Goal: Task Accomplishment & Management: Use online tool/utility

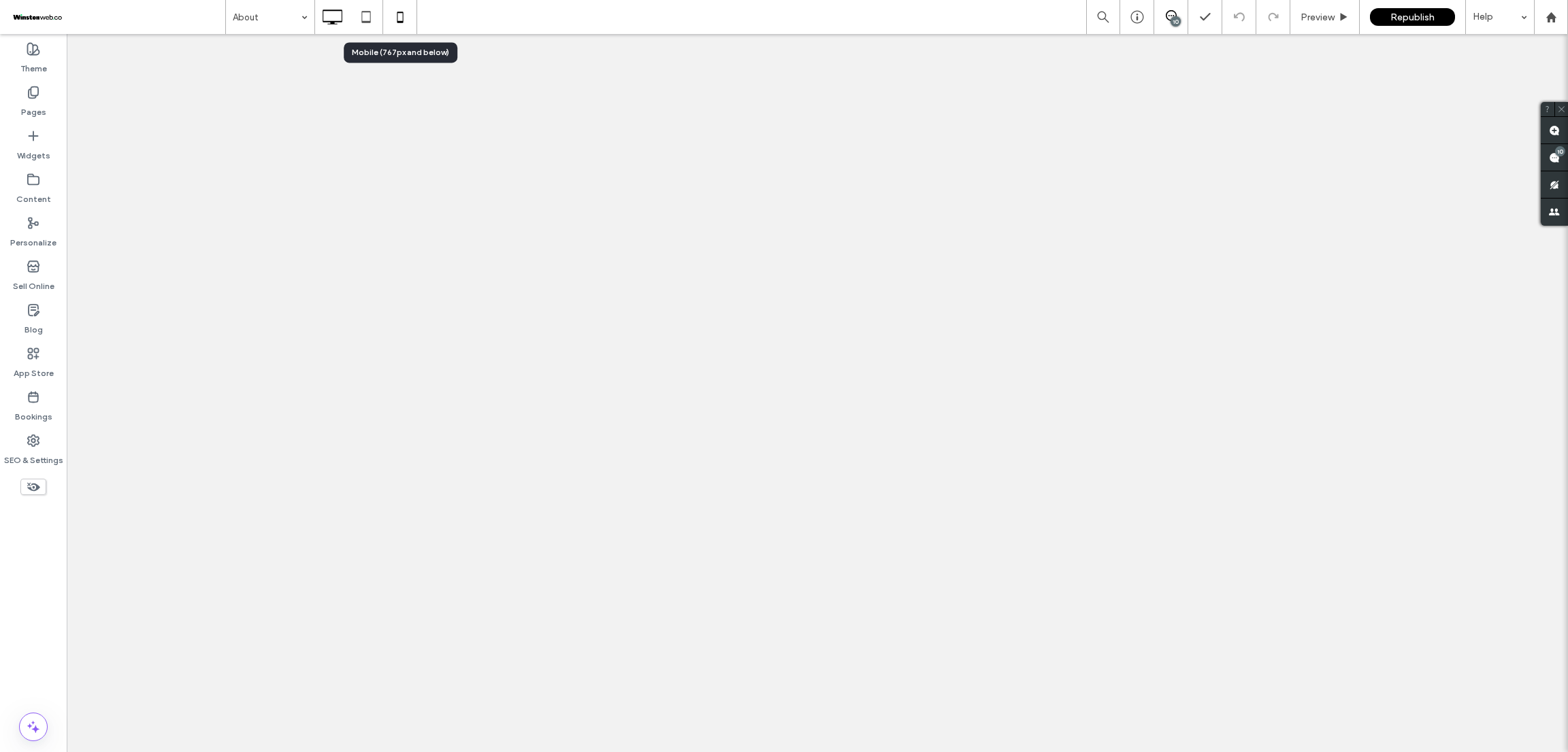
click at [407, 20] on icon at bounding box center [400, 17] width 27 height 27
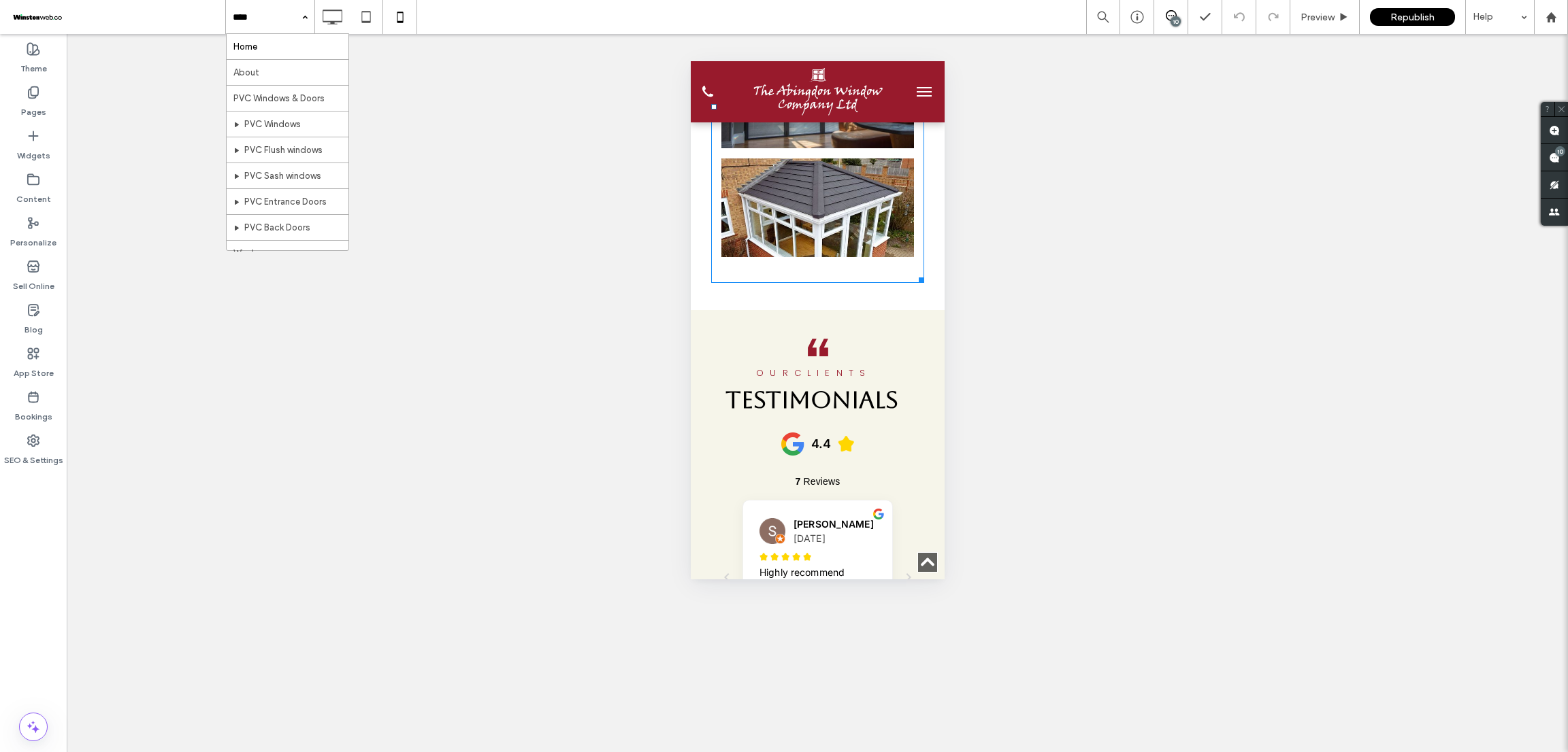
scroll to position [5304, 0]
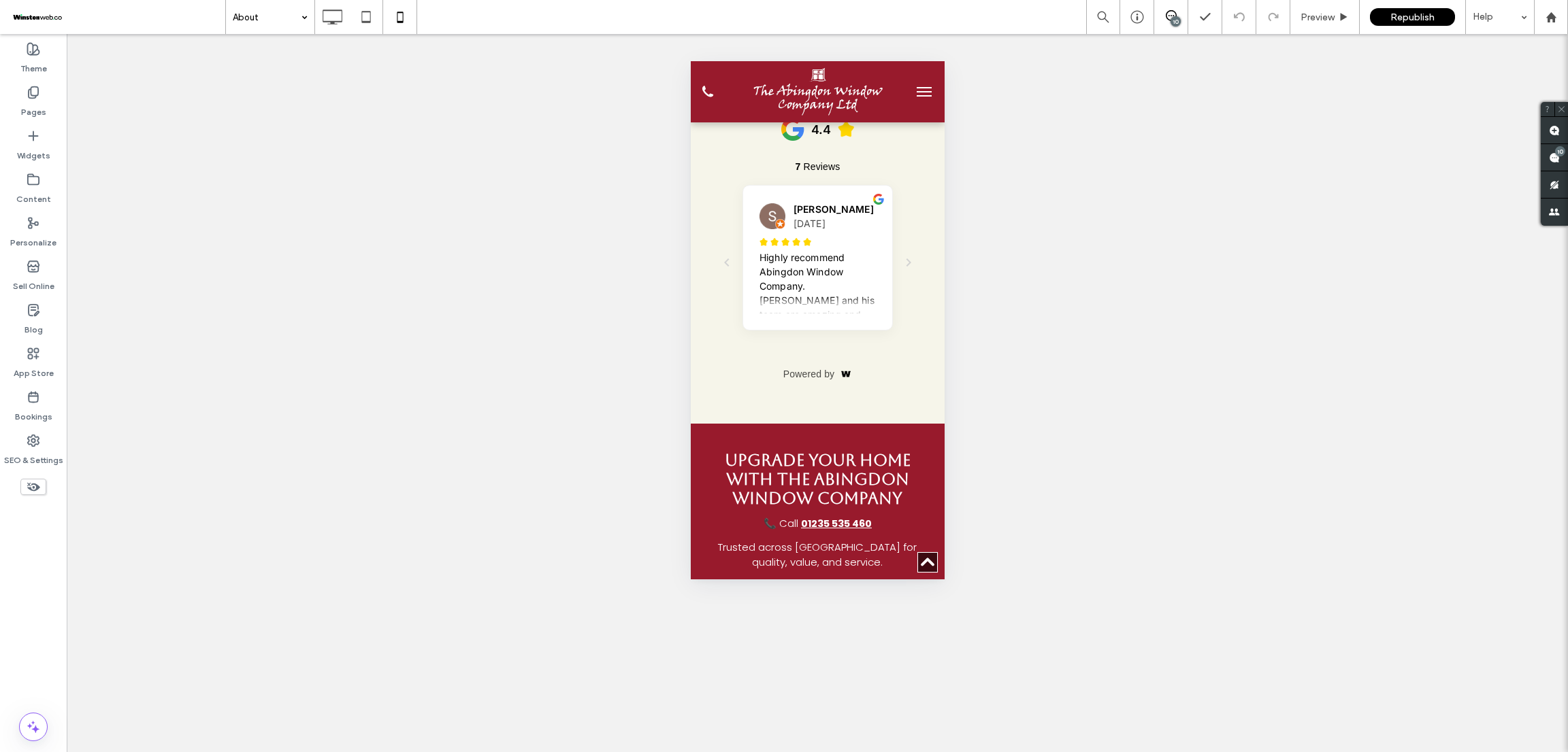
scroll to position [3366, 0]
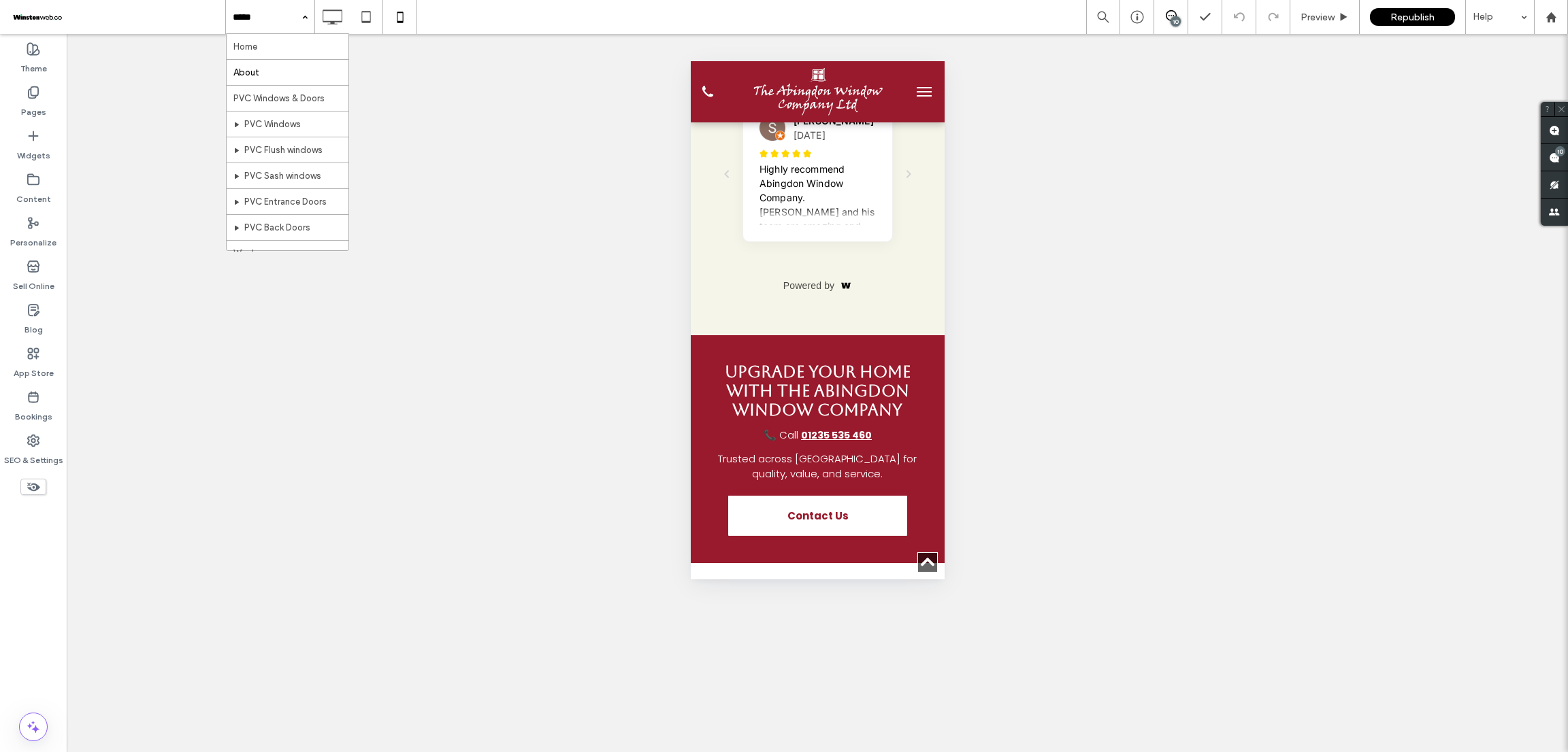
click at [283, 14] on input at bounding box center [266, 17] width 68 height 34
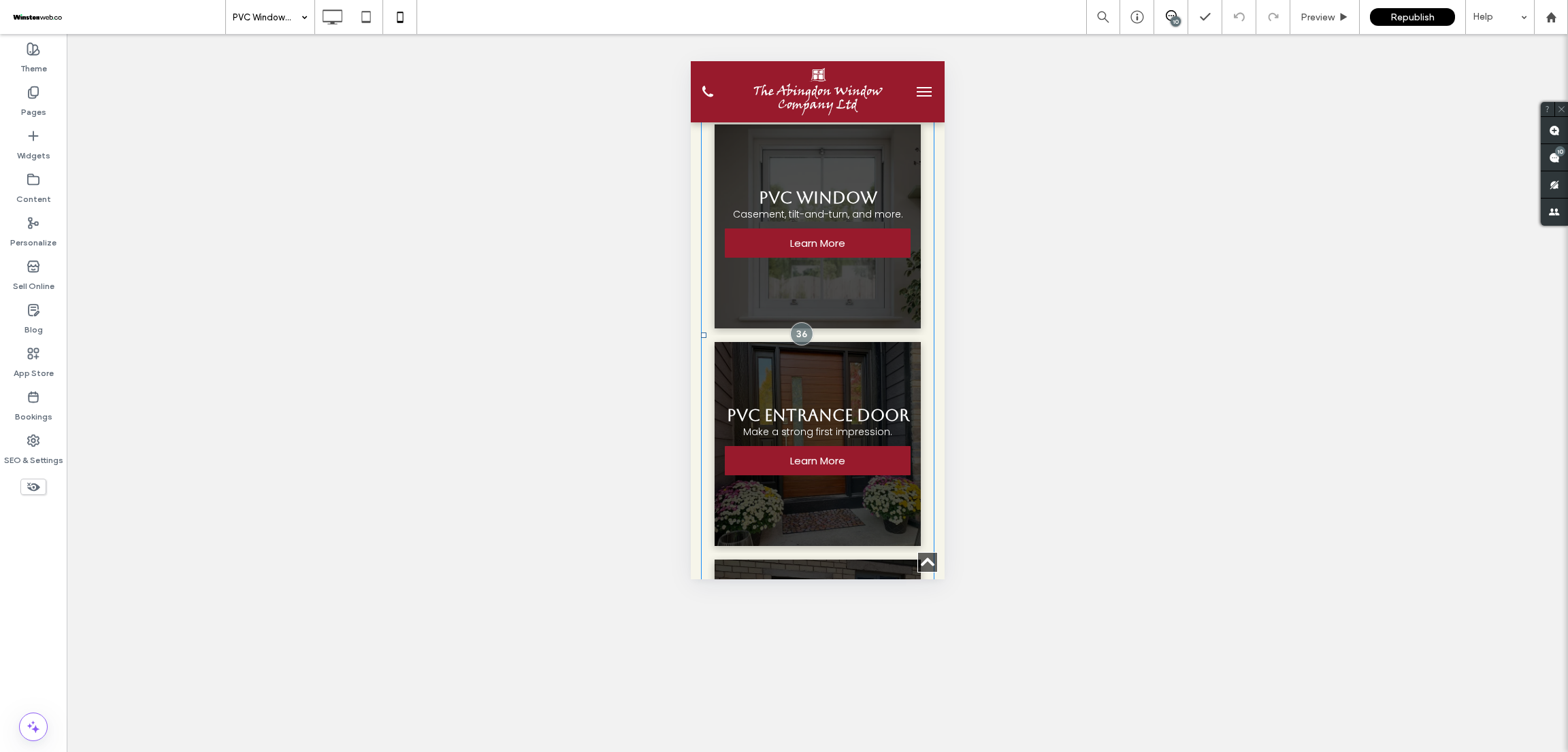
scroll to position [2652, 0]
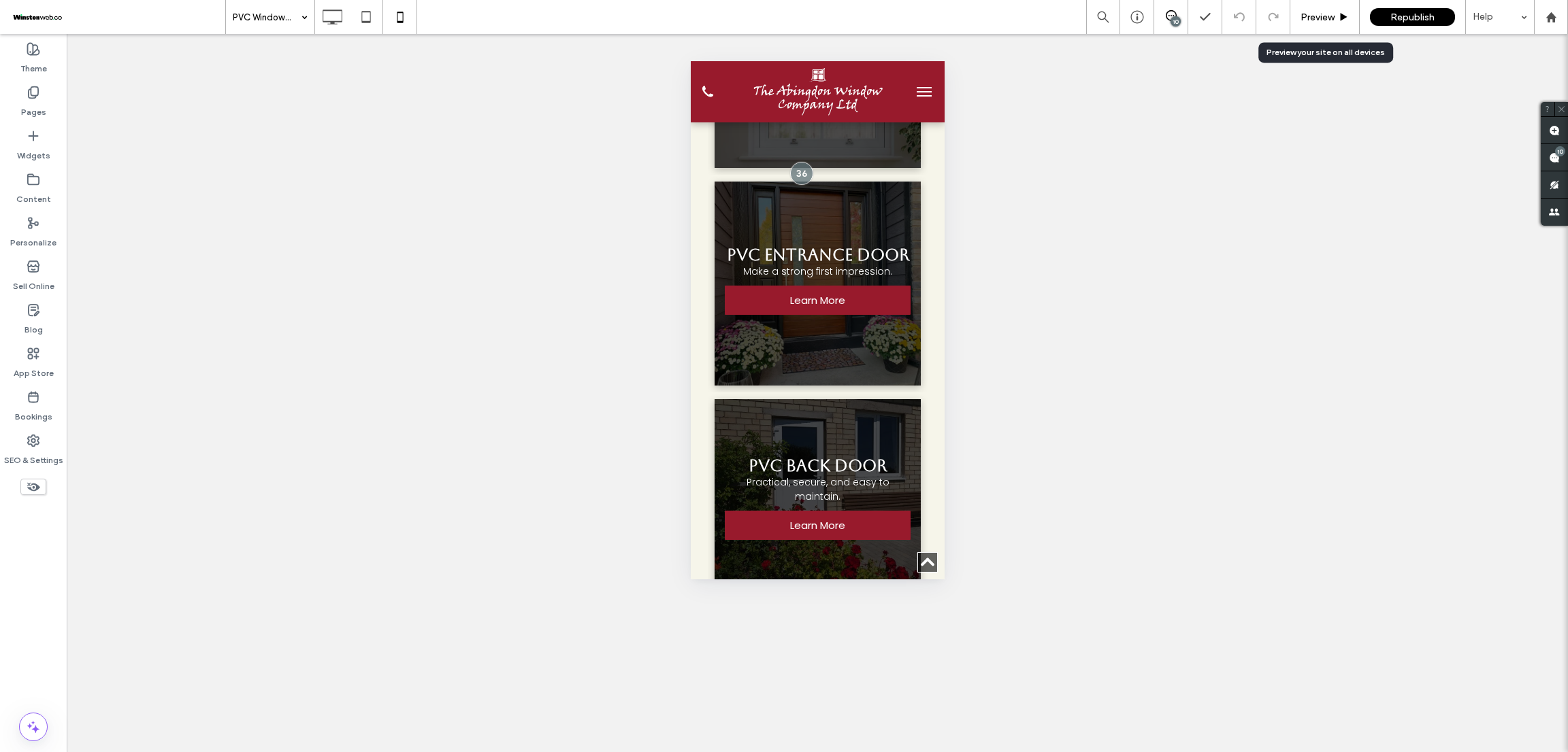
click at [1317, 15] on span "Preview" at bounding box center [1317, 17] width 34 height 12
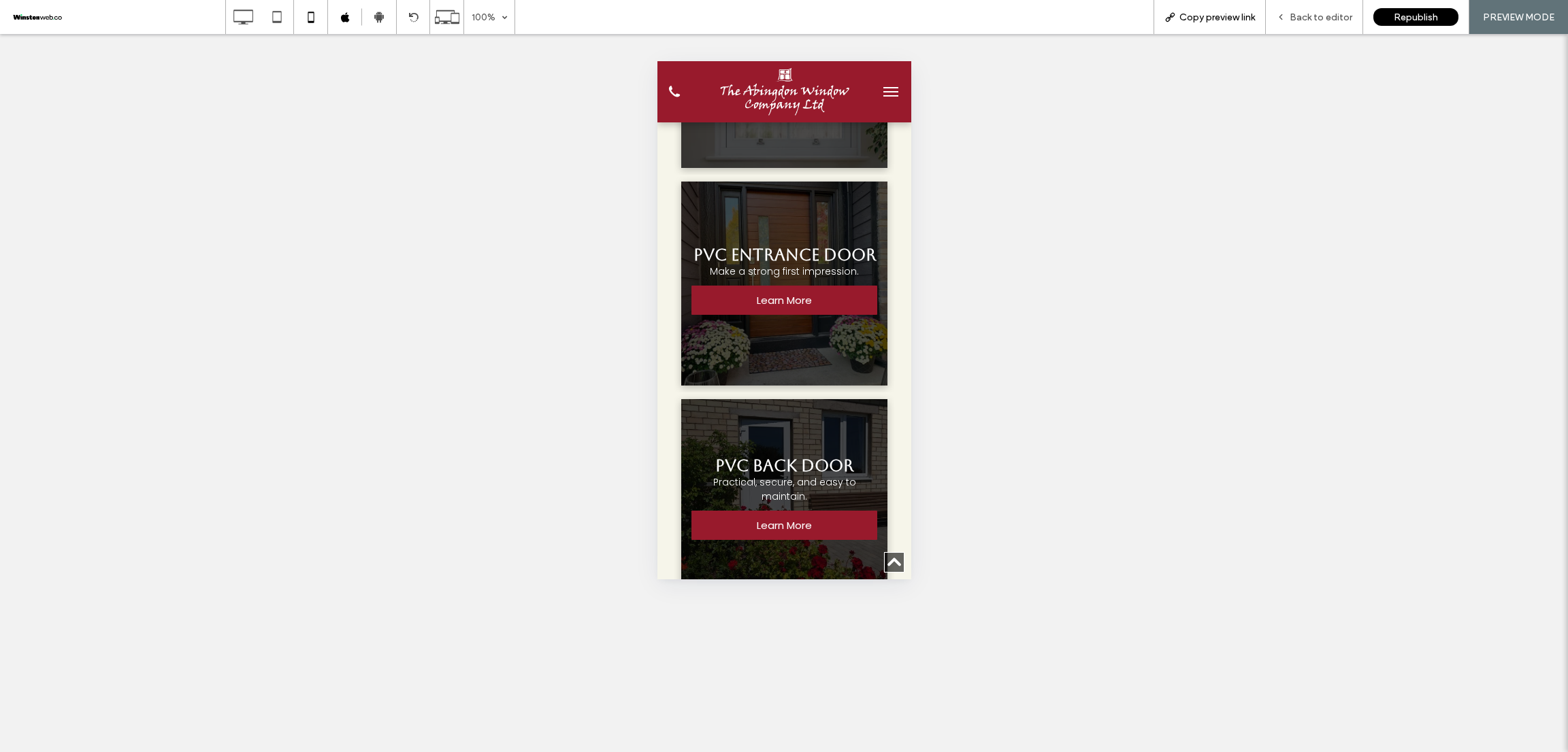
click at [1222, 7] on div "Copy preview link" at bounding box center [1209, 17] width 112 height 34
click at [1213, 13] on span "Copy preview link" at bounding box center [1217, 17] width 76 height 12
click at [1212, 13] on span "Copy preview link" at bounding box center [1217, 17] width 76 height 12
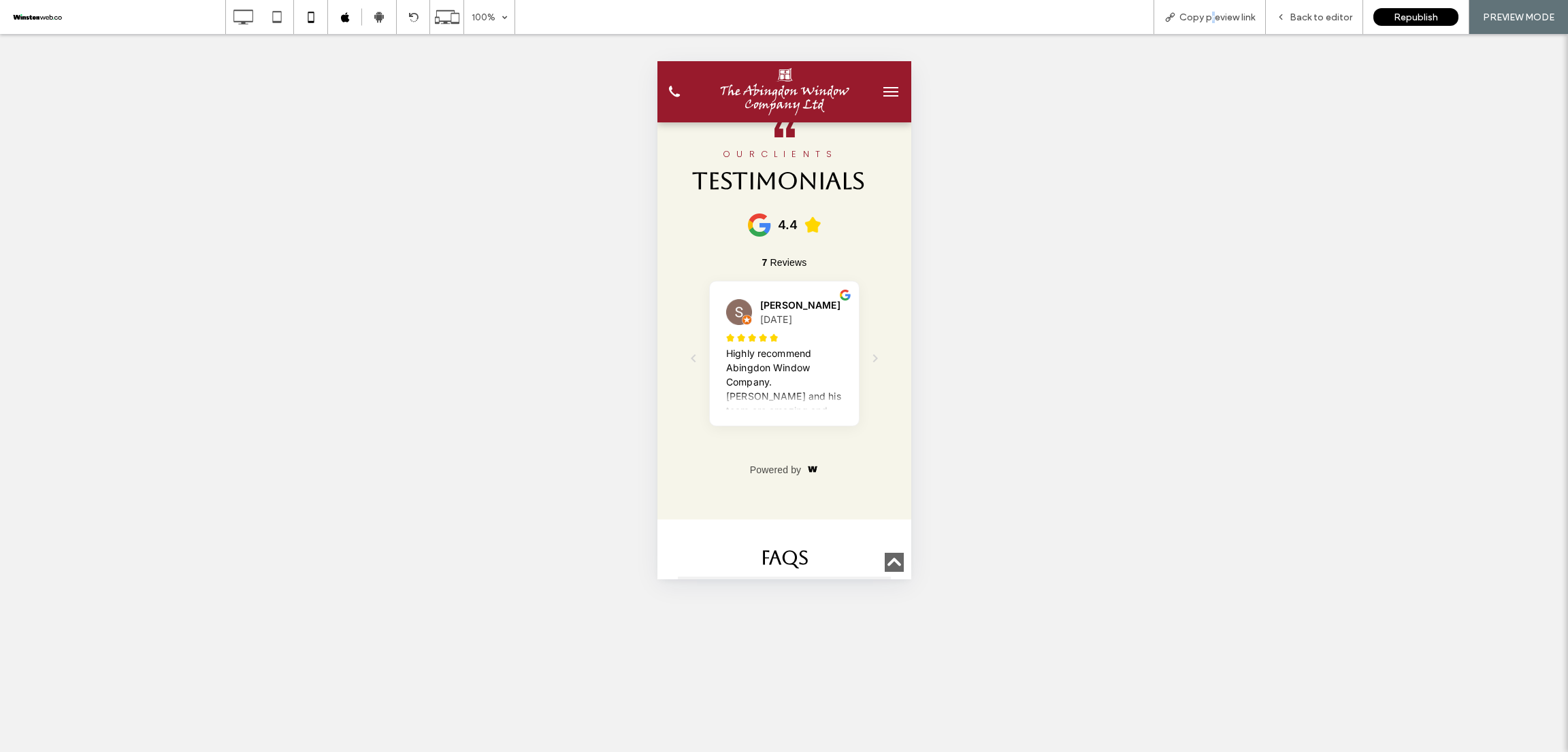
scroll to position [4328, 0]
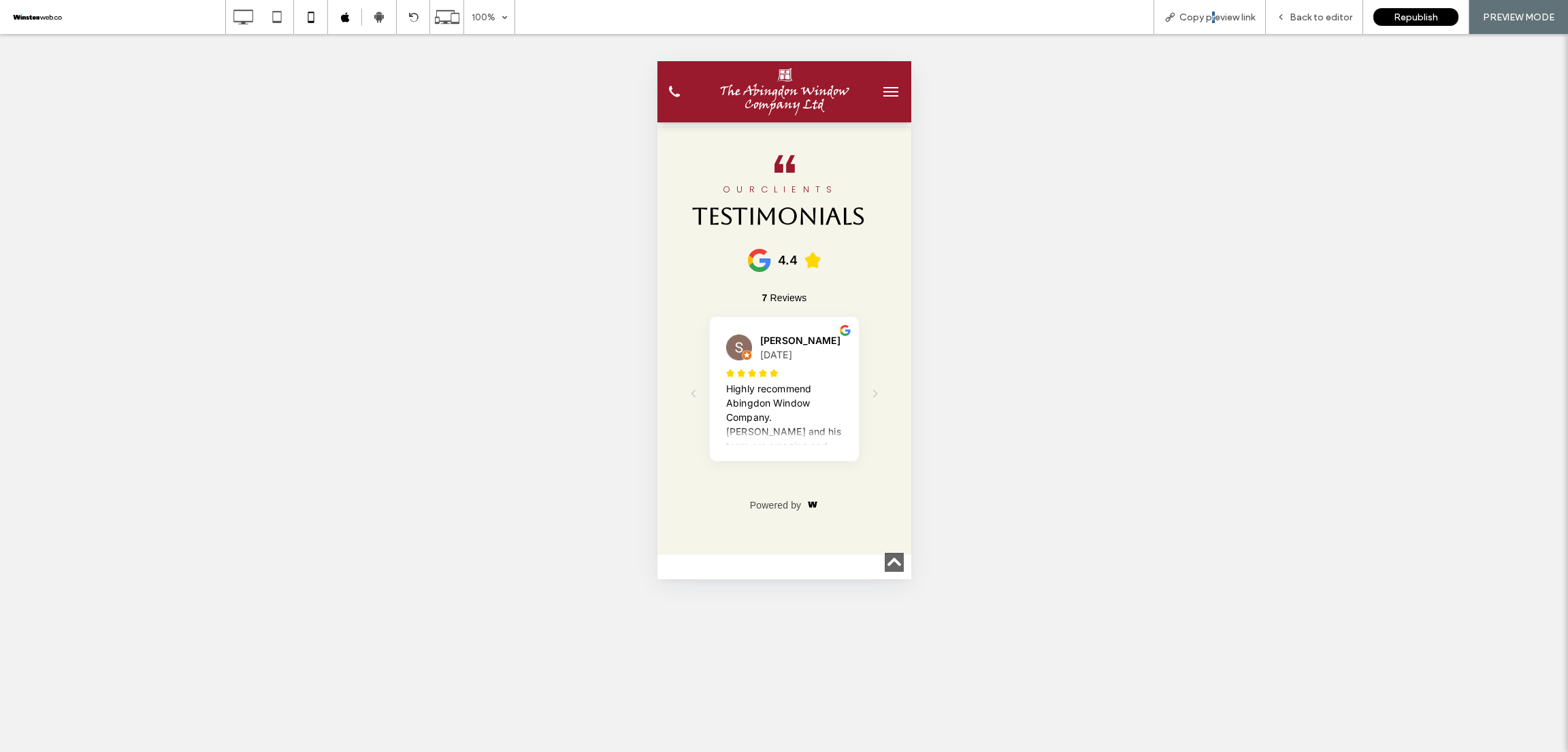
click at [876, 96] on button "menu" at bounding box center [890, 92] width 27 height 27
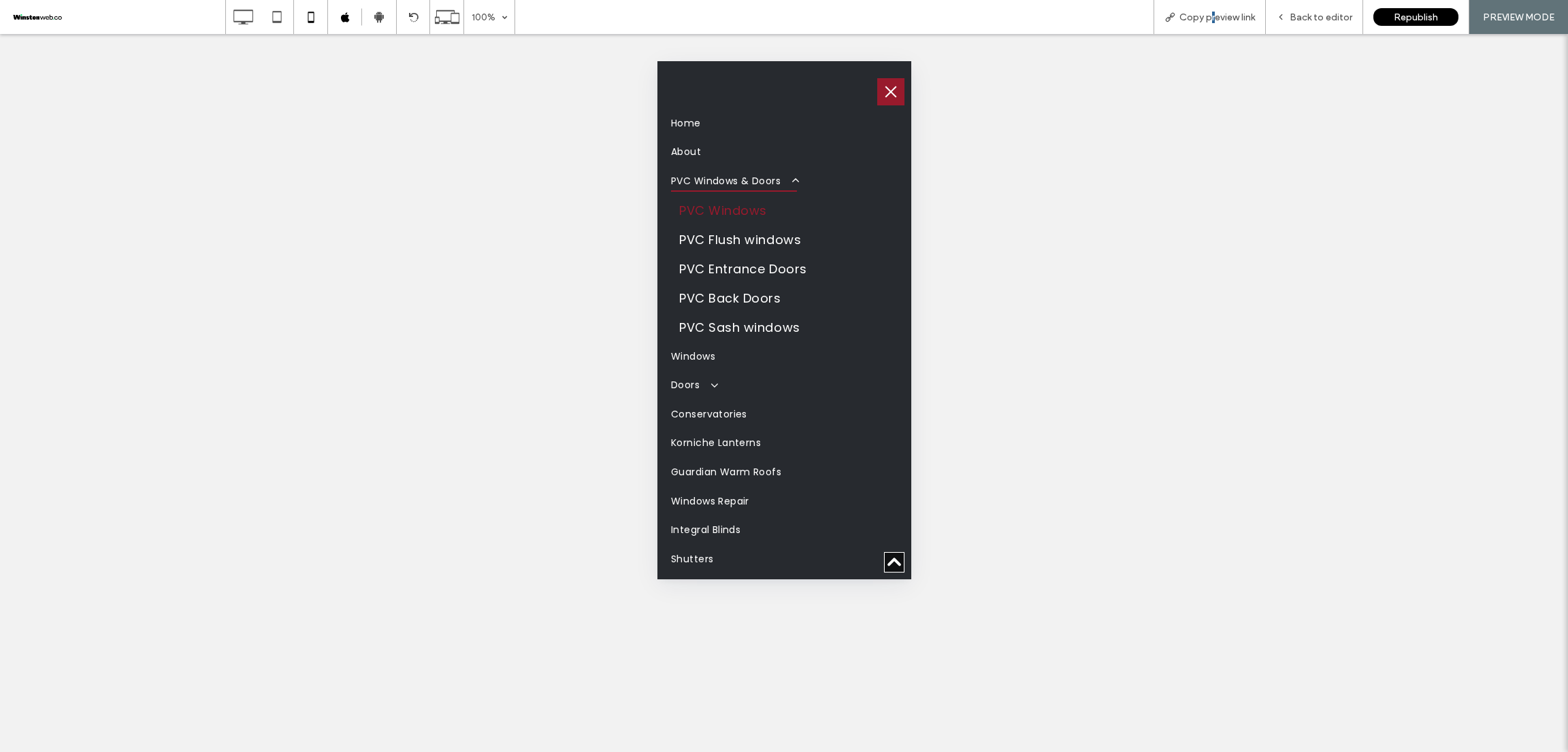
click at [774, 212] on link "PVC Windows" at bounding box center [783, 210] width 226 height 29
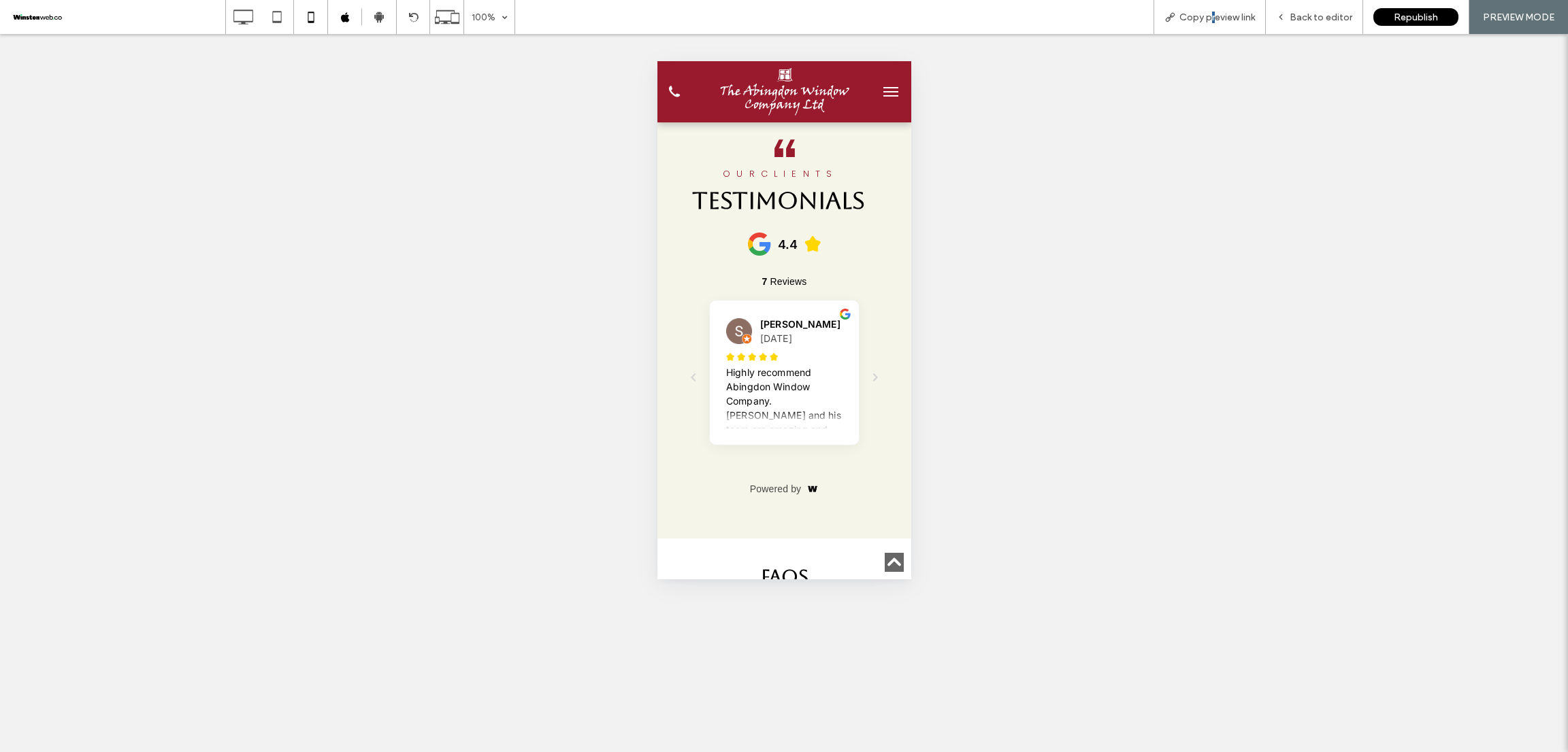
scroll to position [4691, 0]
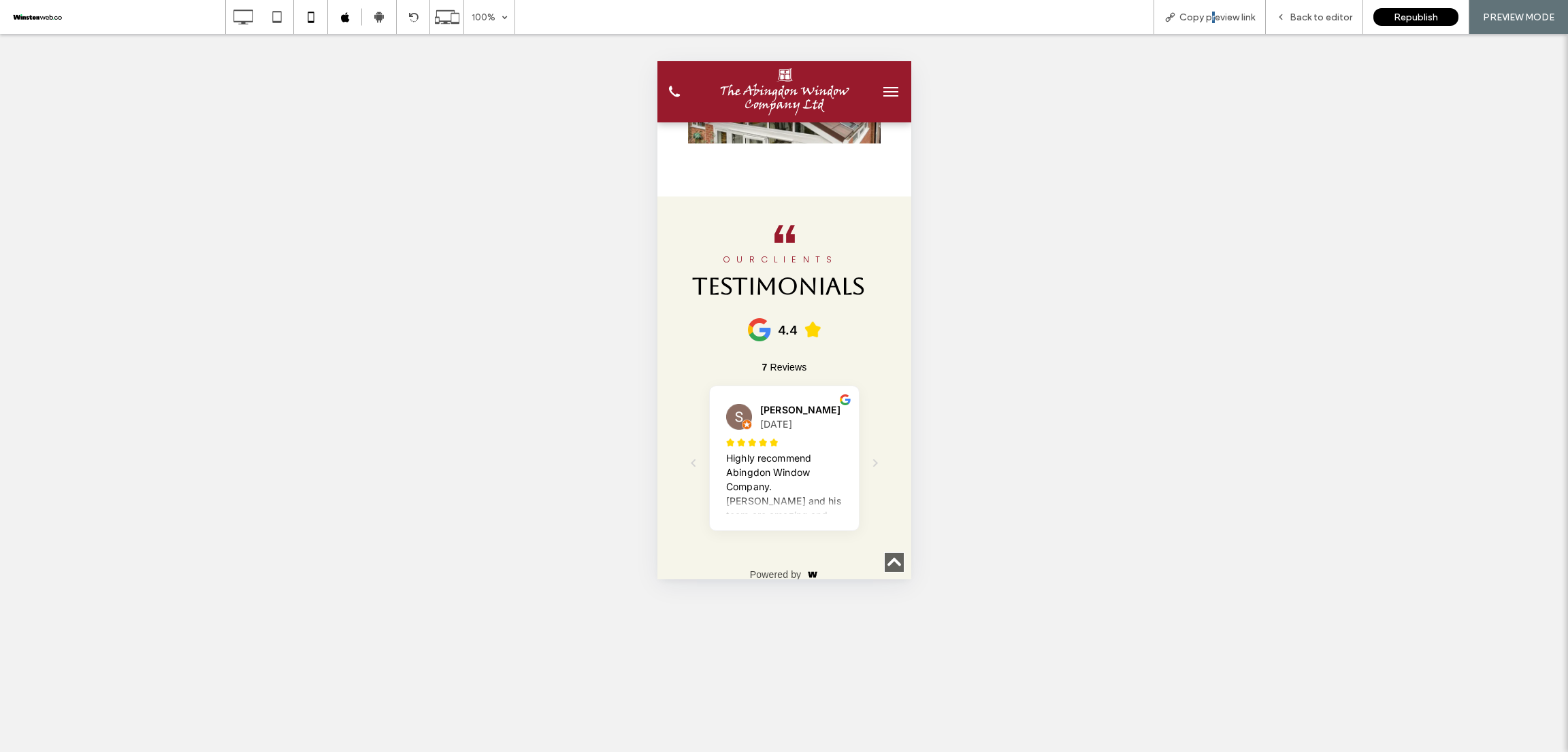
click at [882, 91] on span "menu" at bounding box center [890, 92] width 15 height 2
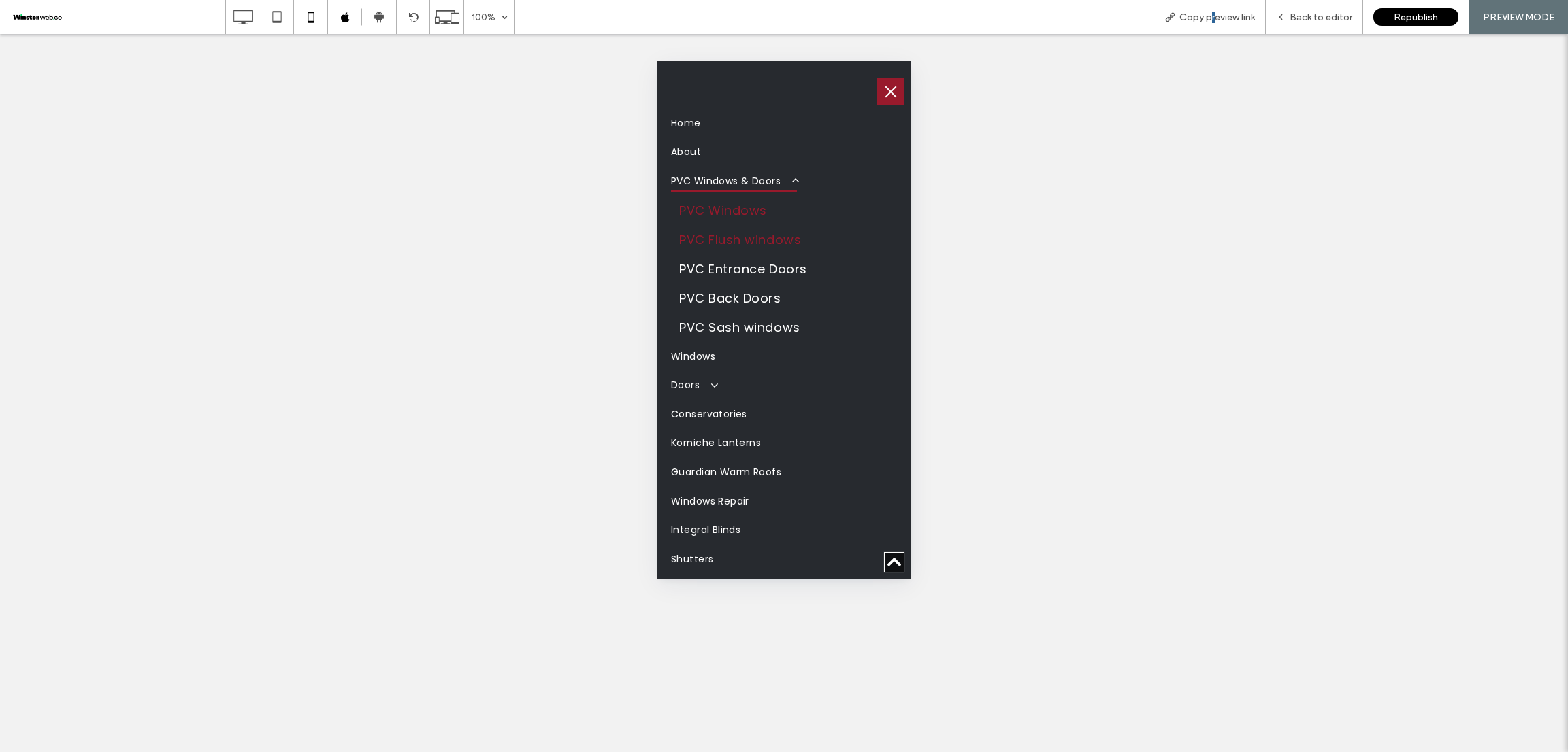
click at [783, 232] on span "PVC Flush windows" at bounding box center [739, 240] width 122 height 18
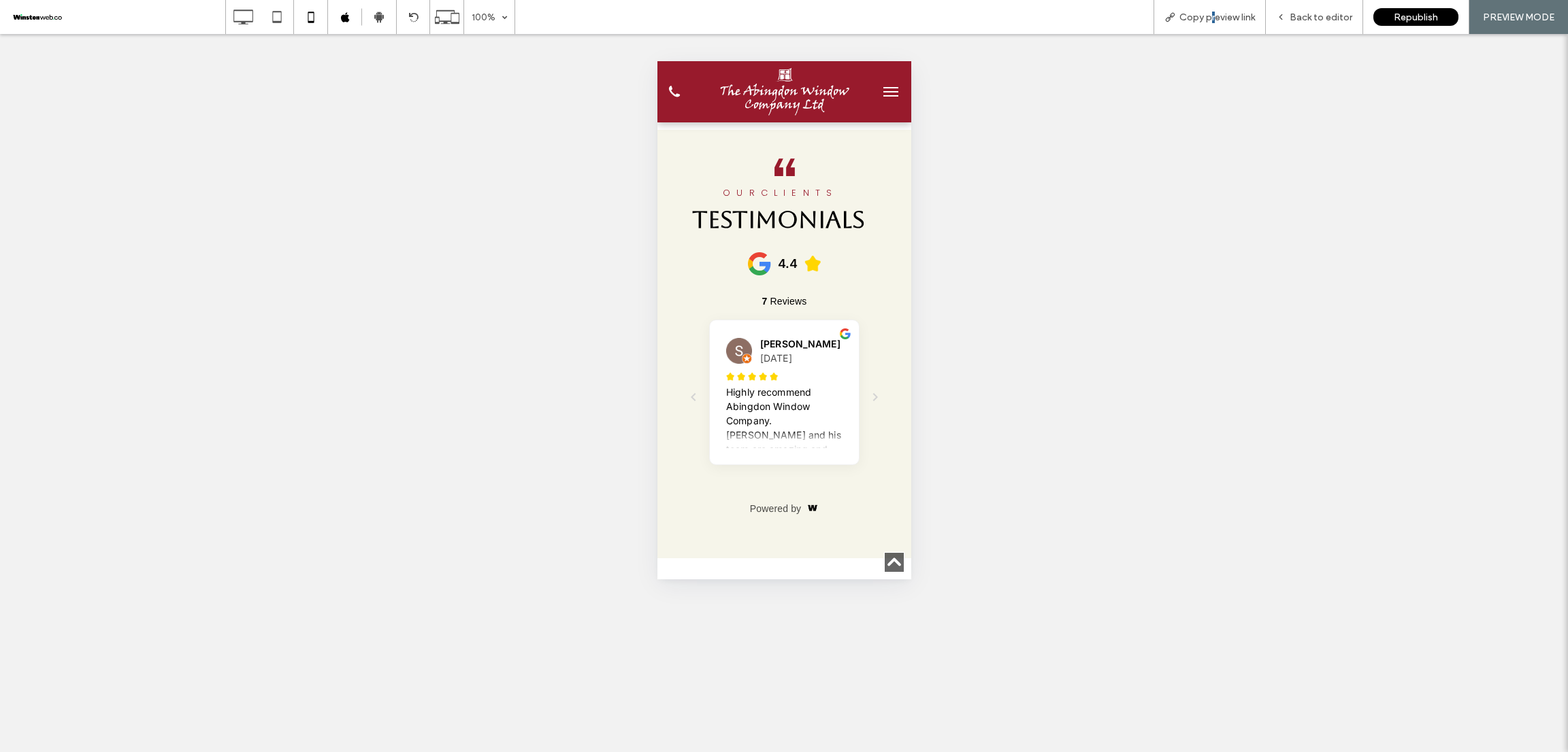
scroll to position [4488, 0]
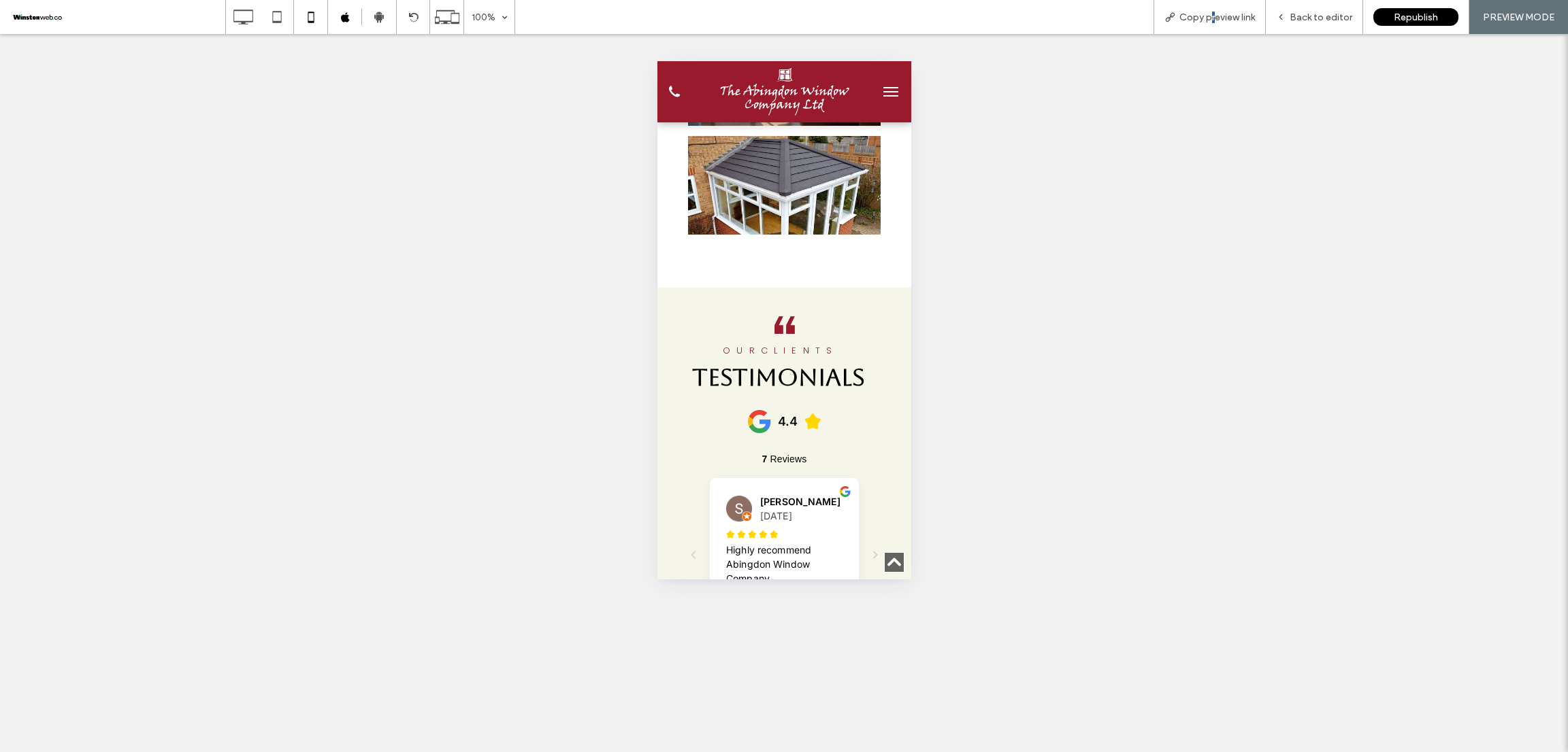
click at [876, 85] on button "menu" at bounding box center [890, 92] width 27 height 27
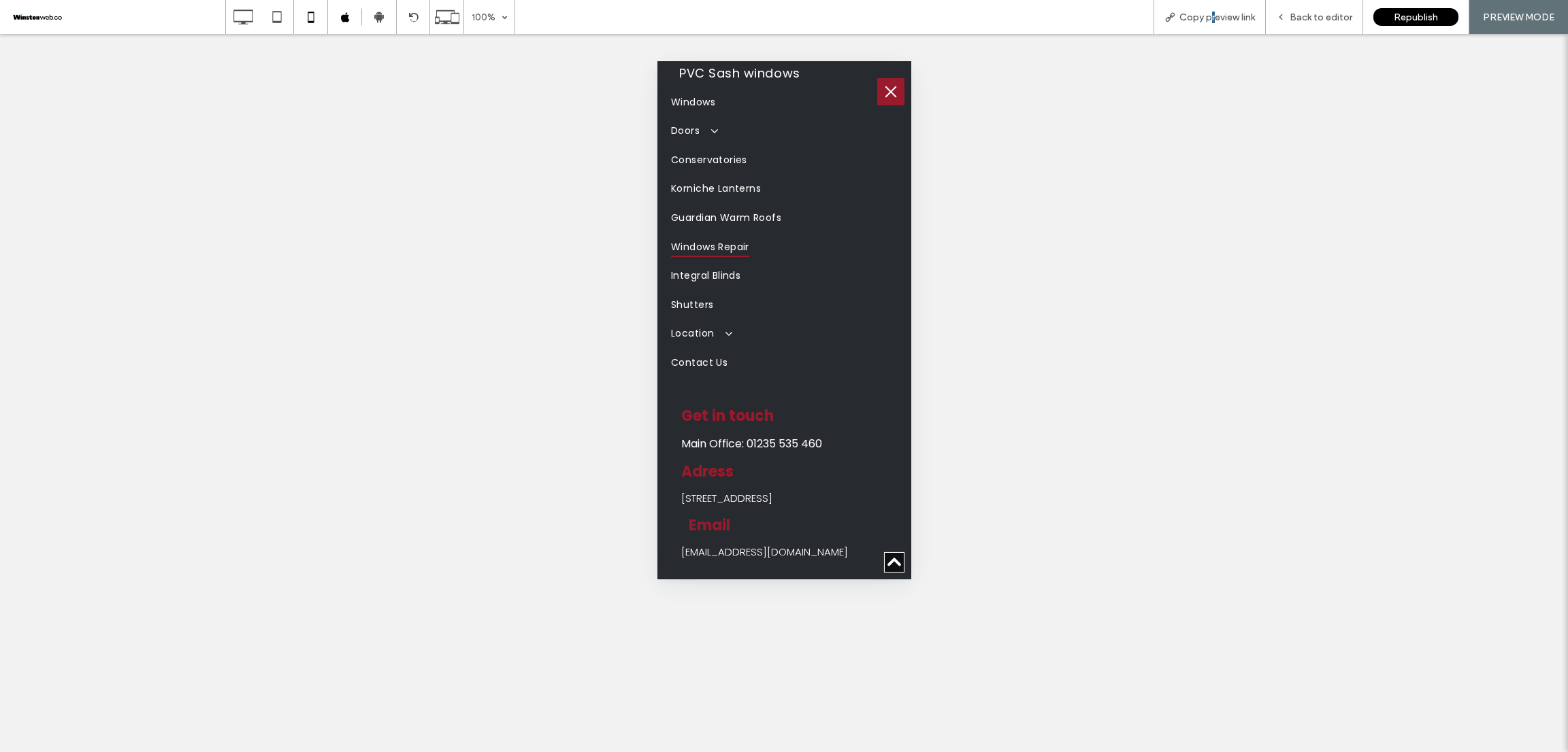
scroll to position [0, 0]
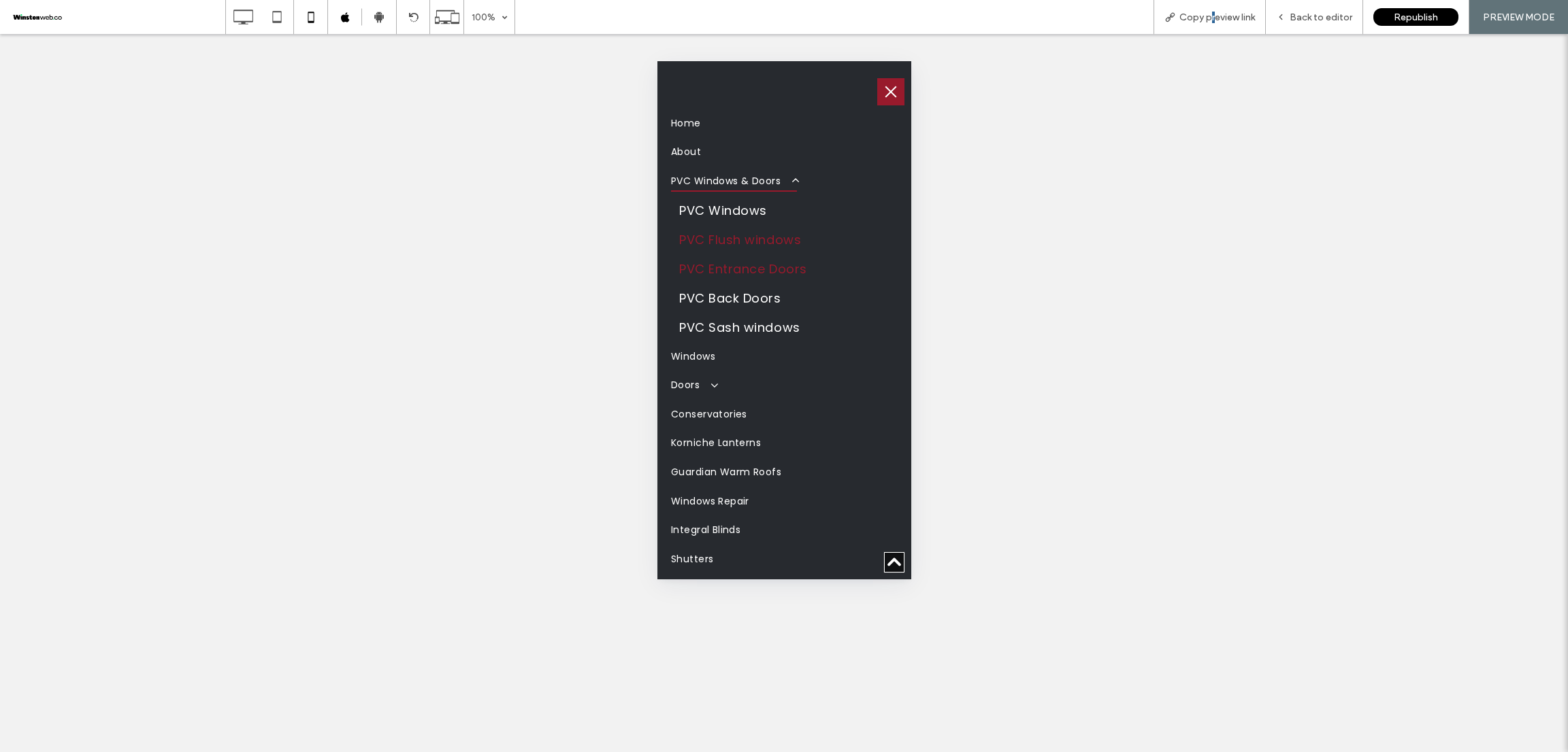
click at [826, 261] on link "PVC Entrance Doors" at bounding box center [783, 269] width 226 height 29
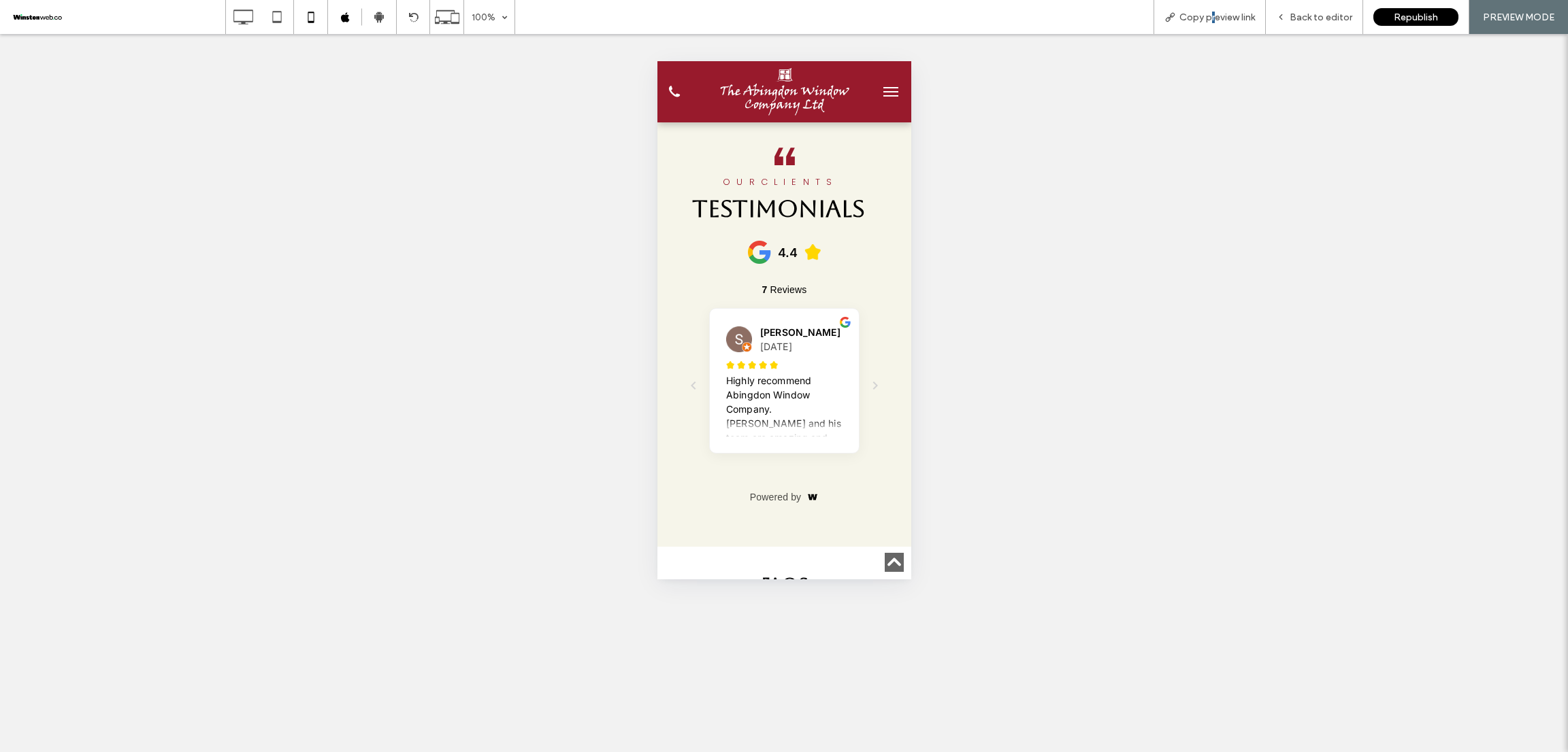
scroll to position [4079, 0]
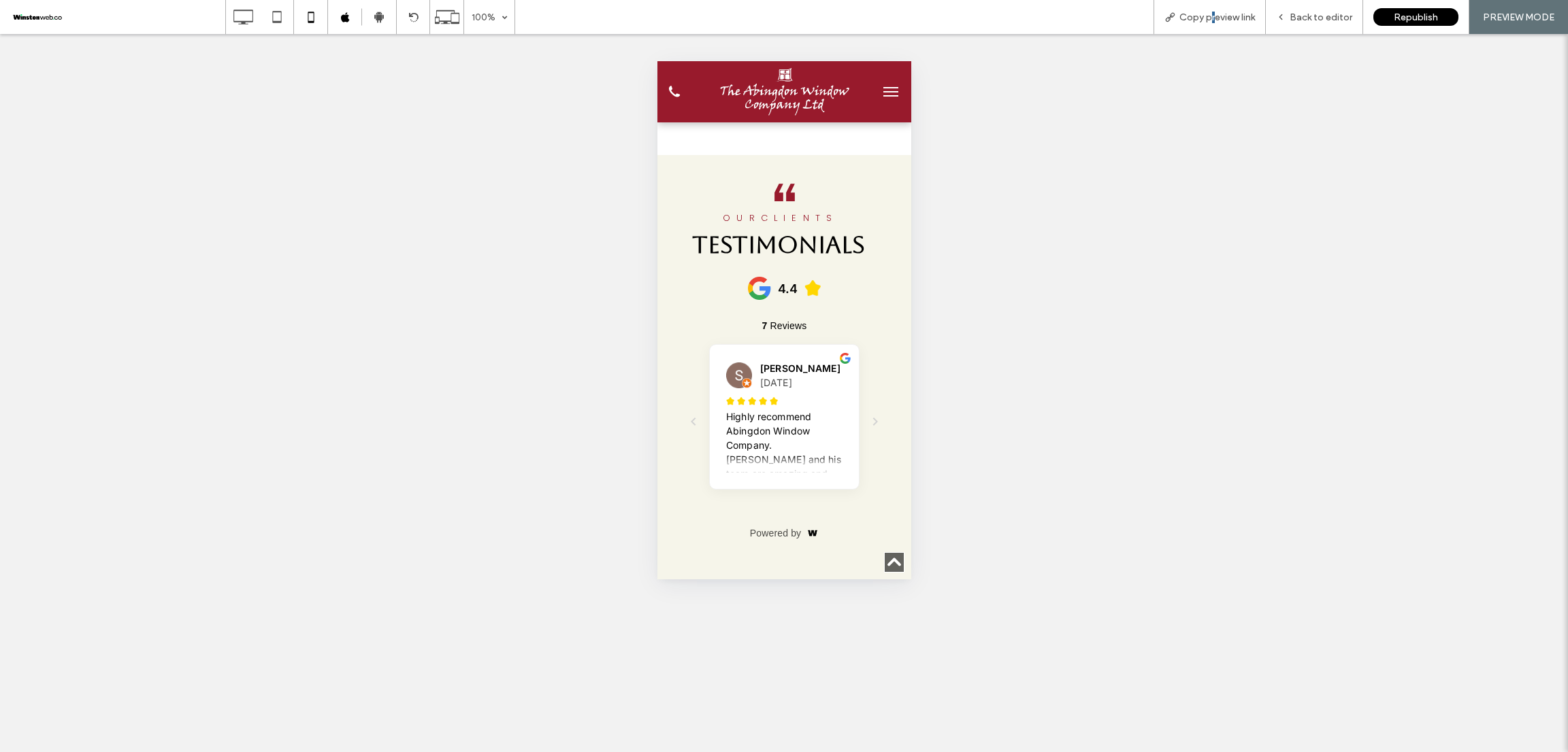
click at [876, 93] on button "menu" at bounding box center [890, 92] width 27 height 27
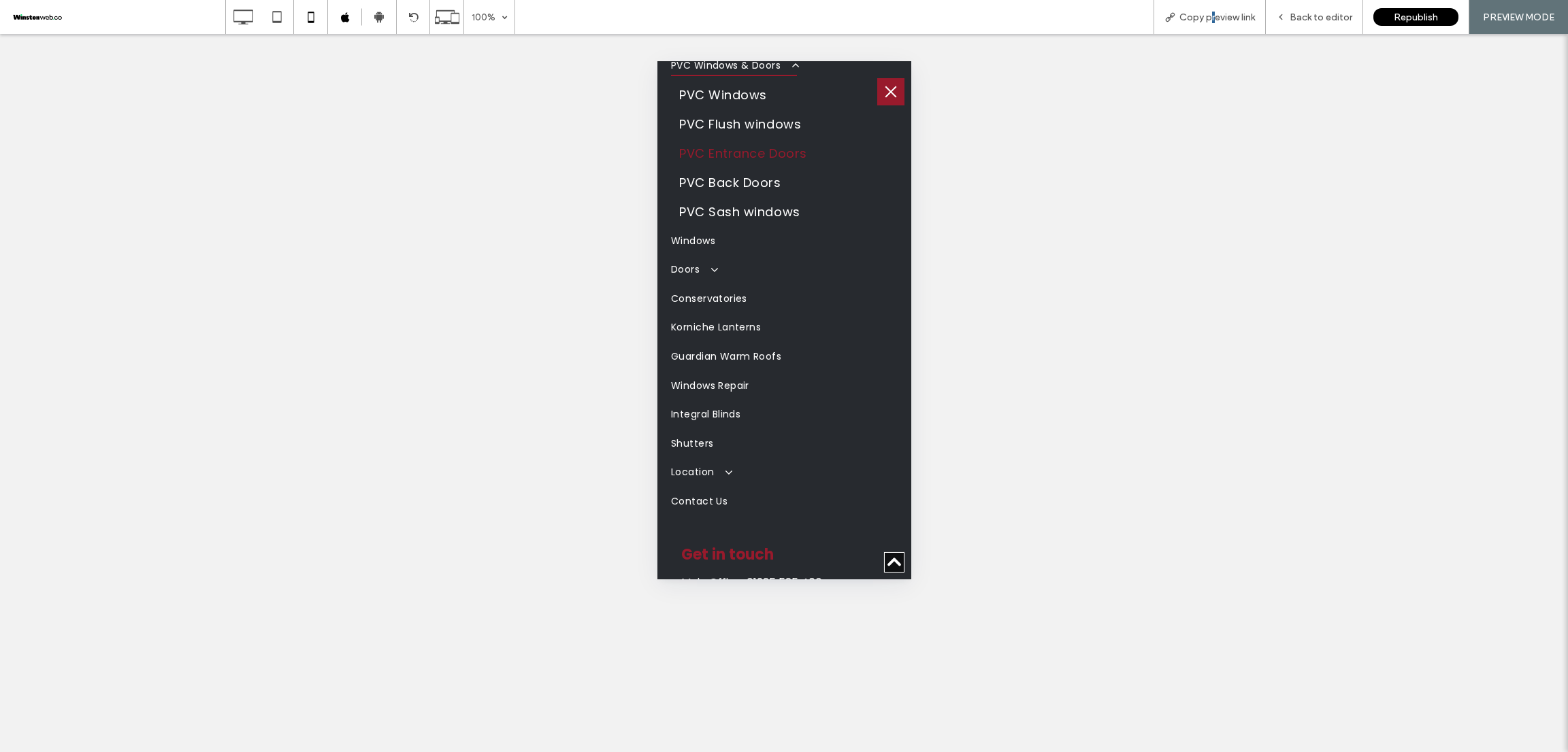
scroll to position [0, 0]
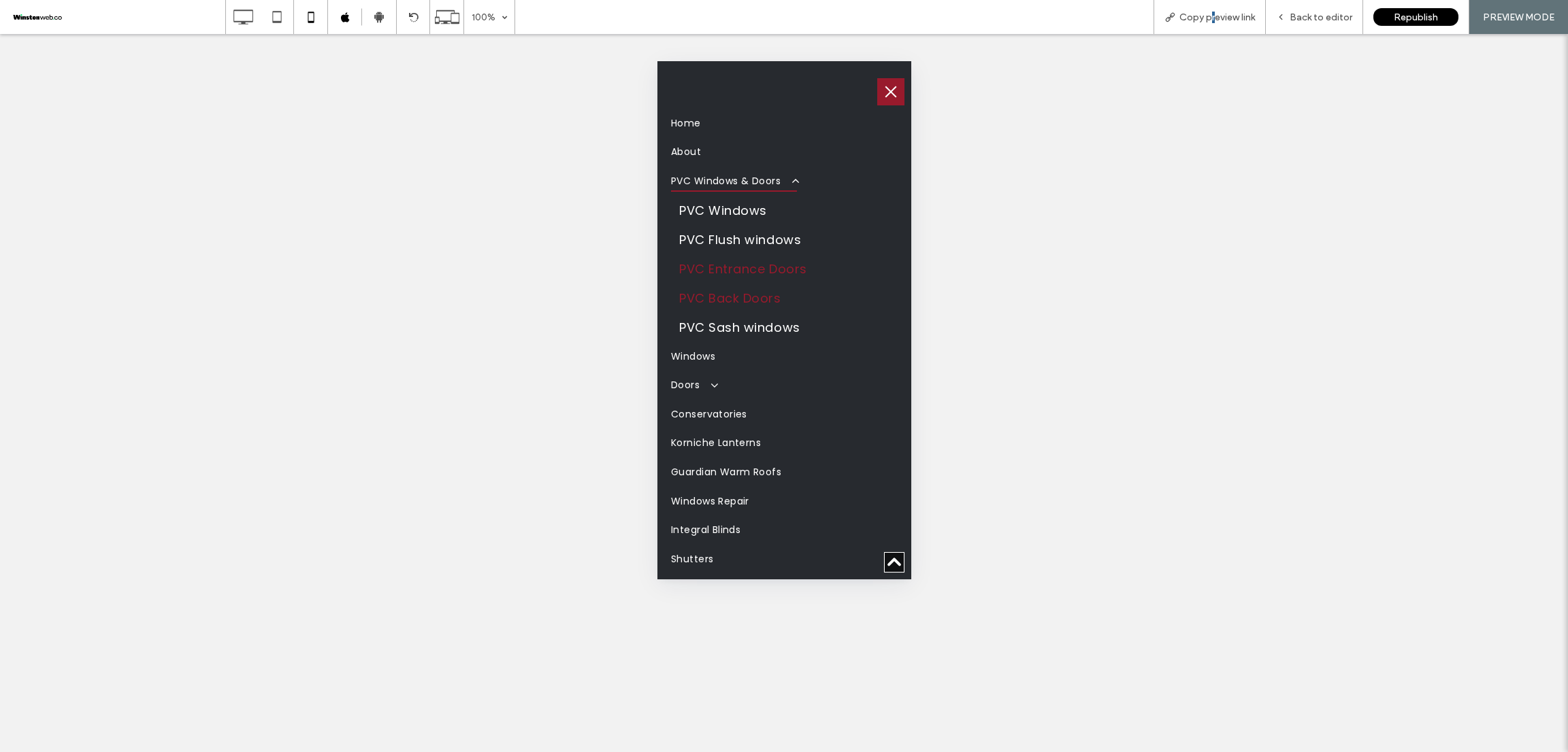
click at [770, 290] on span "PVC Back Doors" at bounding box center [729, 298] width 102 height 18
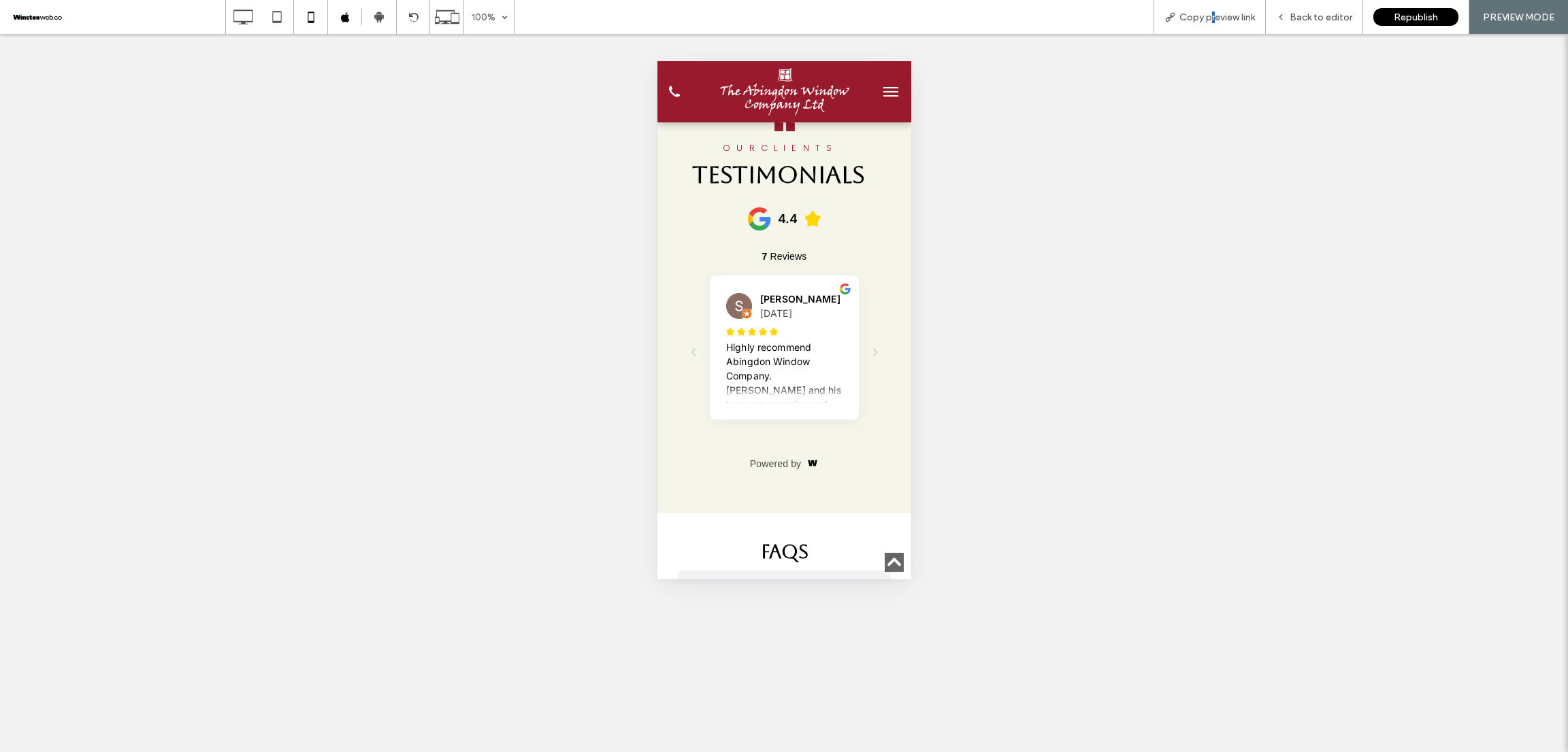
scroll to position [3977, 0]
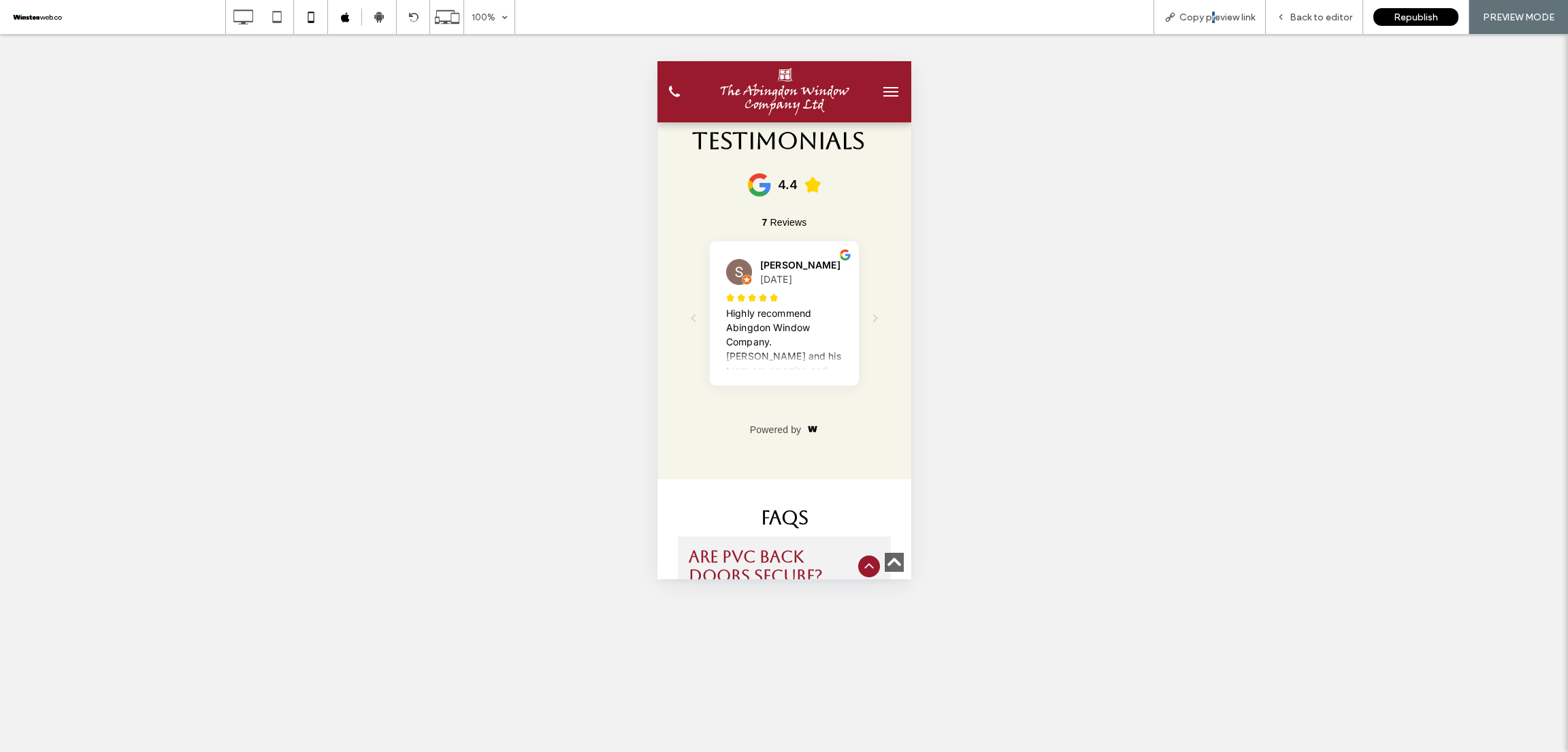
click at [882, 96] on span "menu" at bounding box center [890, 96] width 15 height 2
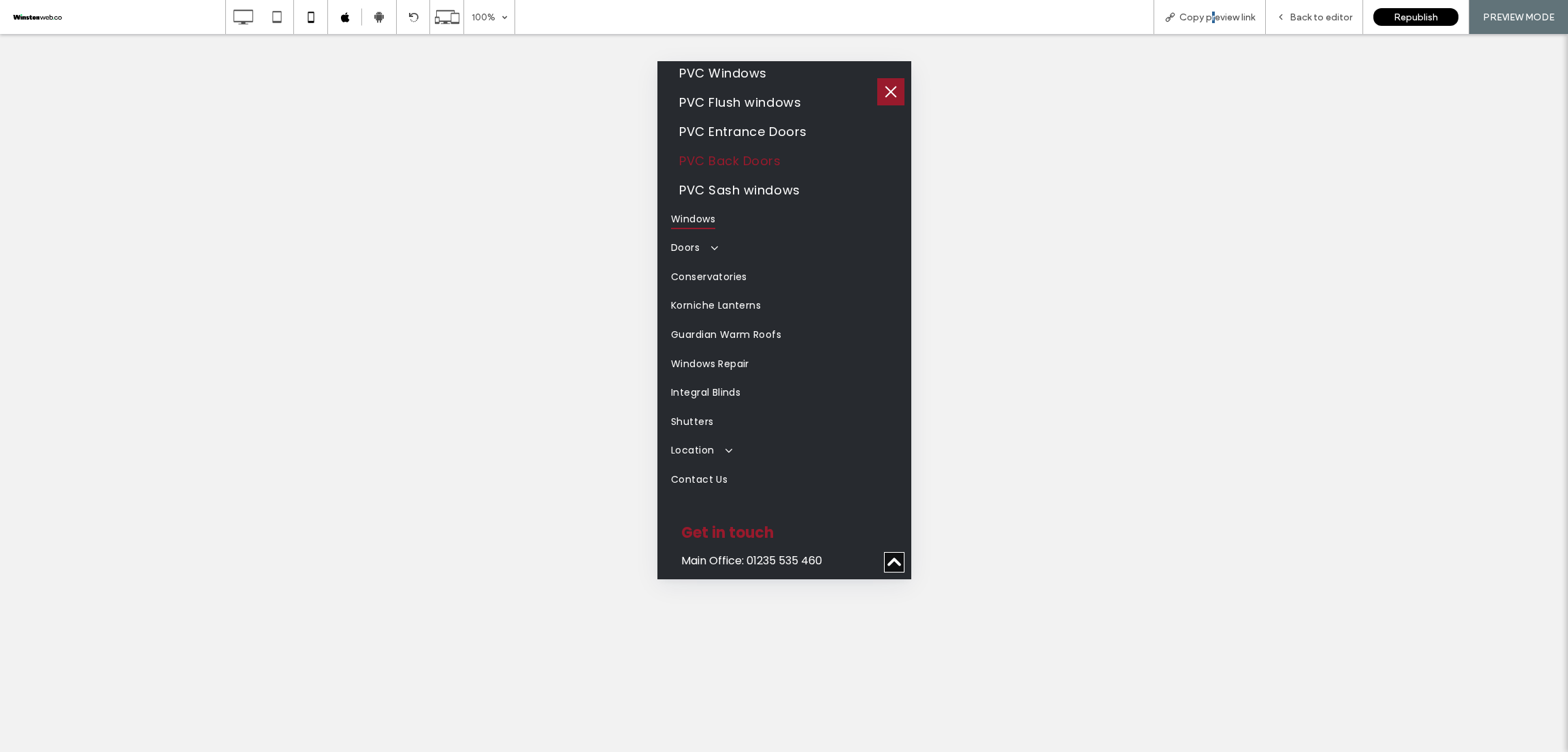
scroll to position [102, 0]
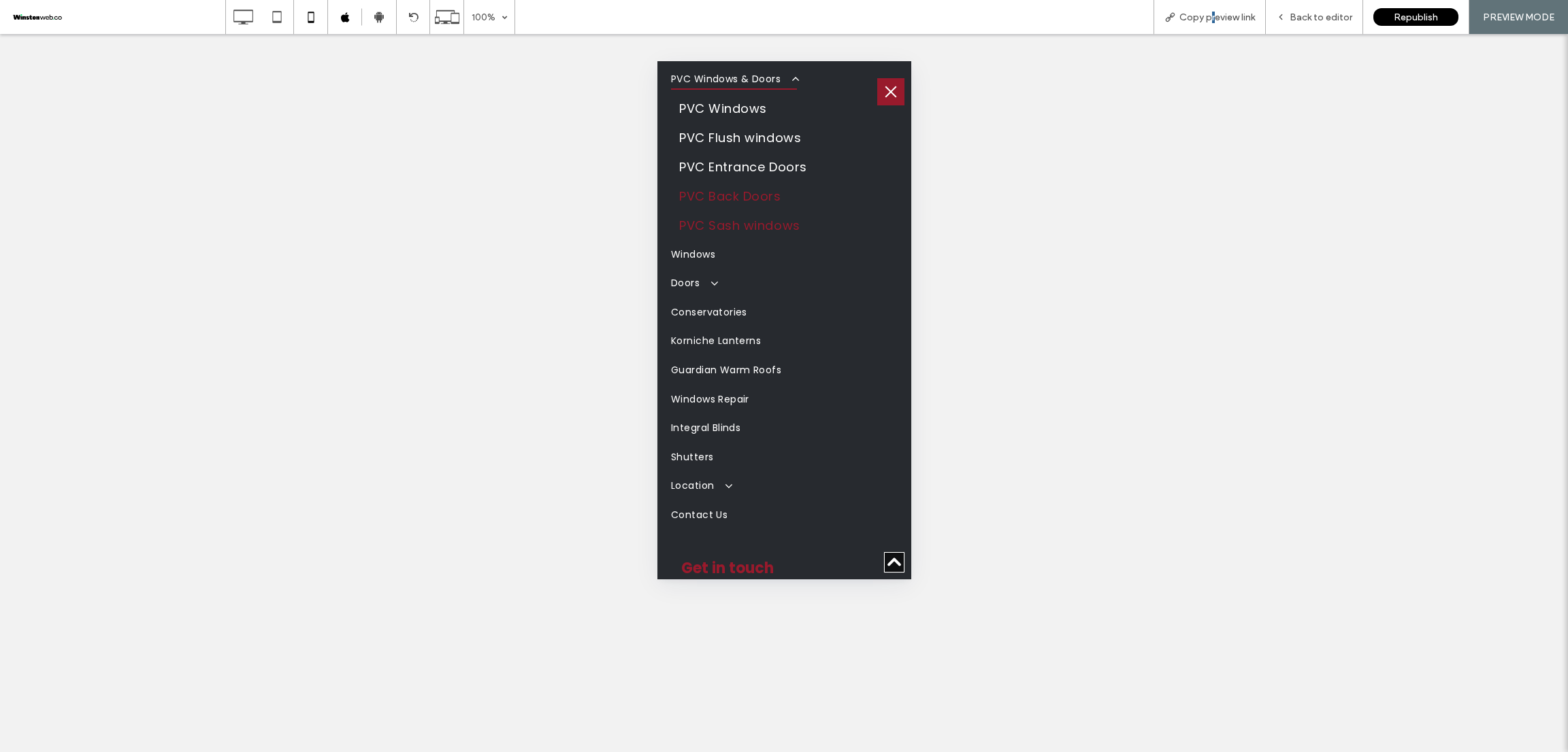
click at [785, 234] on link "PVC Sash windows" at bounding box center [783, 225] width 226 height 29
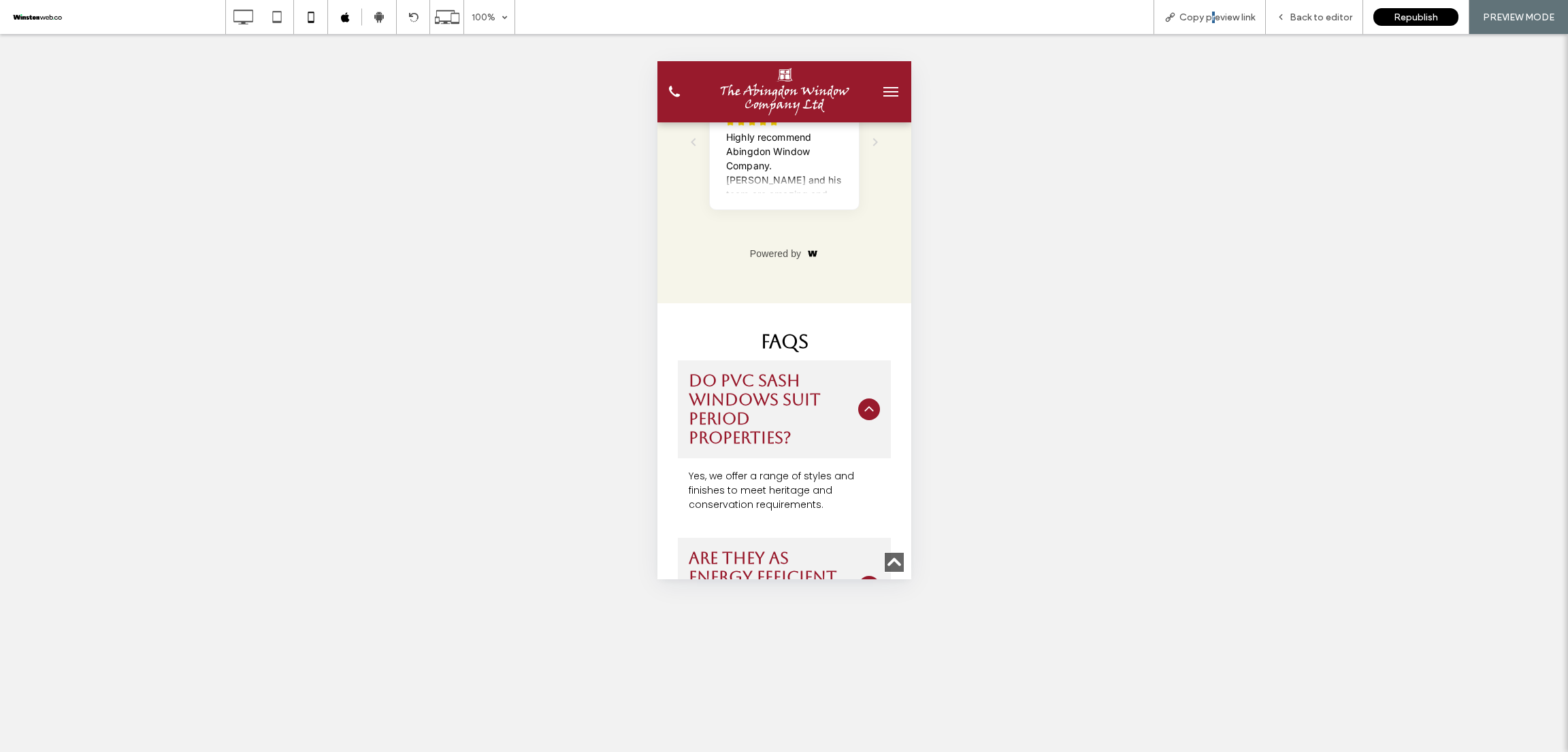
scroll to position [4079, 0]
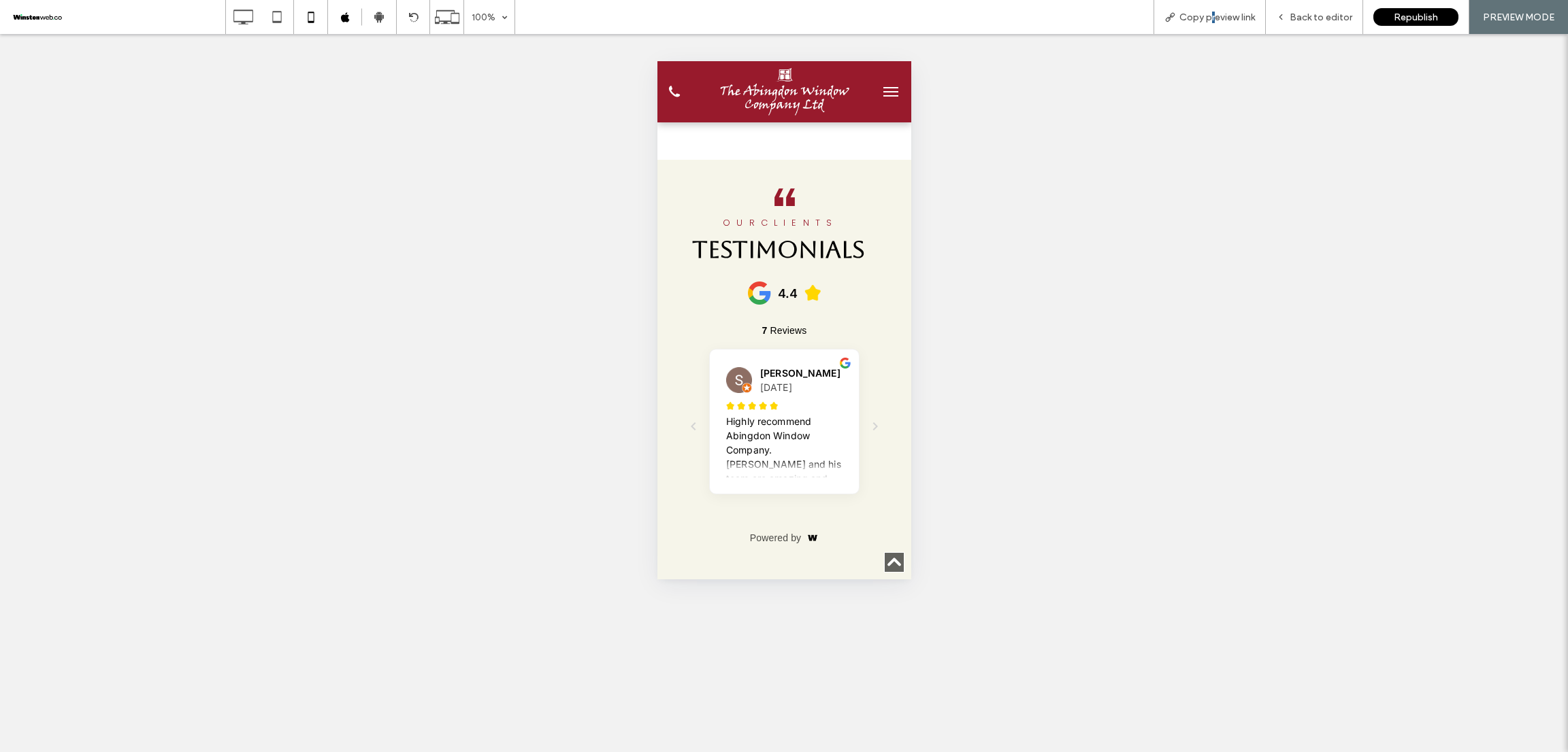
click at [876, 96] on button "menu" at bounding box center [890, 92] width 27 height 27
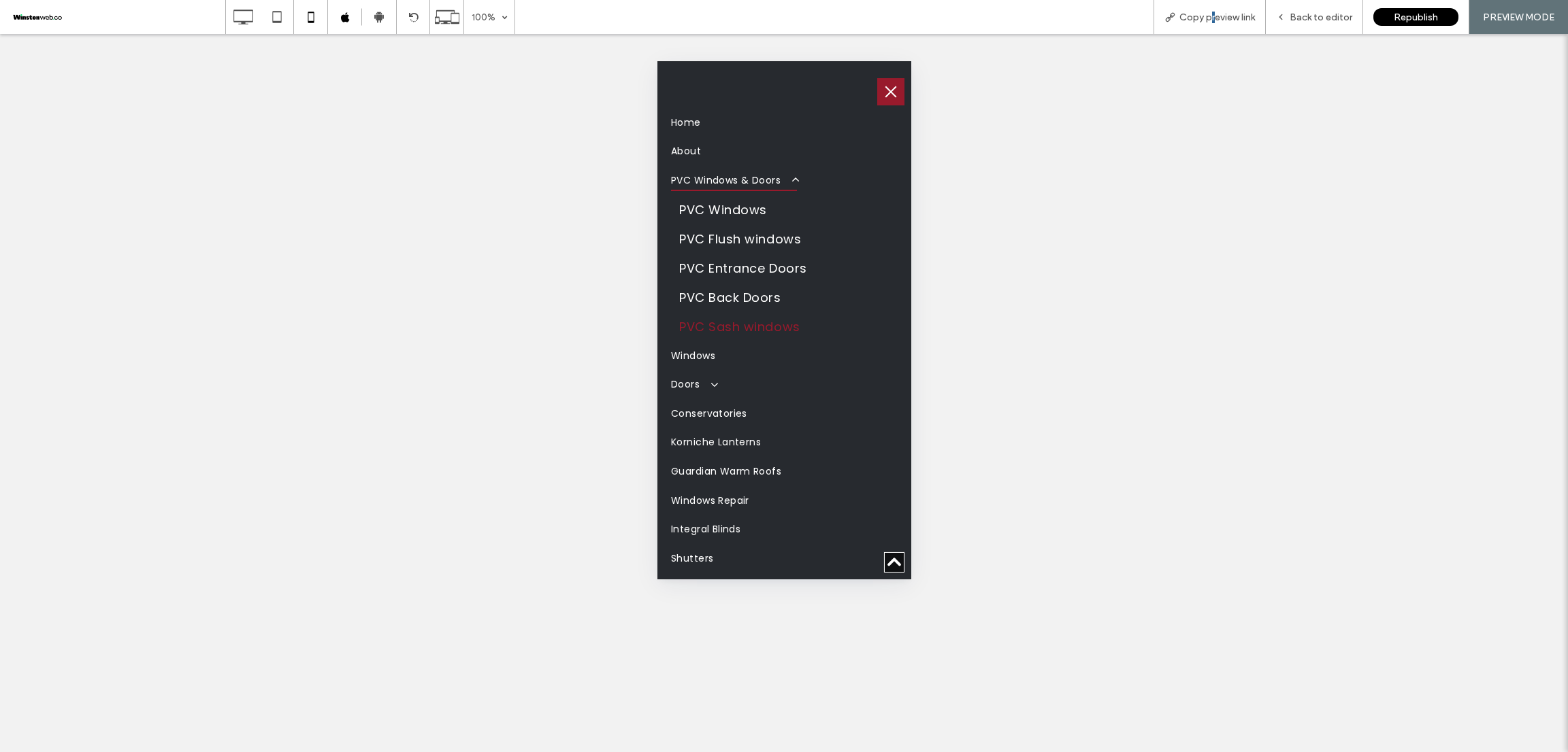
scroll to position [0, 0]
click at [710, 349] on span "Windows" at bounding box center [692, 356] width 44 height 21
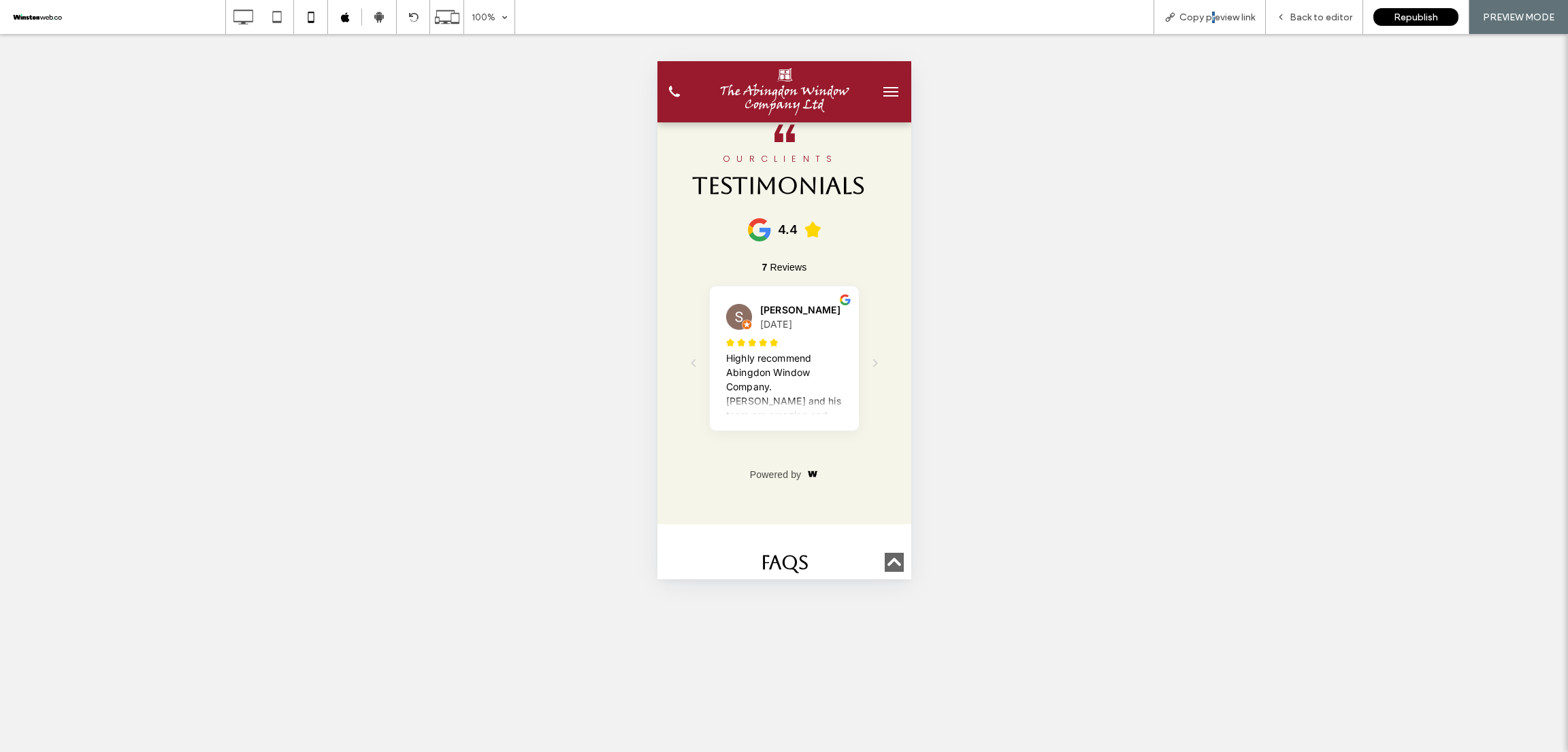
scroll to position [4079, 0]
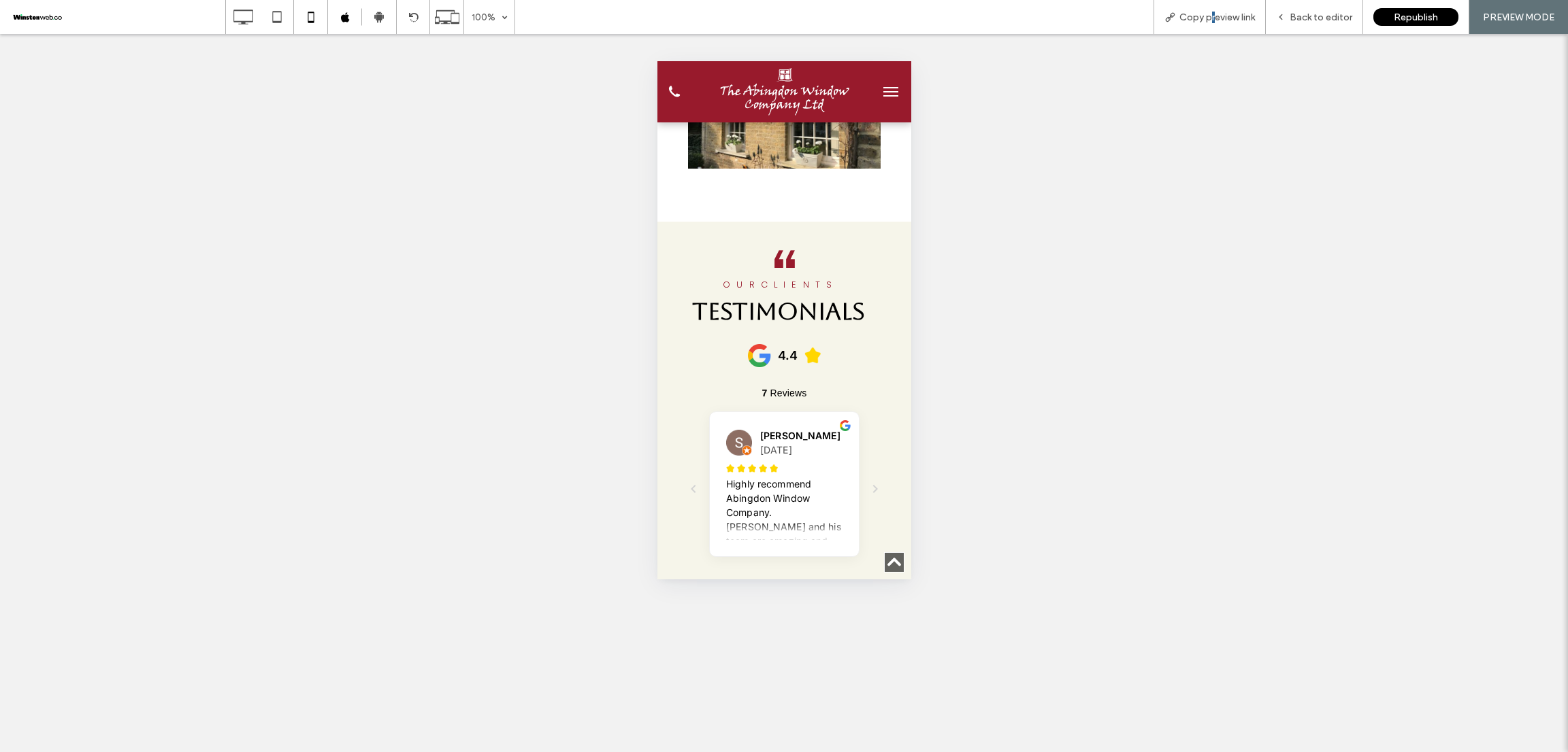
click at [876, 84] on button "menu" at bounding box center [890, 92] width 27 height 27
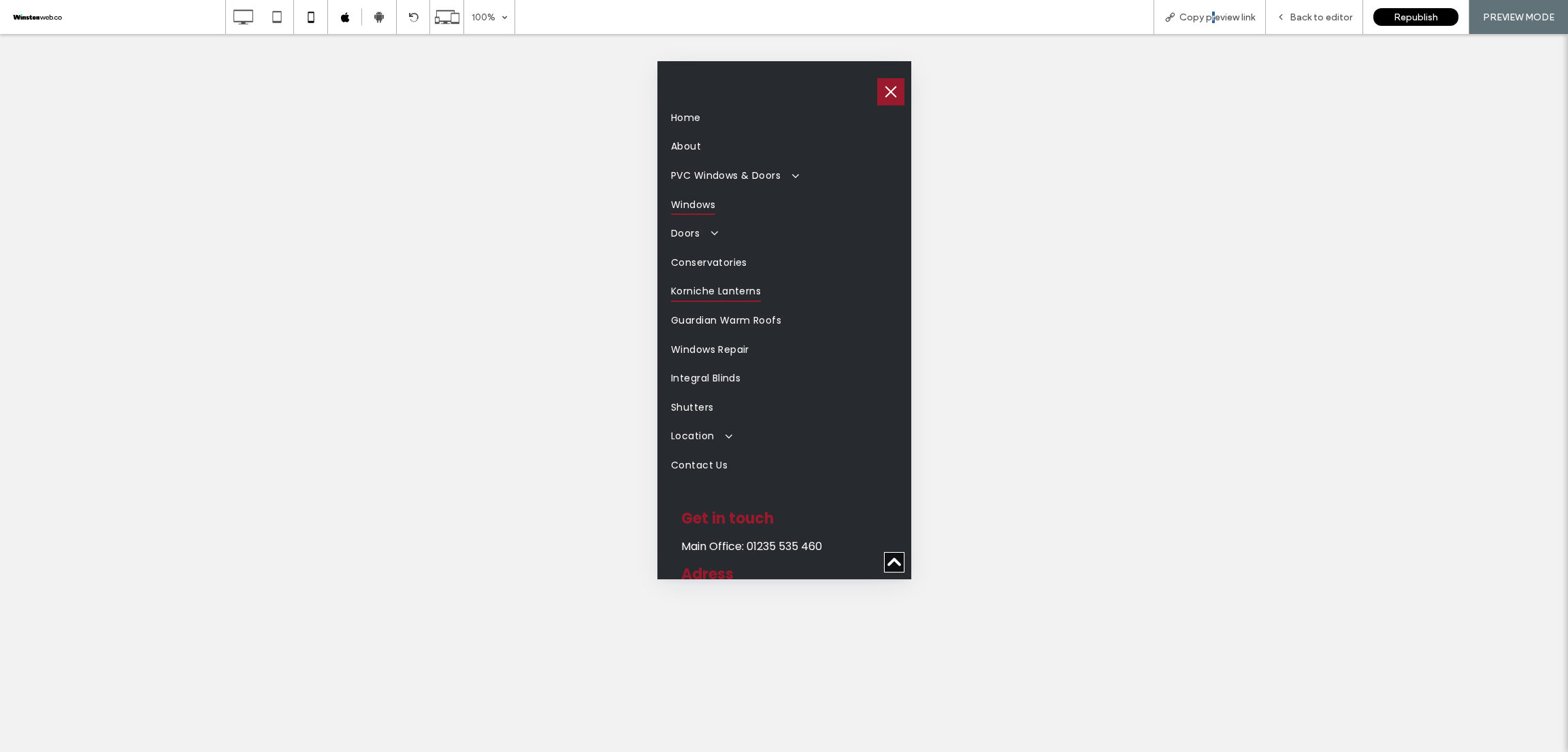
scroll to position [0, 0]
click at [710, 233] on span at bounding box center [707, 239] width 22 height 13
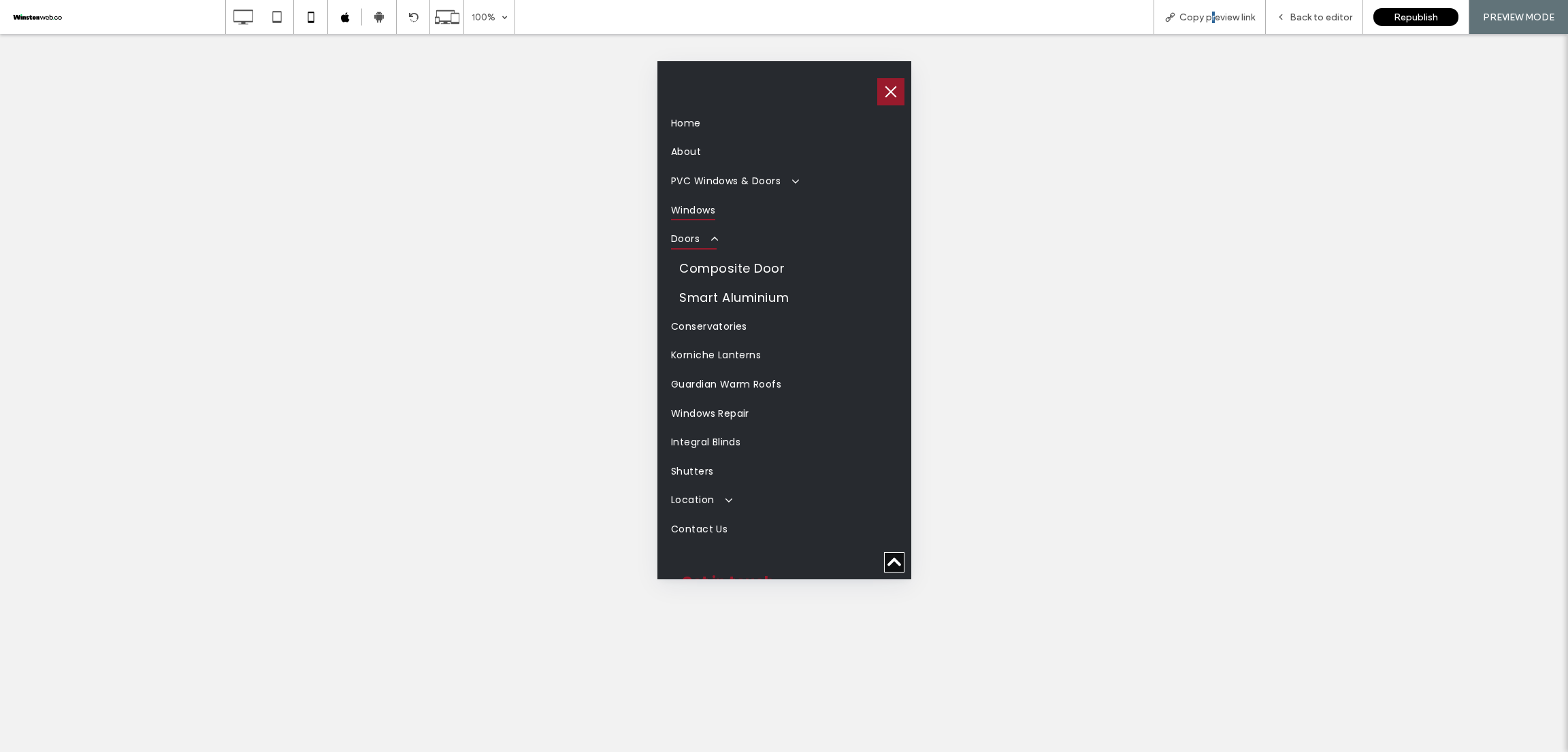
click at [696, 233] on span at bounding box center [707, 239] width 22 height 13
click at [685, 234] on span "Doors" at bounding box center [693, 238] width 46 height 21
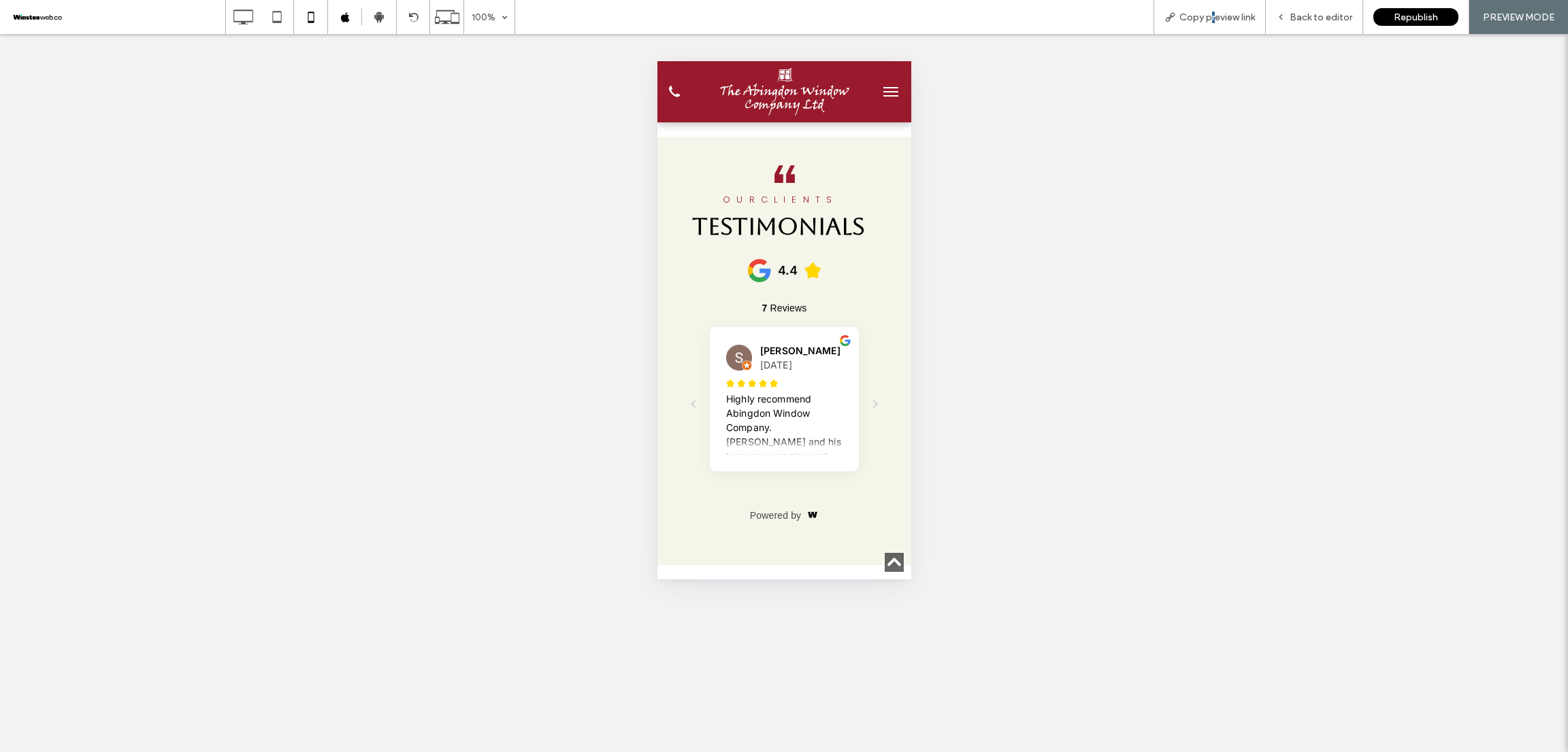
scroll to position [4386, 0]
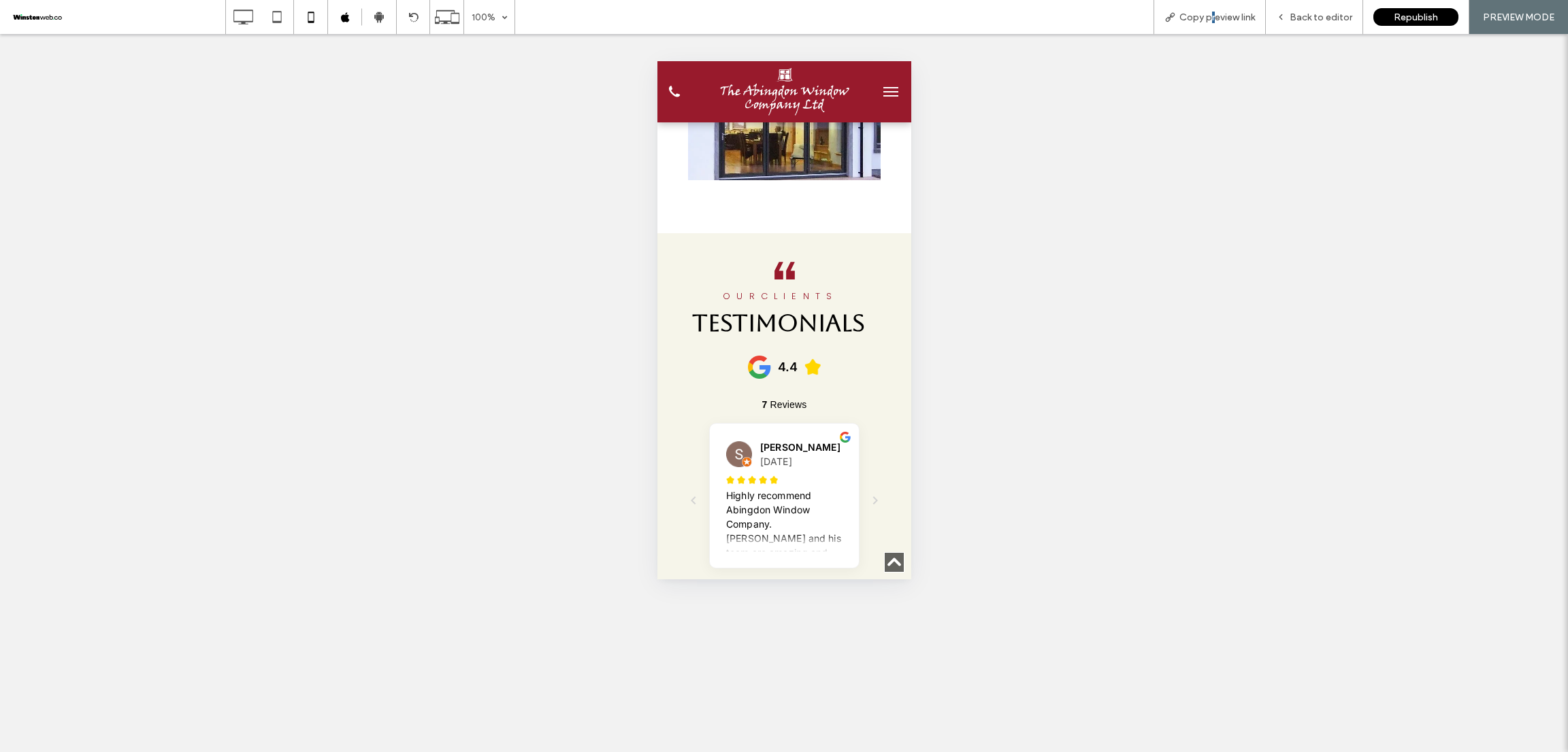
click at [882, 87] on span "menu" at bounding box center [890, 88] width 15 height 2
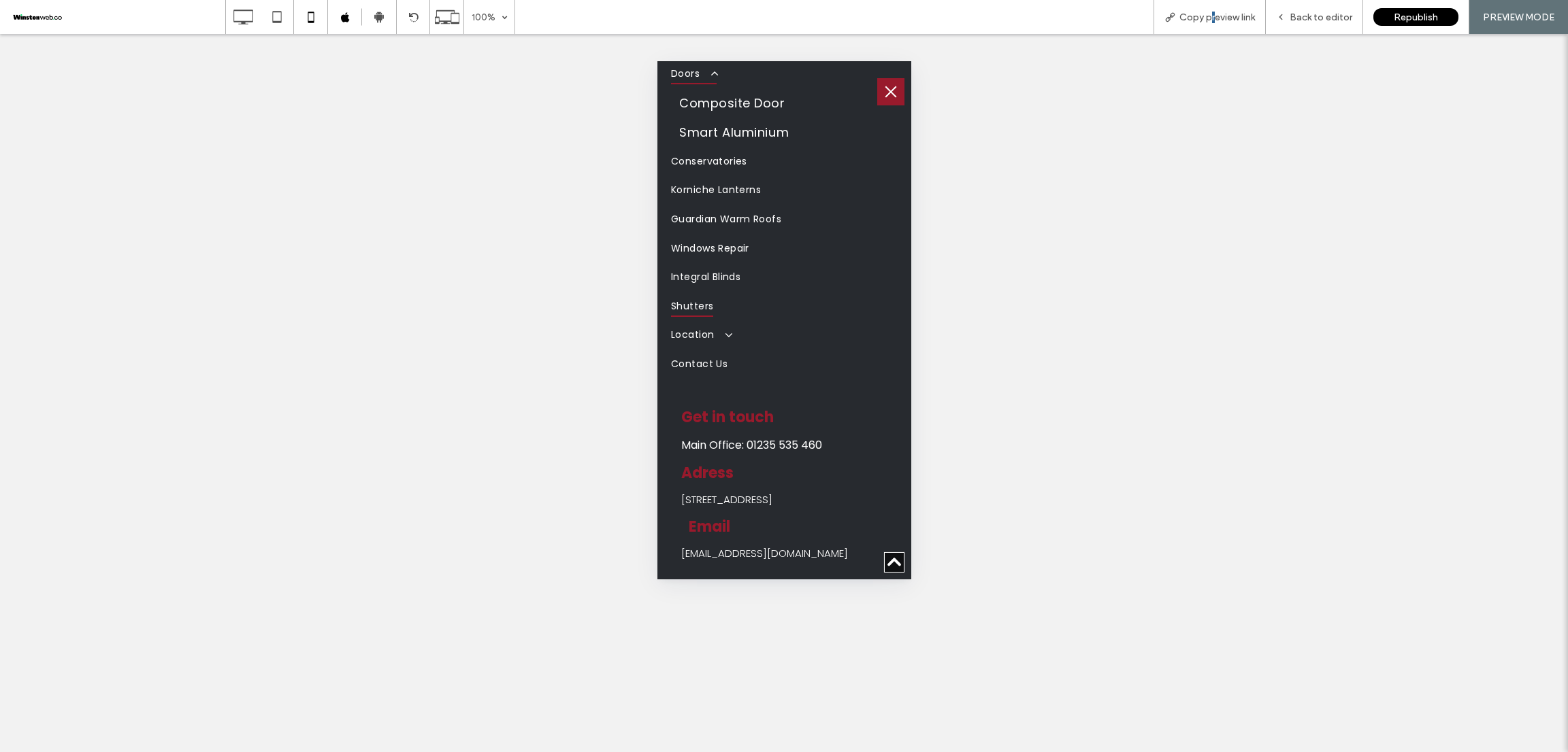
scroll to position [0, 0]
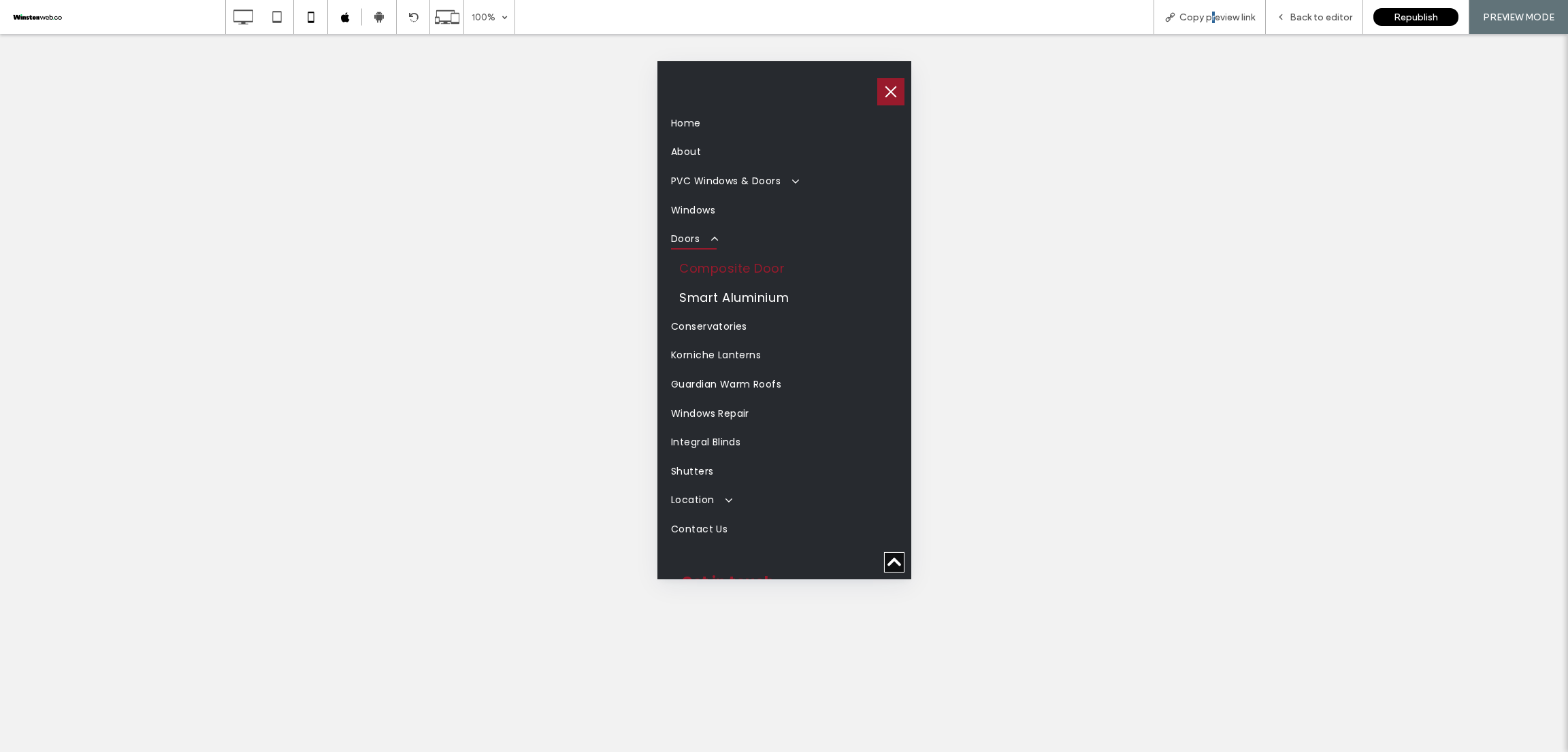
click at [760, 259] on span "Composite Door" at bounding box center [732, 268] width 106 height 18
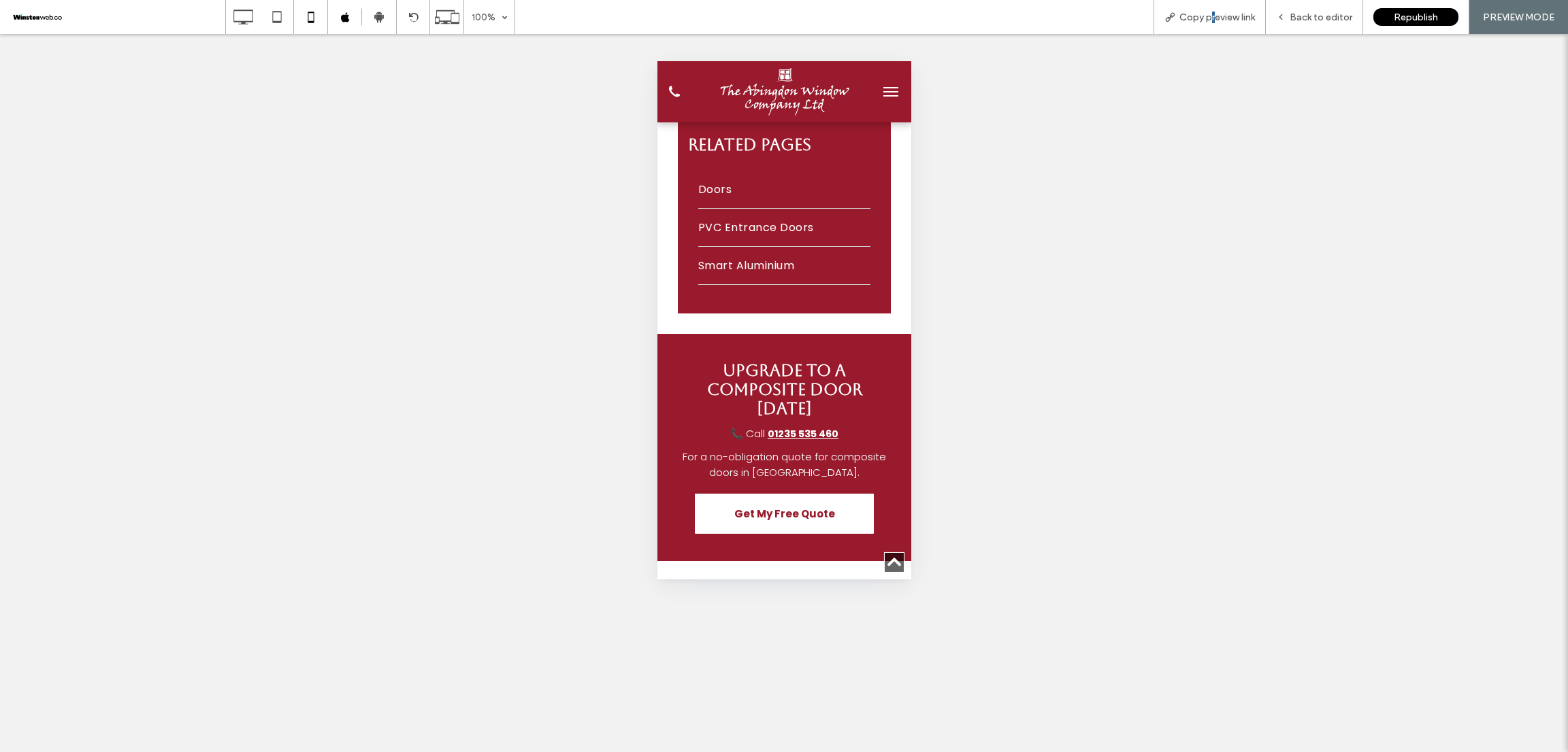
scroll to position [4793, 0]
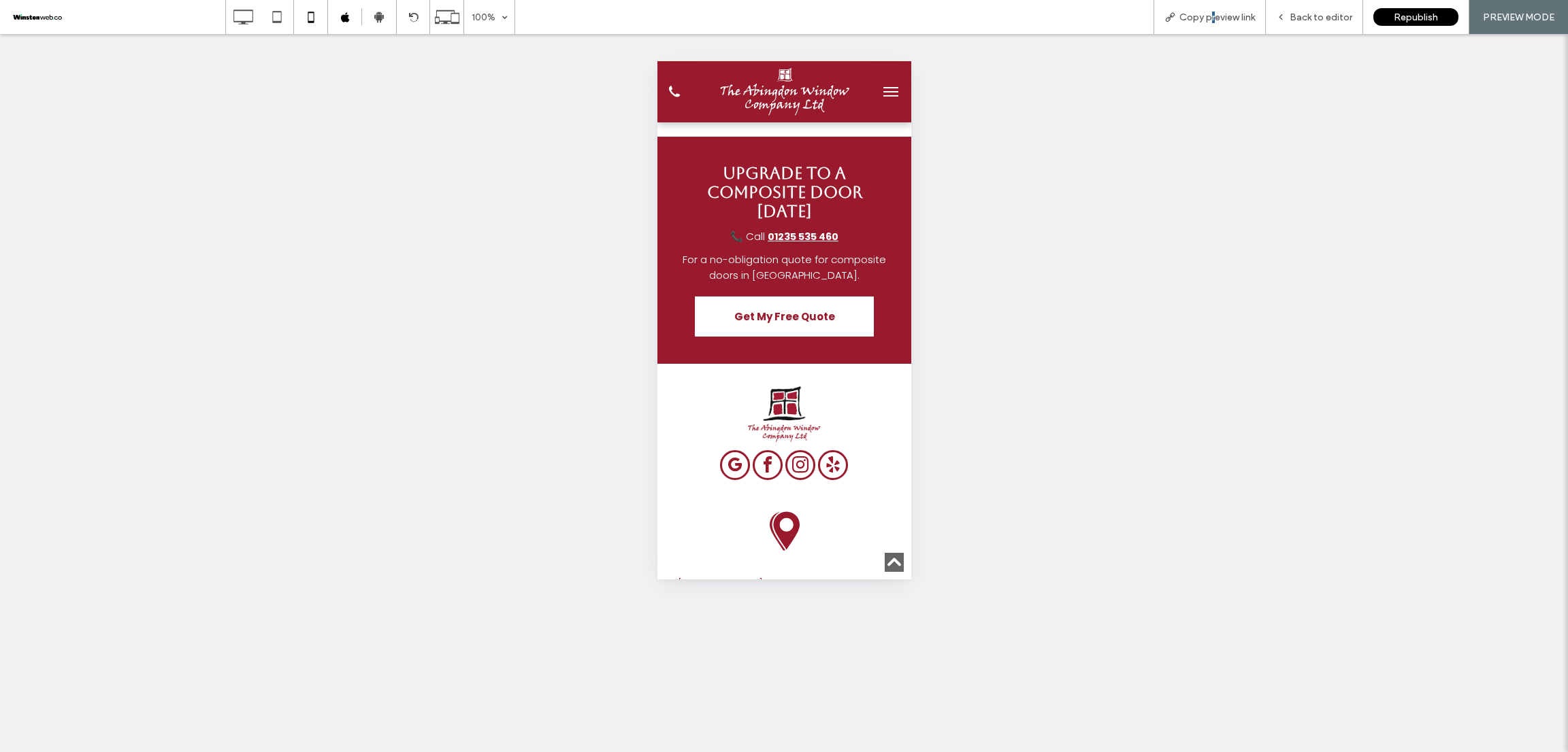
click at [882, 96] on span "menu" at bounding box center [890, 96] width 15 height 2
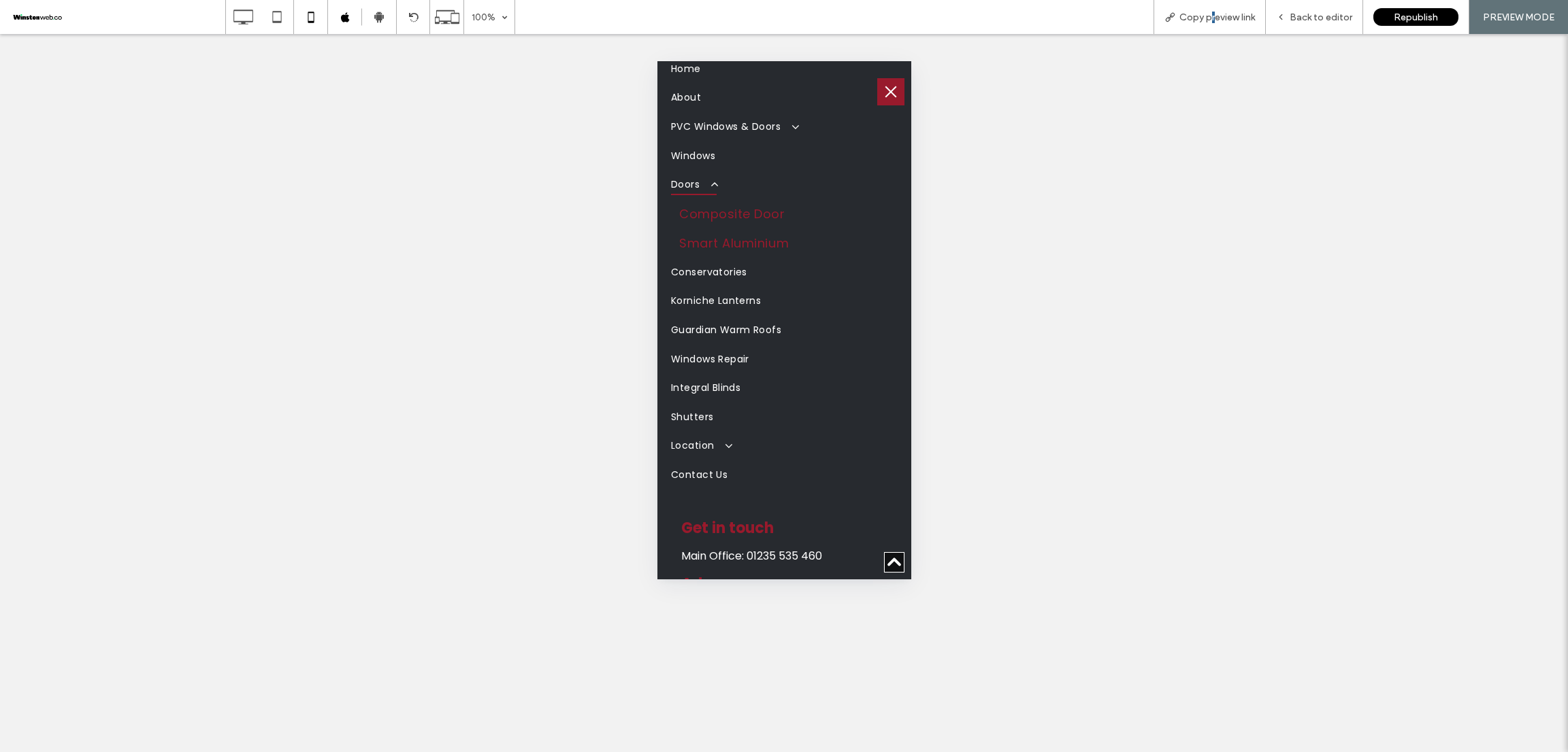
scroll to position [0, 0]
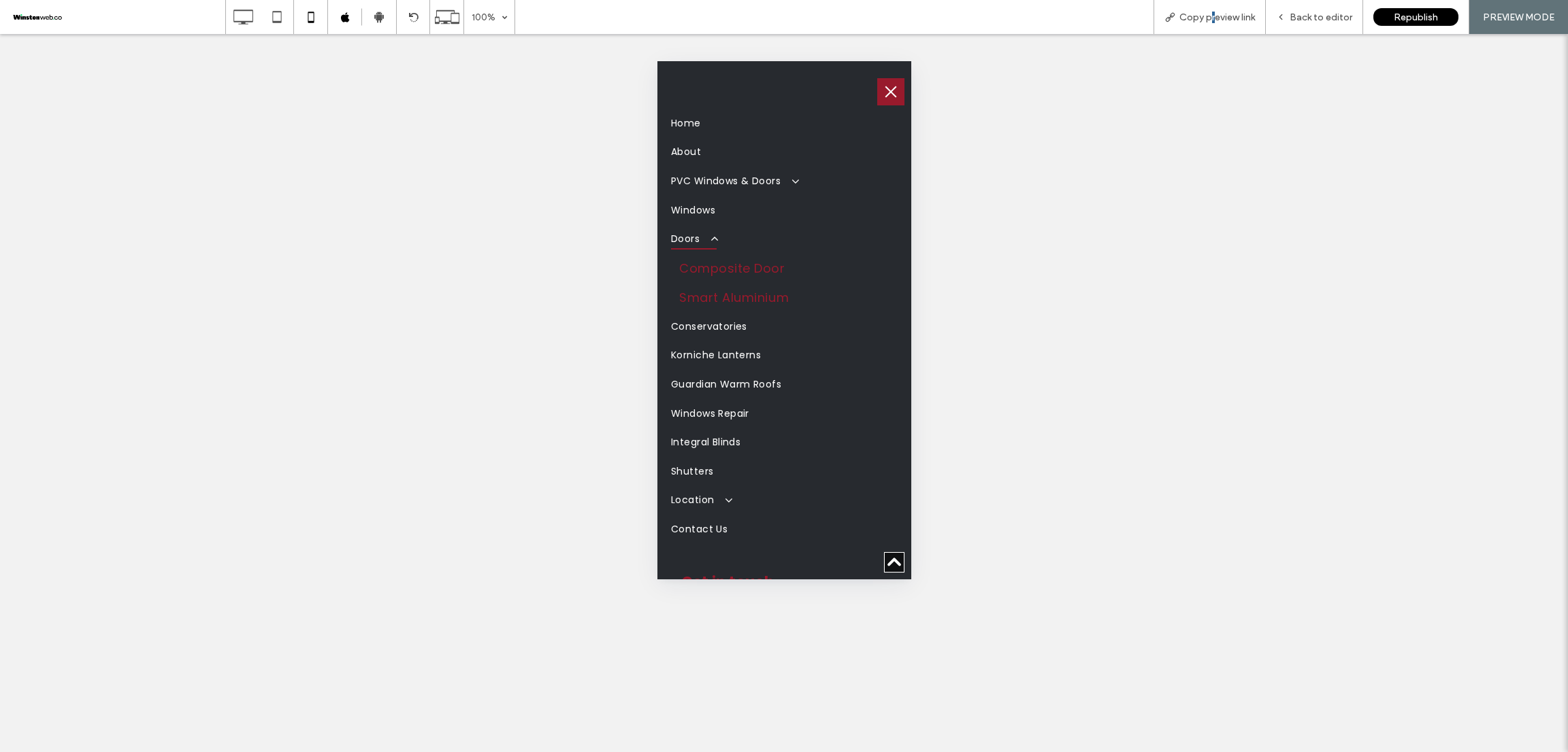
click at [770, 294] on span "Smart Aluminium" at bounding box center [733, 298] width 109 height 18
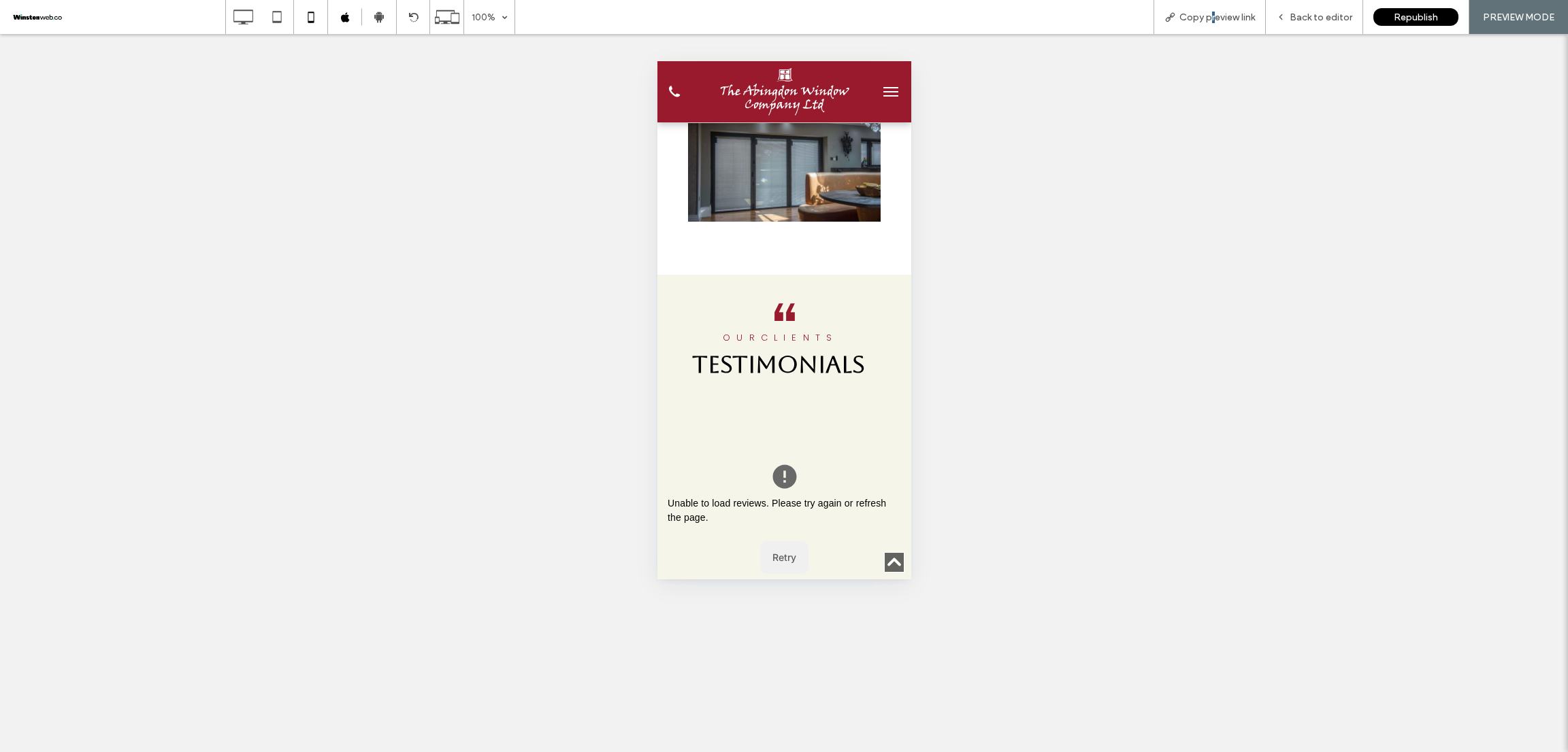
scroll to position [4691, 0]
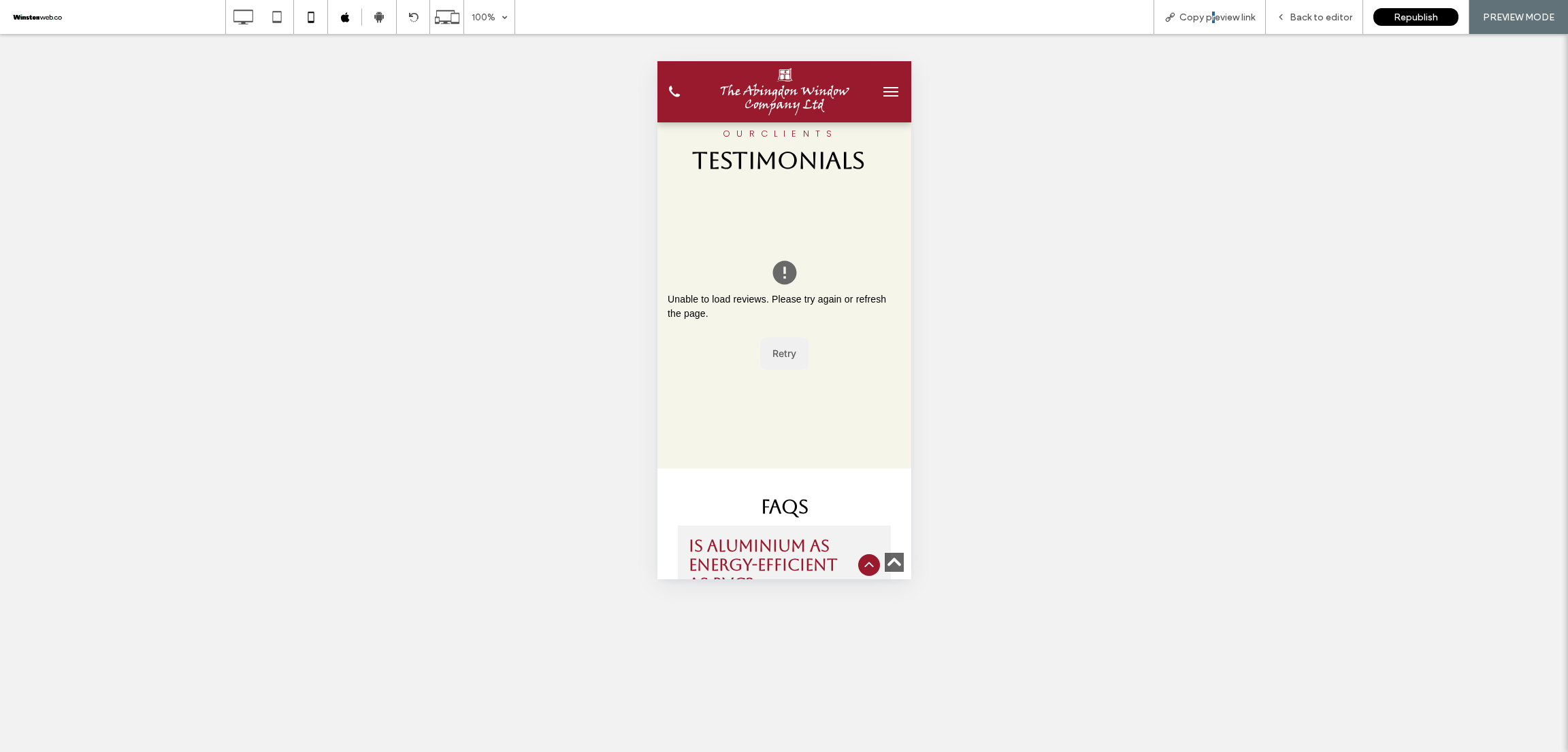
click at [876, 83] on button "menu" at bounding box center [890, 92] width 27 height 27
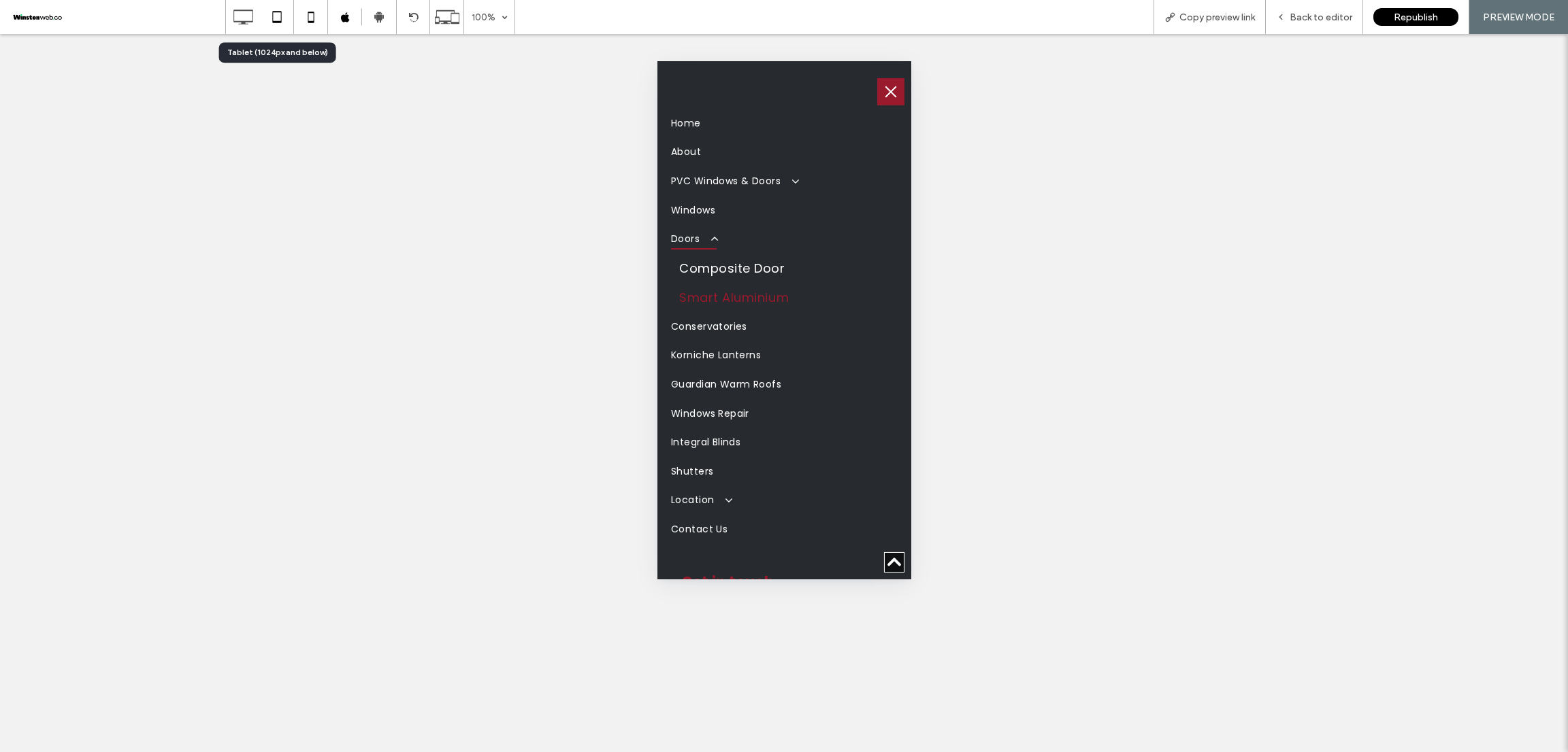
click at [270, 21] on icon at bounding box center [277, 17] width 27 height 27
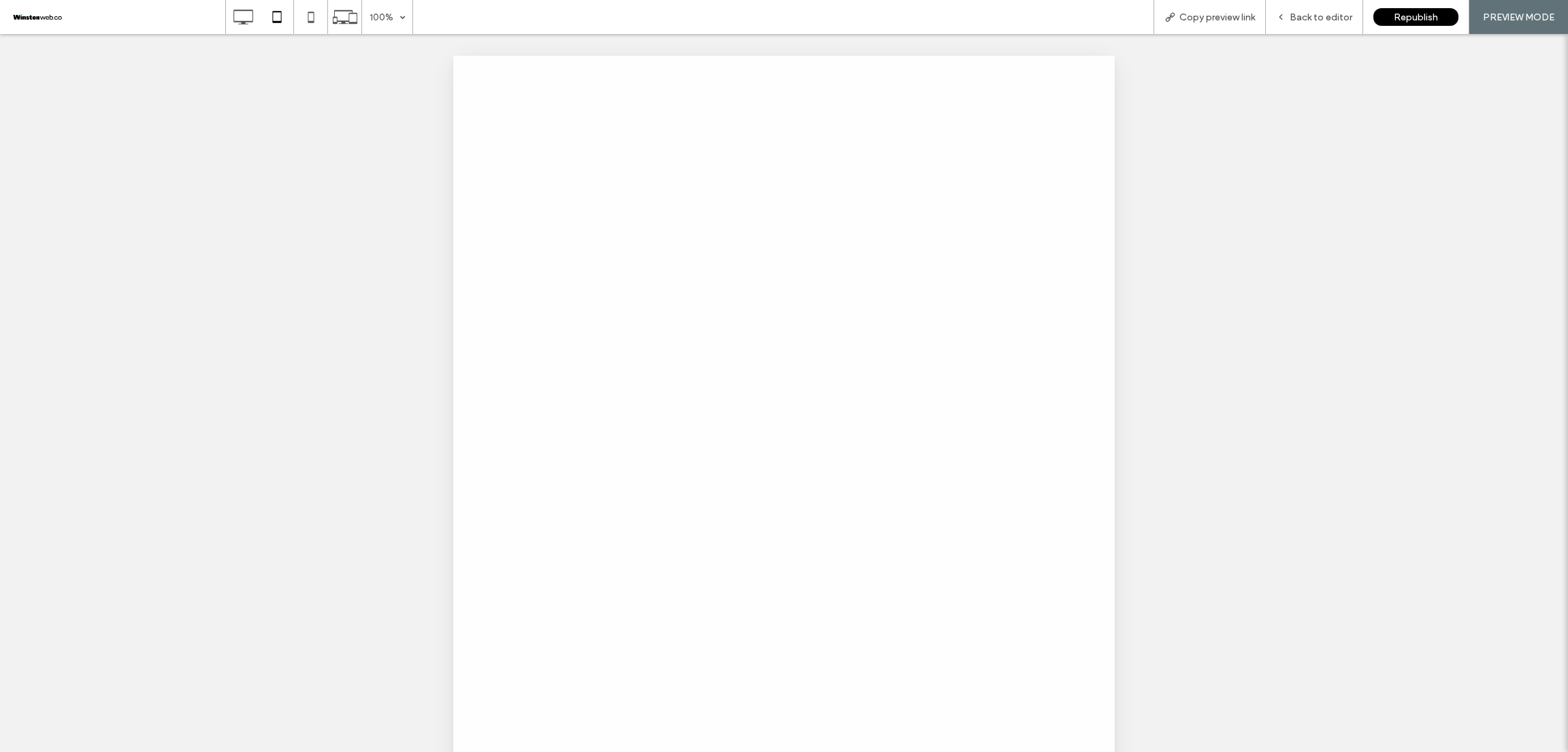
click at [256, 16] on div at bounding box center [784, 376] width 1568 height 752
click at [245, 13] on div at bounding box center [784, 376] width 1568 height 752
click at [245, 13] on div "100% Copy preview link Back to editor Republish PREVIEW MODE Site Comments Team…" at bounding box center [784, 376] width 1568 height 752
click at [245, 13] on icon at bounding box center [243, 17] width 27 height 27
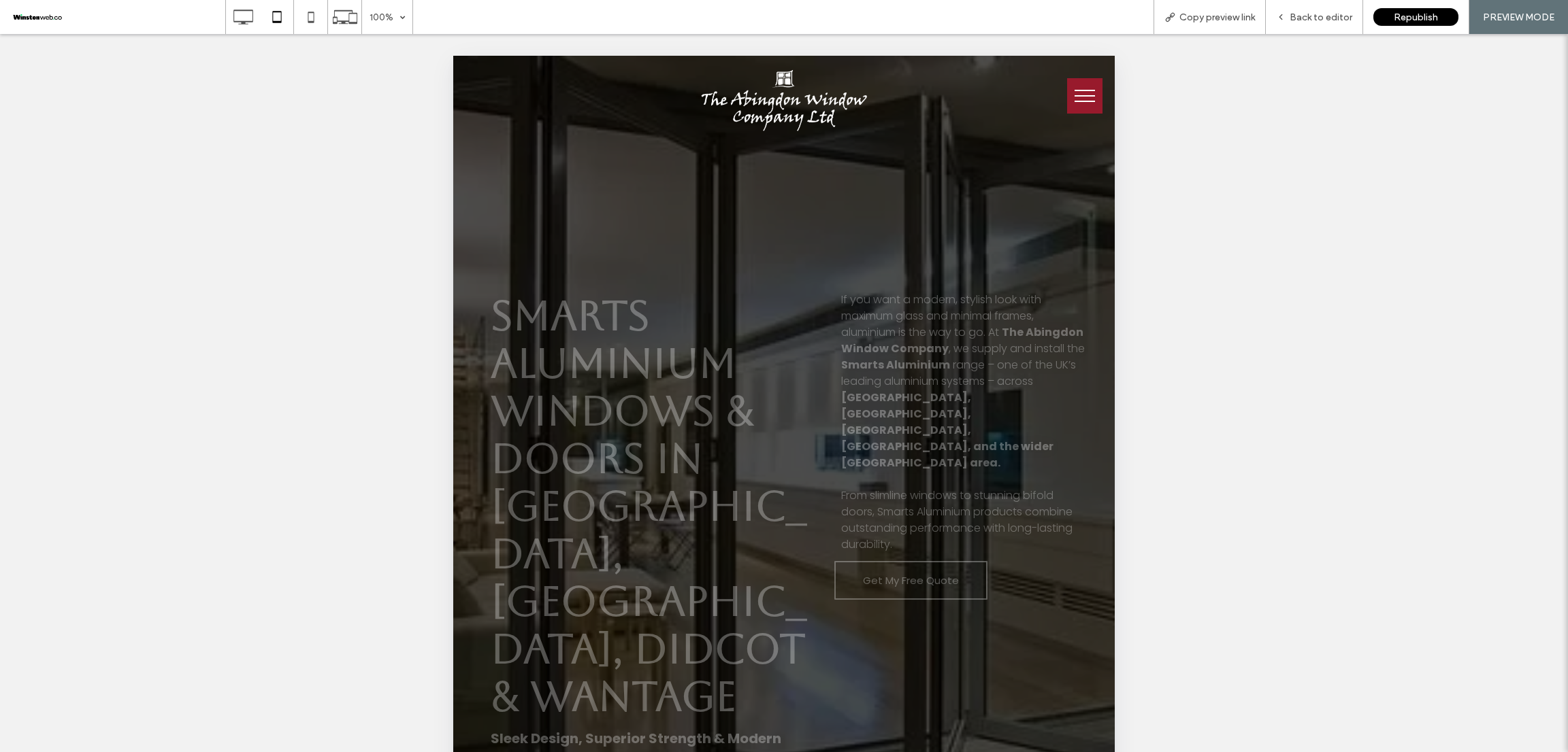
click at [245, 13] on icon at bounding box center [243, 17] width 27 height 27
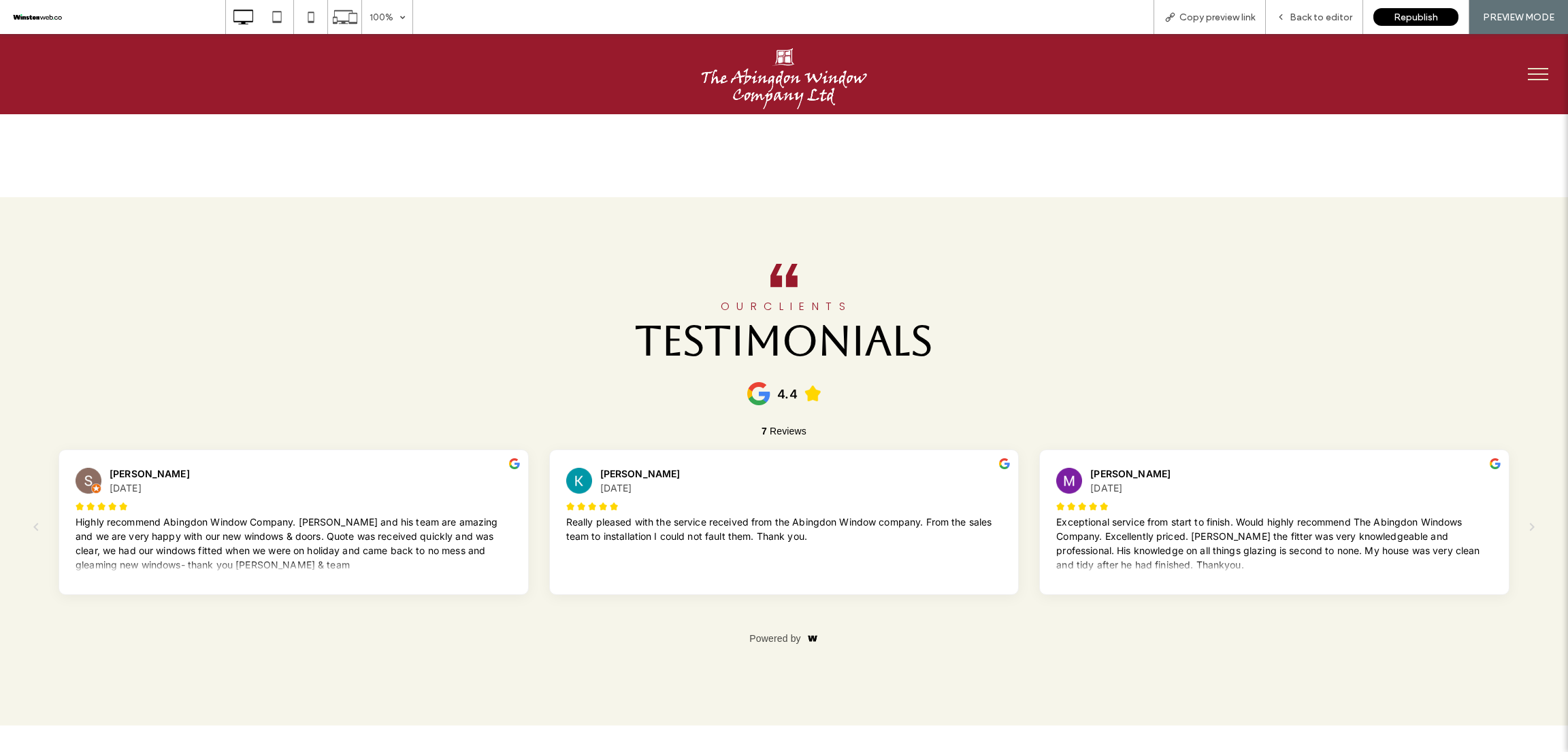
scroll to position [3570, 0]
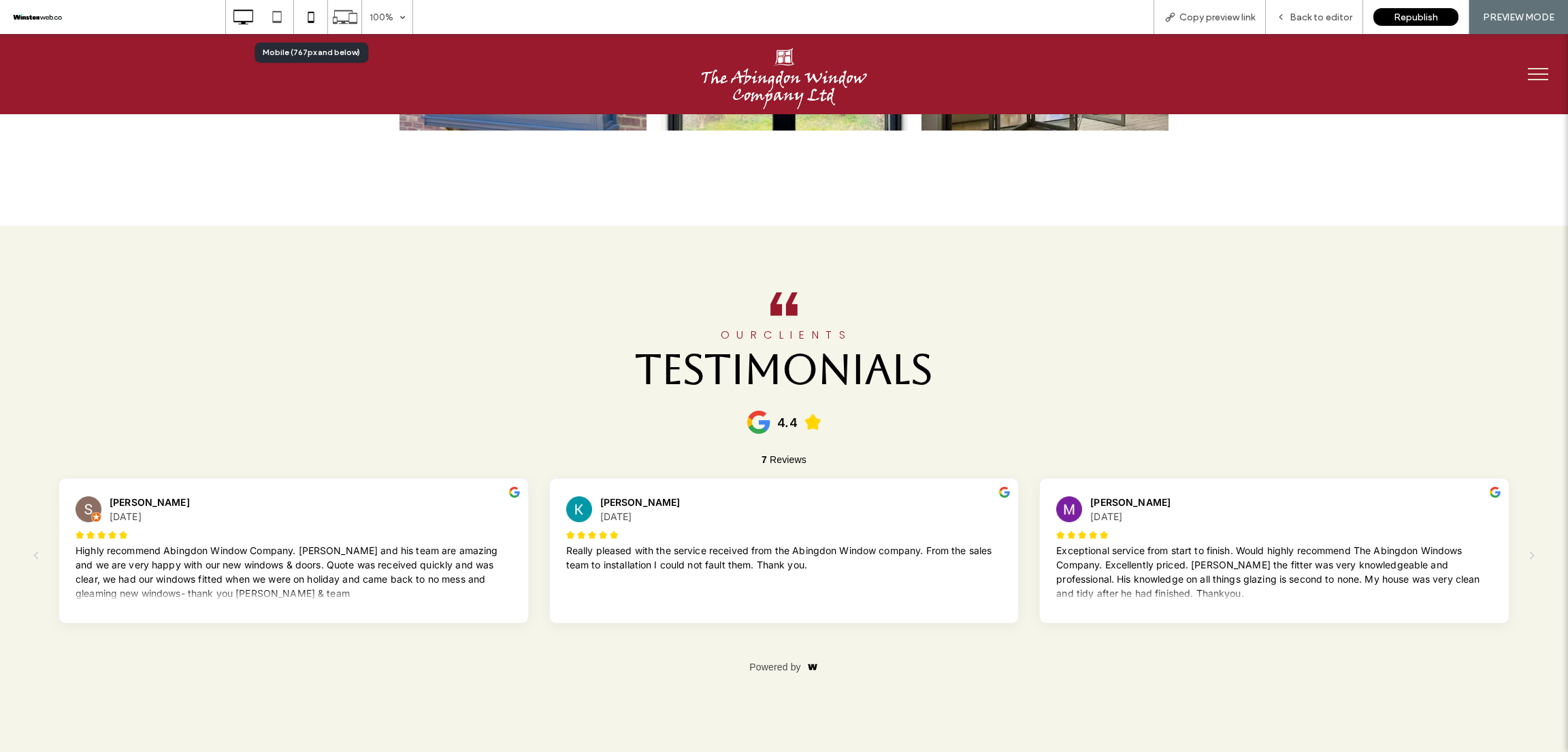
click at [303, 13] on icon at bounding box center [311, 17] width 27 height 27
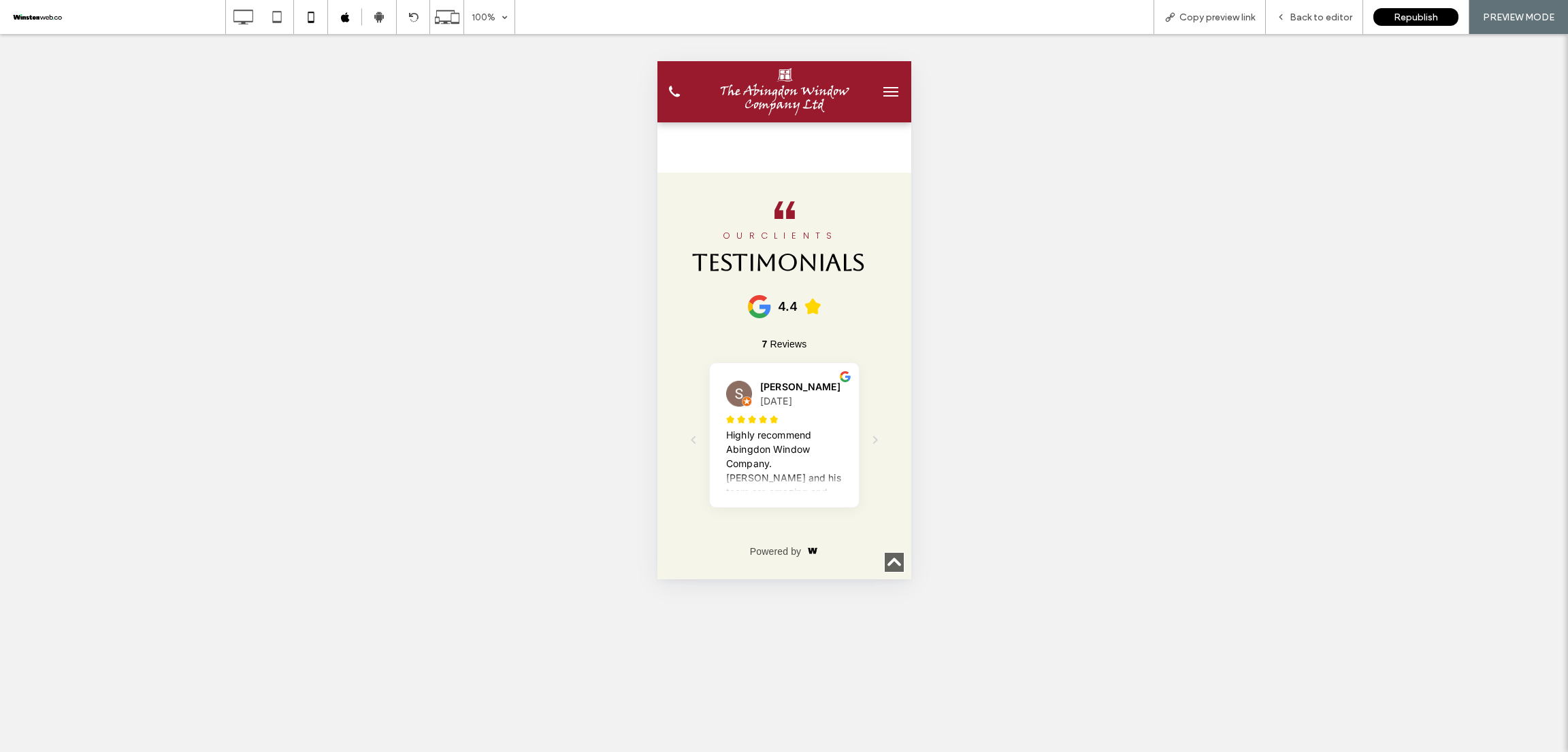
scroll to position [4488, 0]
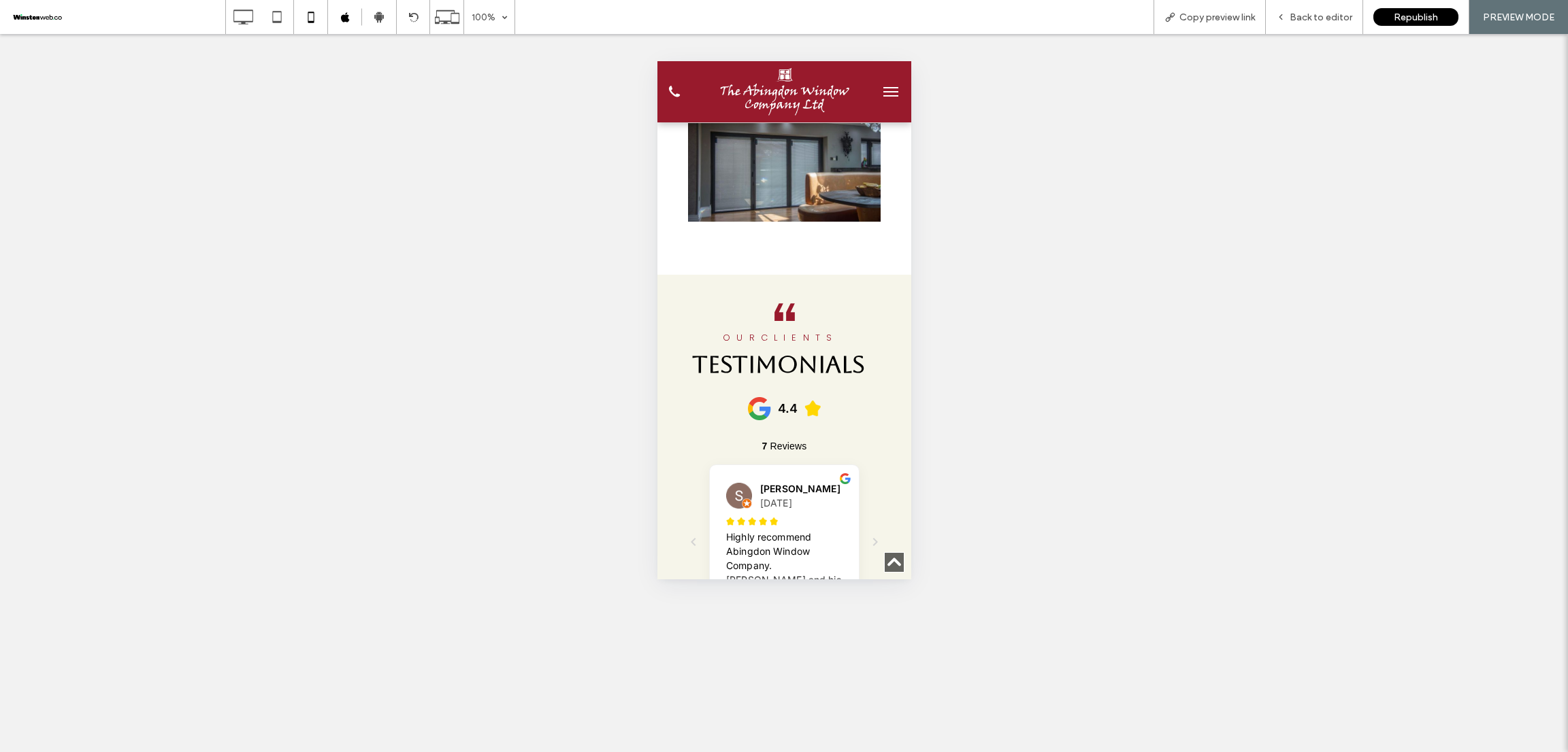
click at [876, 97] on button "menu" at bounding box center [890, 92] width 27 height 27
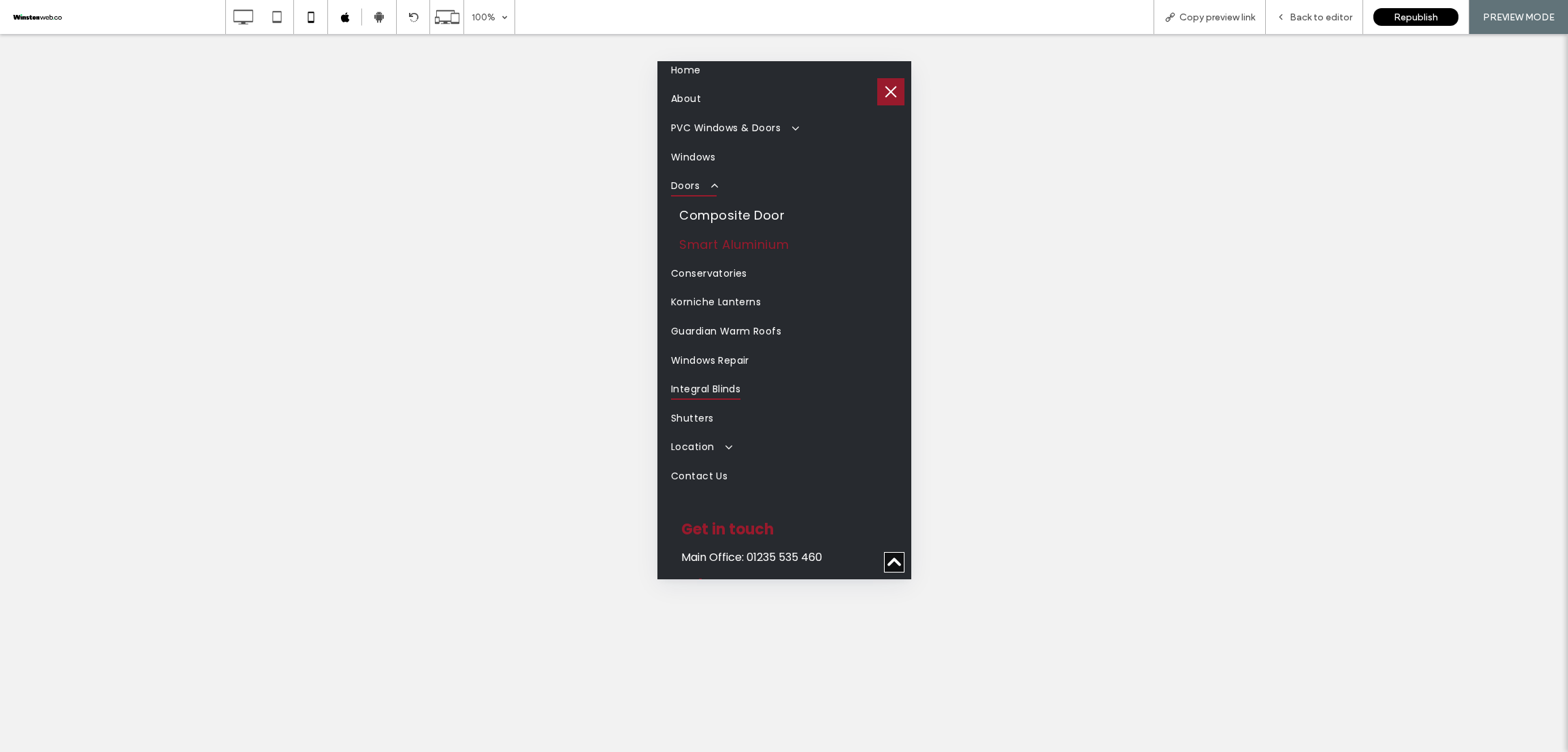
scroll to position [102, 0]
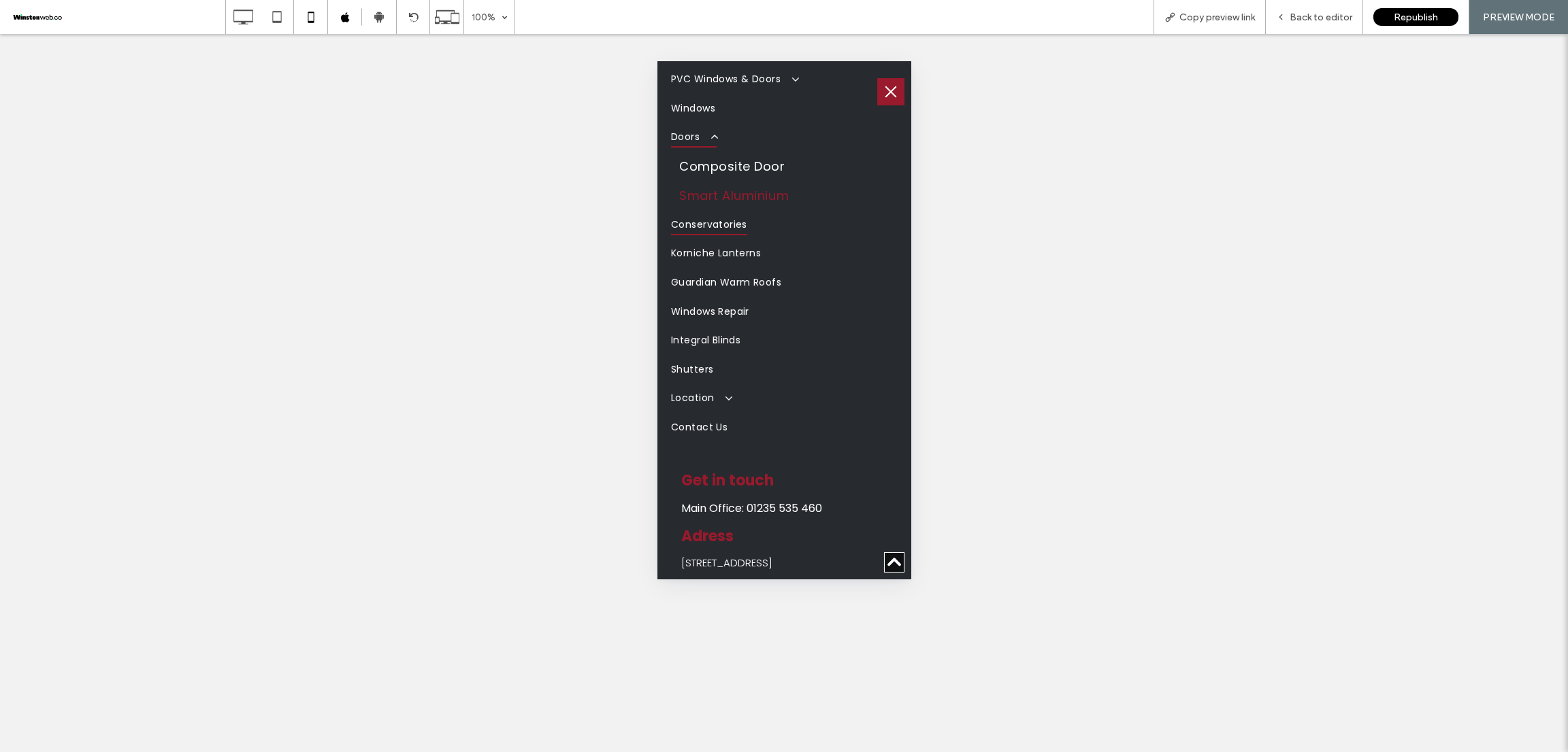
click at [737, 220] on span "Conservatories" at bounding box center [708, 225] width 76 height 21
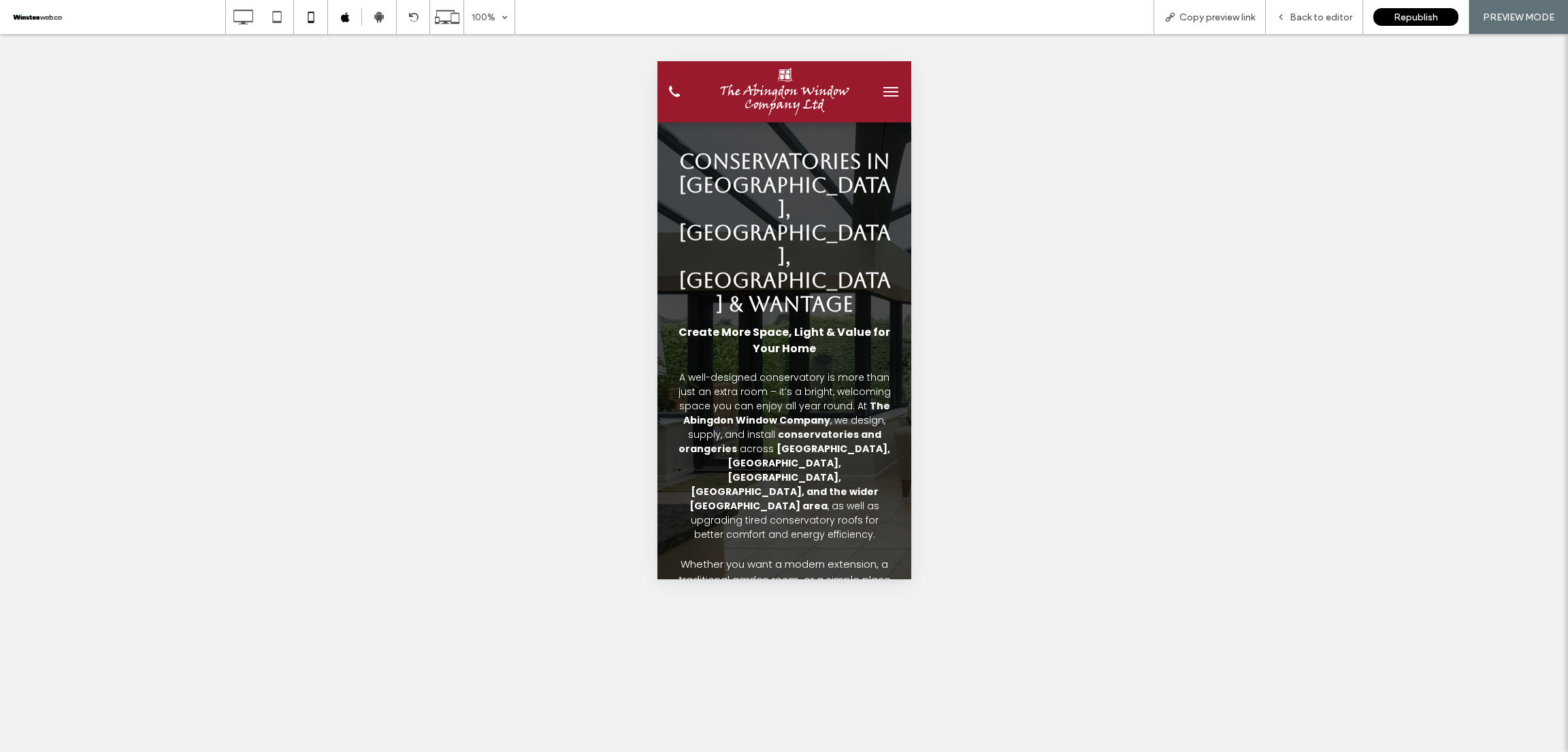
scroll to position [0, 0]
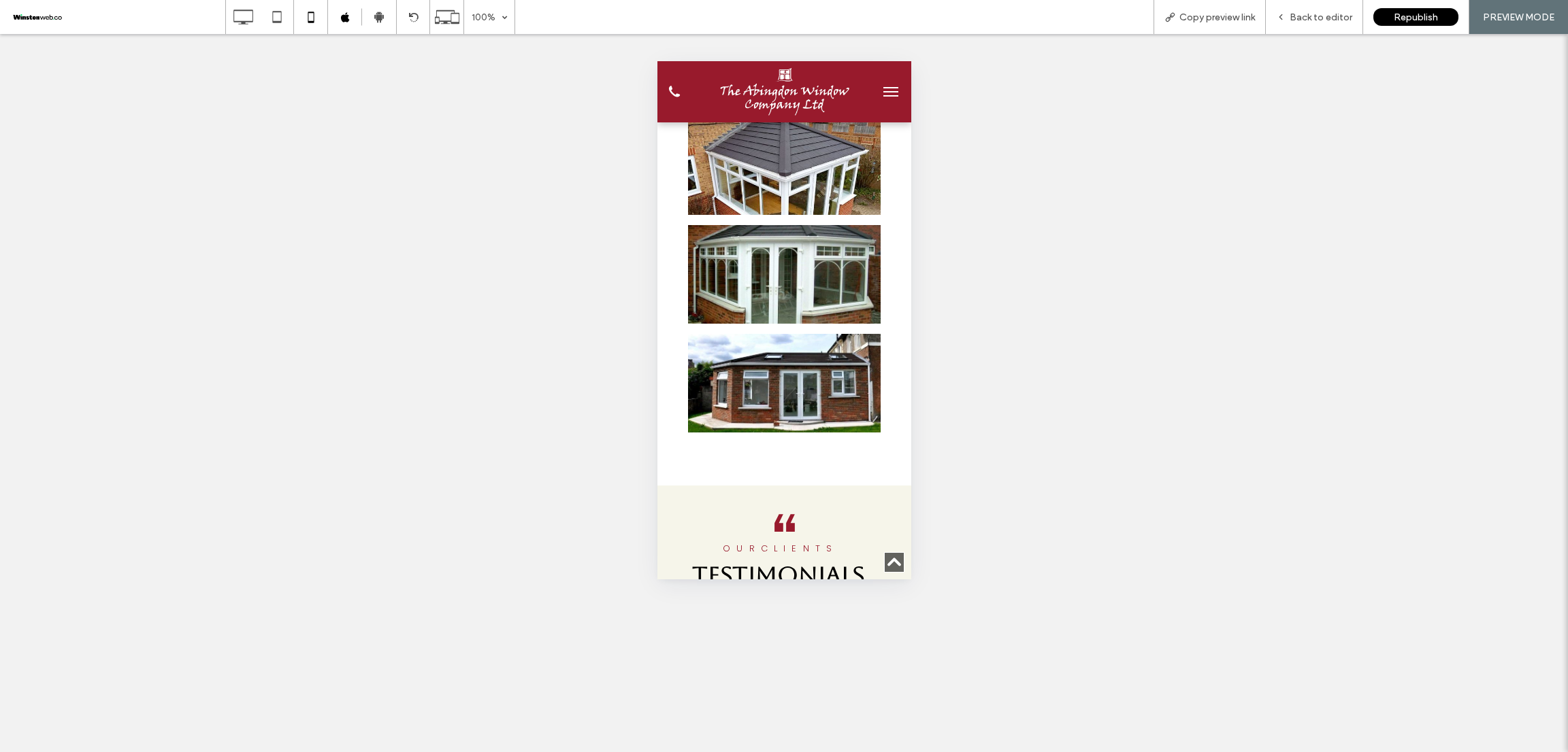
scroll to position [5100, 0]
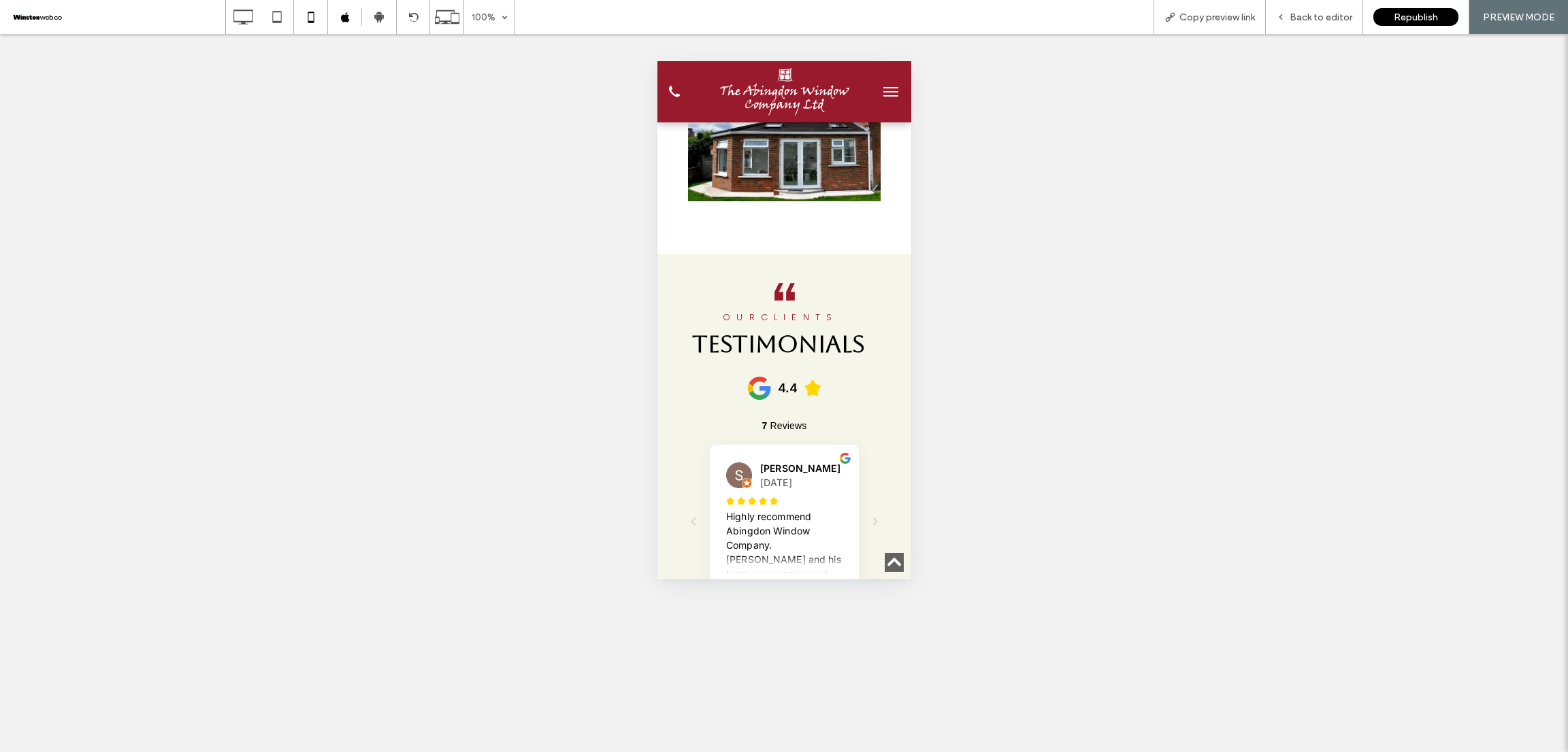
click at [878, 82] on button "menu" at bounding box center [890, 92] width 27 height 27
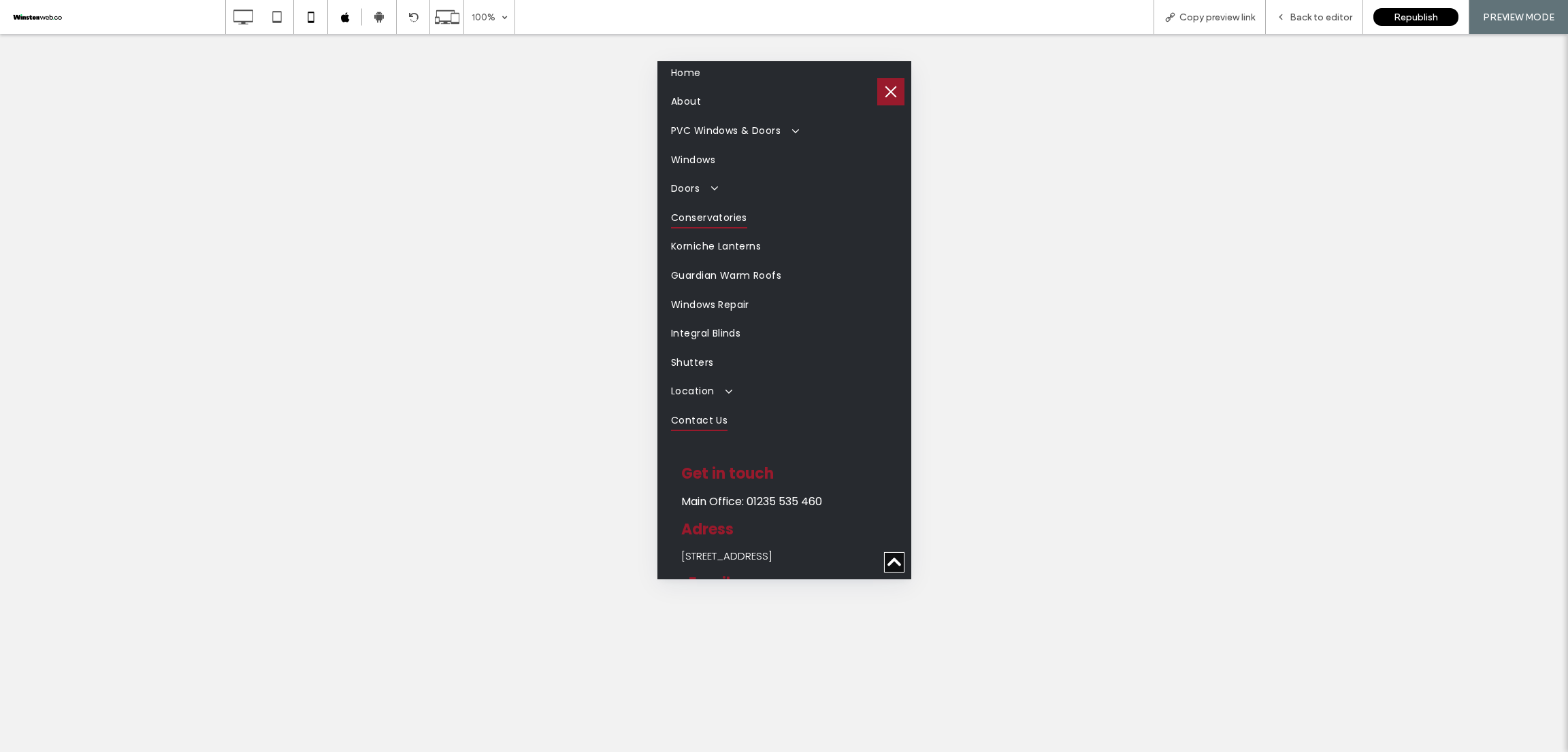
scroll to position [0, 0]
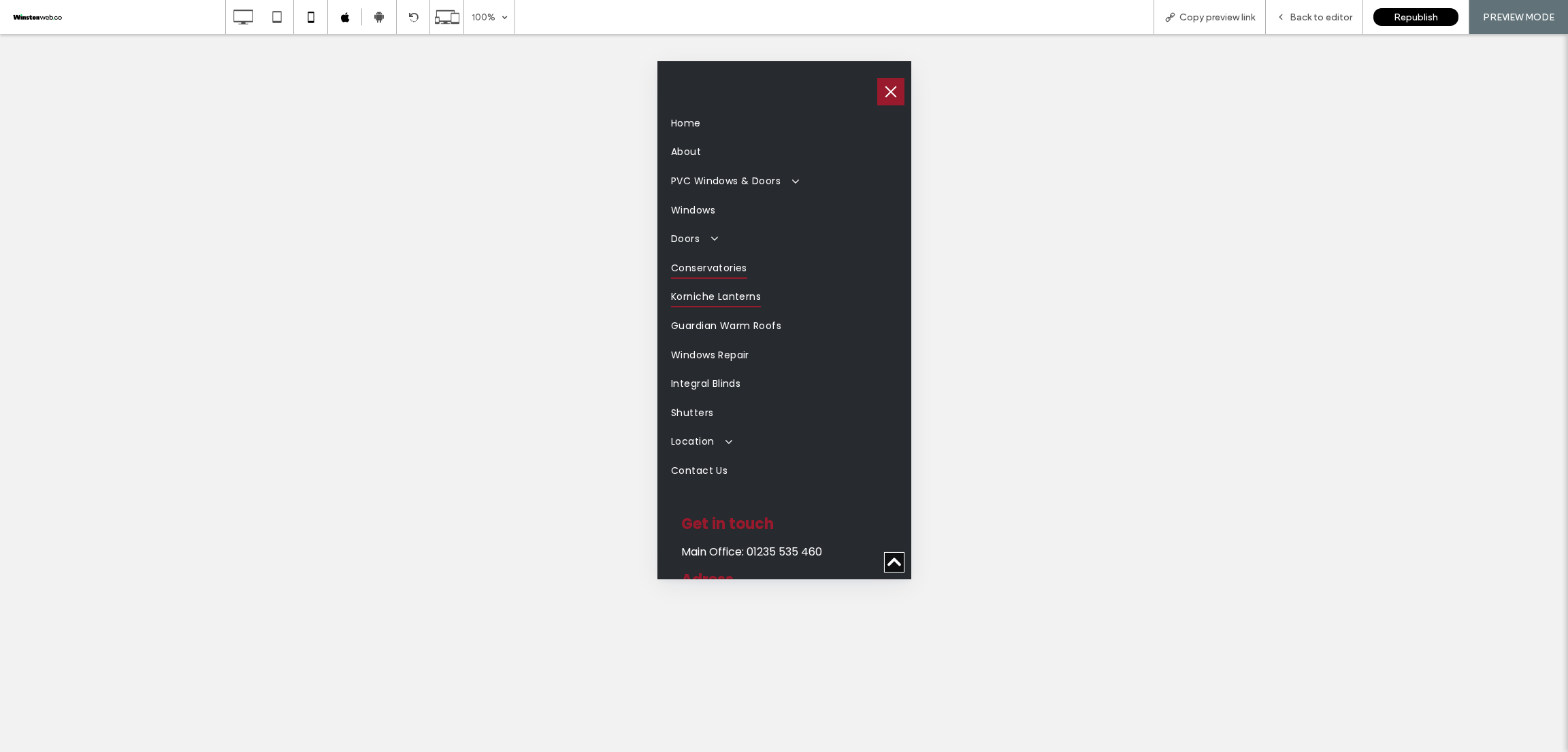
click at [735, 287] on span "Korniche Lanterns" at bounding box center [715, 297] width 90 height 21
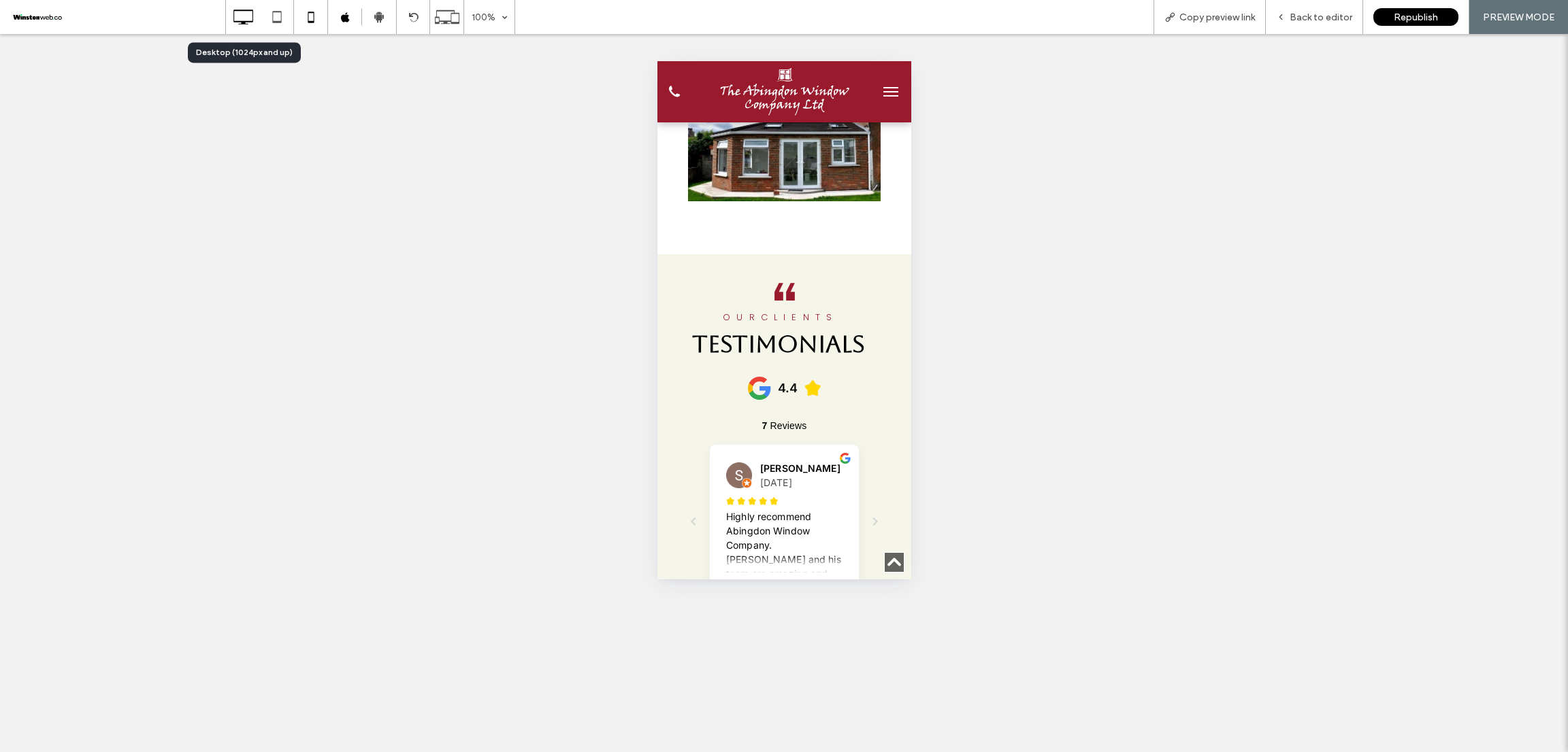
click at [252, 10] on use at bounding box center [244, 17] width 20 height 15
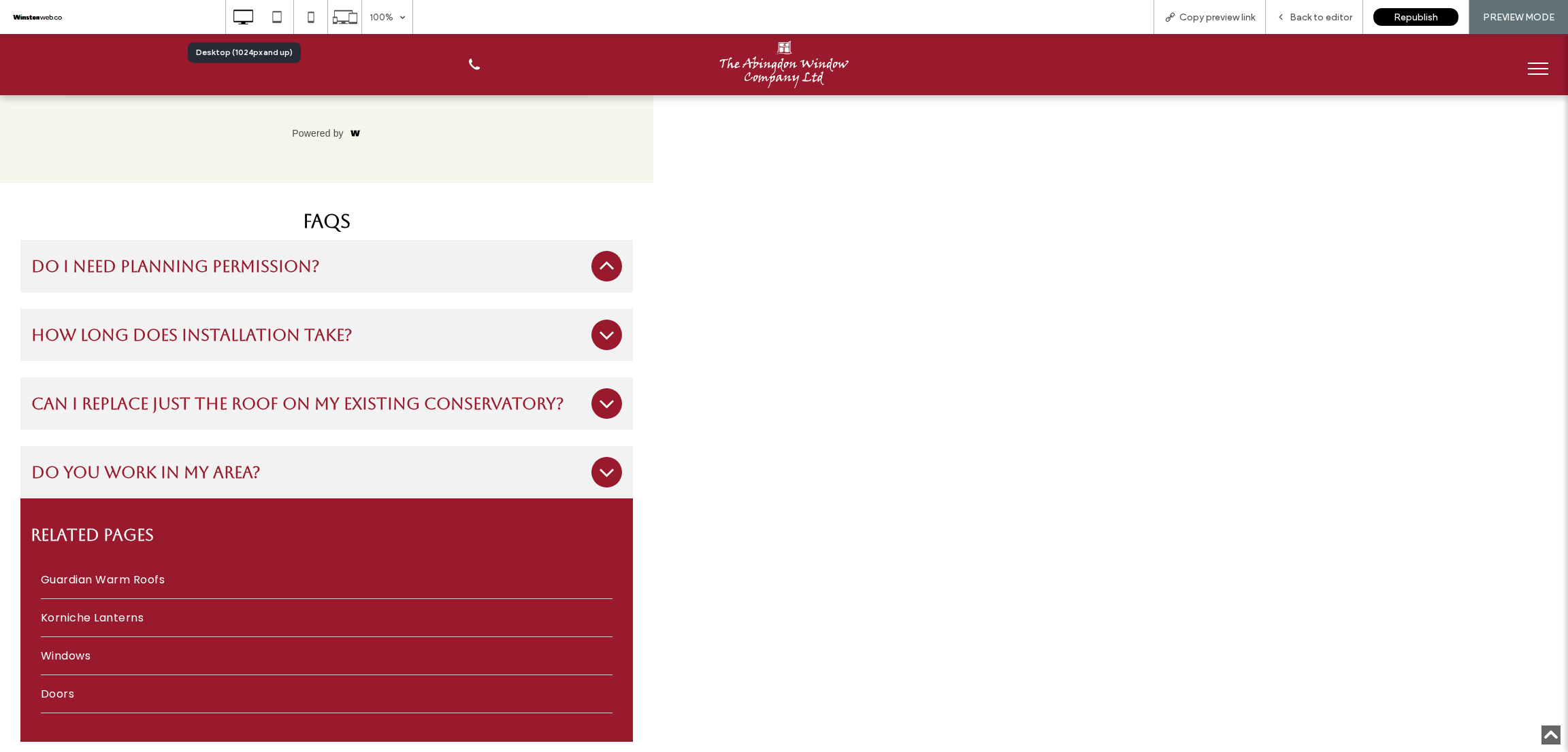
click at [242, 13] on icon at bounding box center [243, 17] width 27 height 27
click at [1328, 17] on span "Back to editor" at bounding box center [1320, 17] width 62 height 12
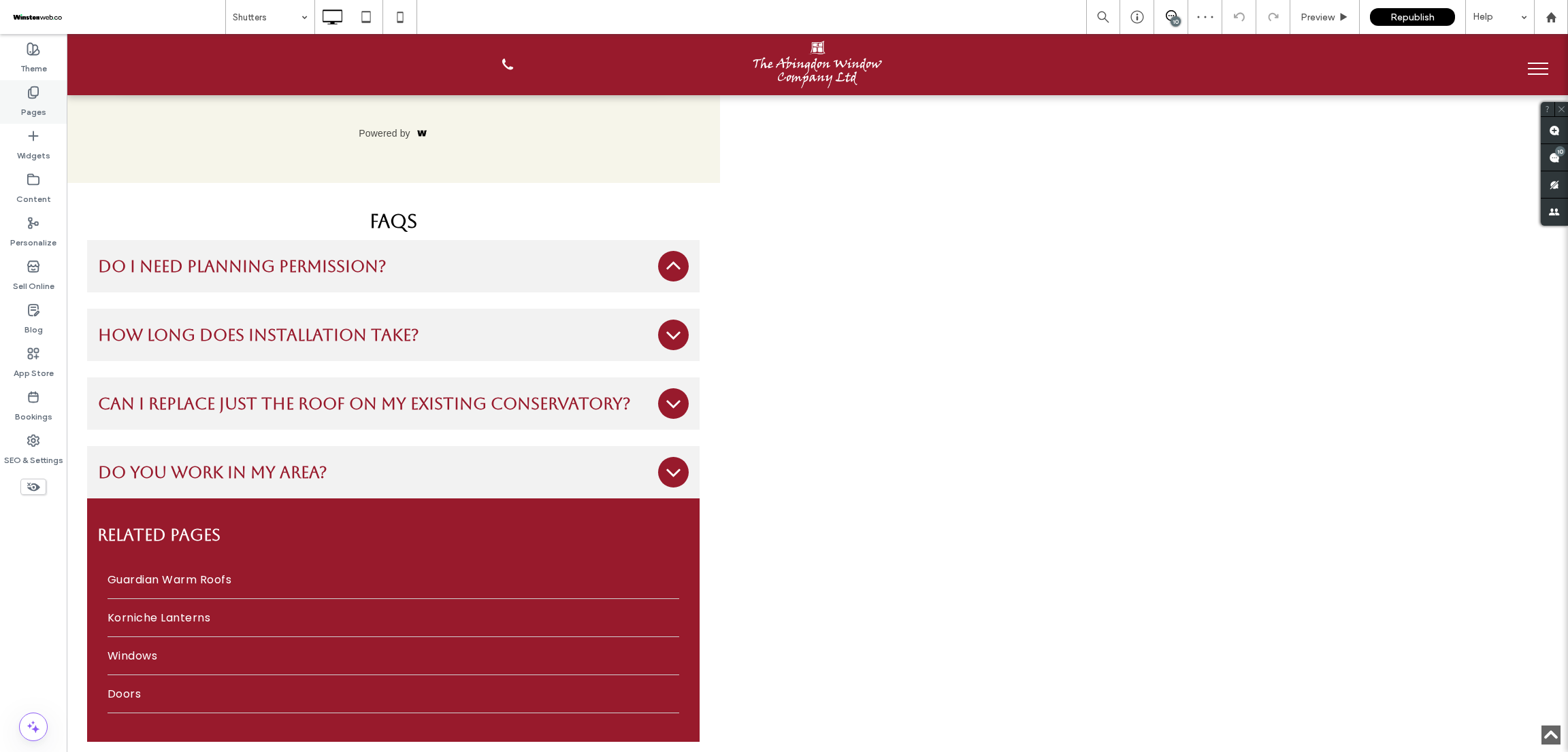
click at [34, 106] on label "Pages" at bounding box center [33, 108] width 25 height 19
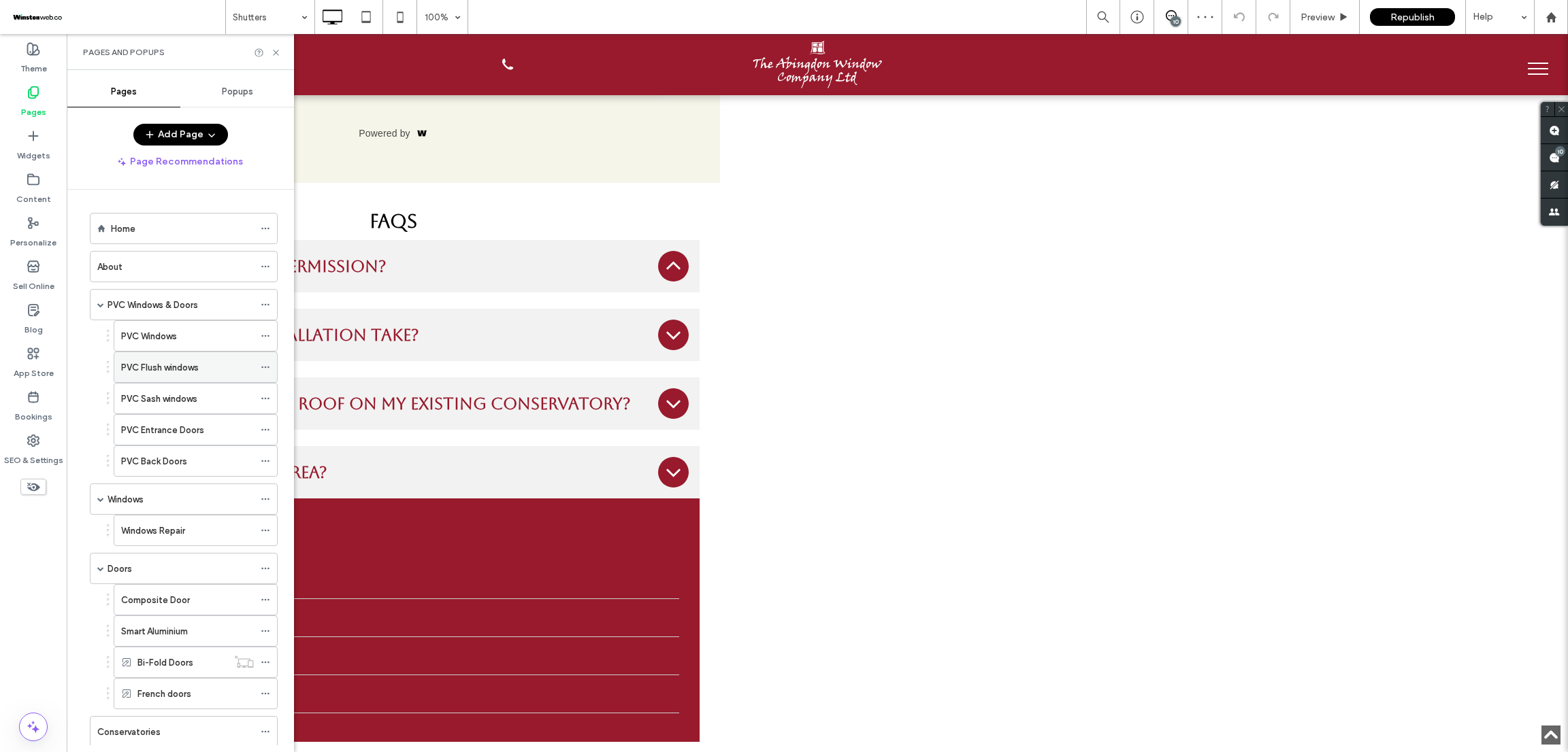
scroll to position [270, 0]
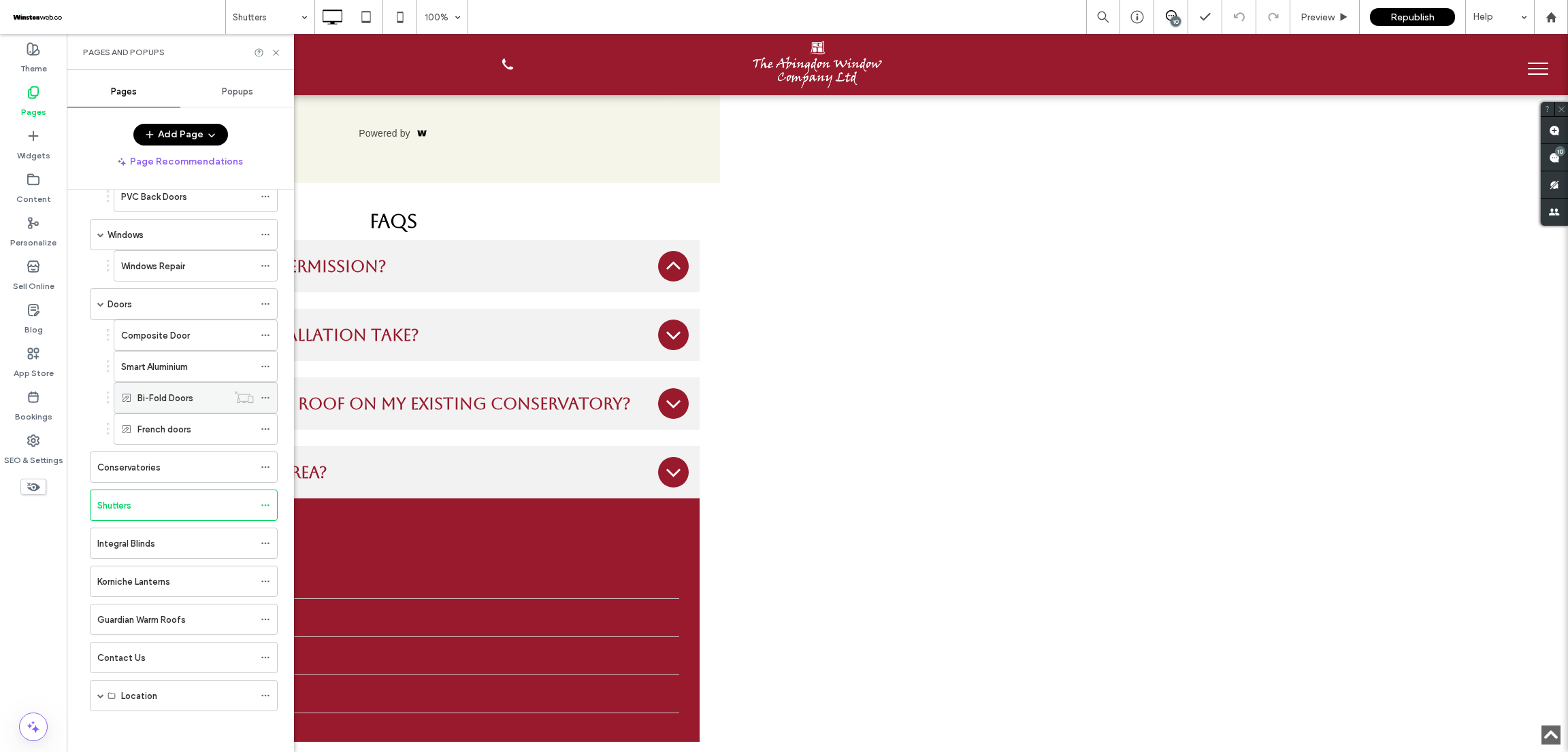
click at [202, 386] on div "Bi-Fold Doors" at bounding box center [182, 398] width 90 height 30
click at [402, 22] on use at bounding box center [400, 17] width 6 height 11
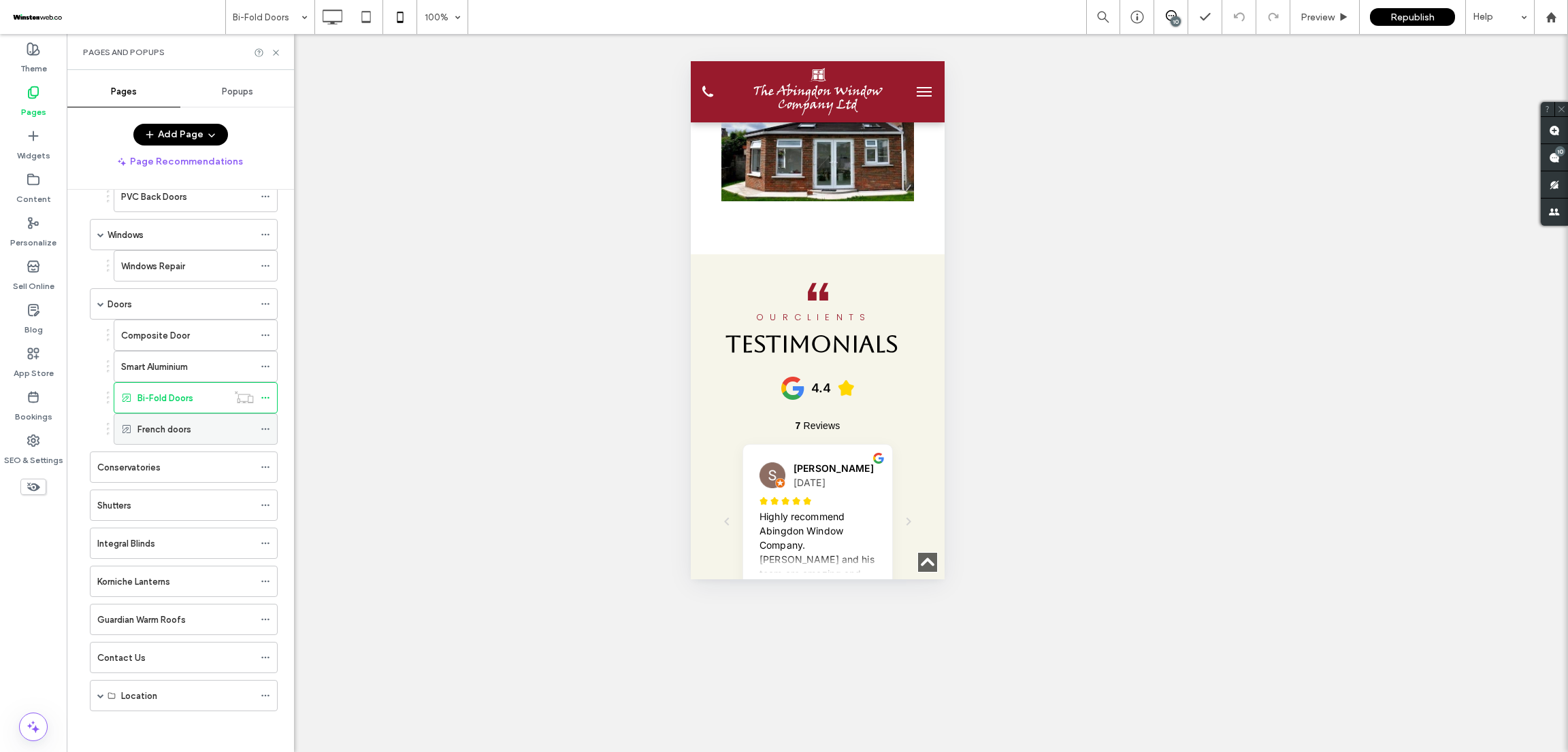
click at [173, 430] on label "French doors" at bounding box center [164, 429] width 54 height 23
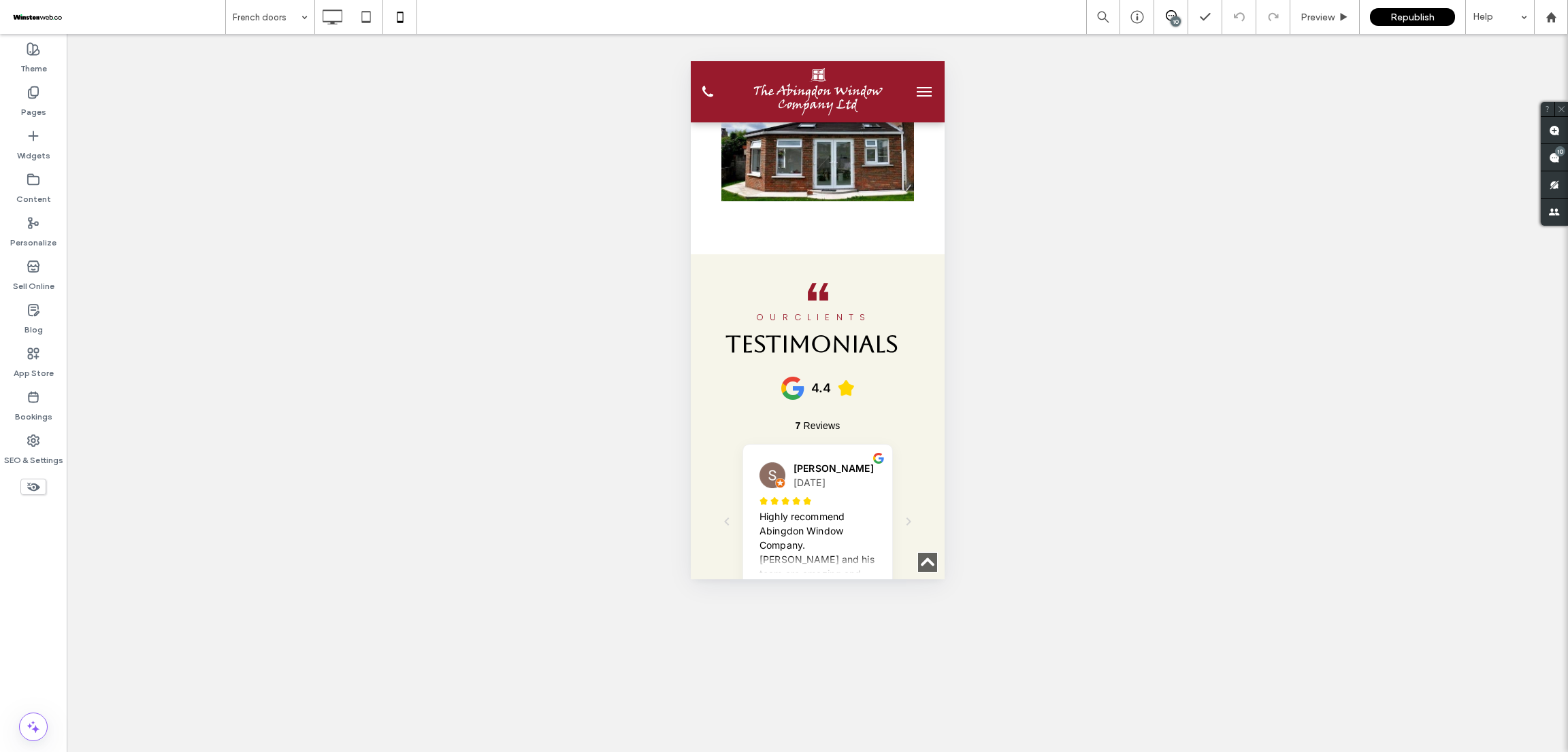
type input "*******"
type input "**"
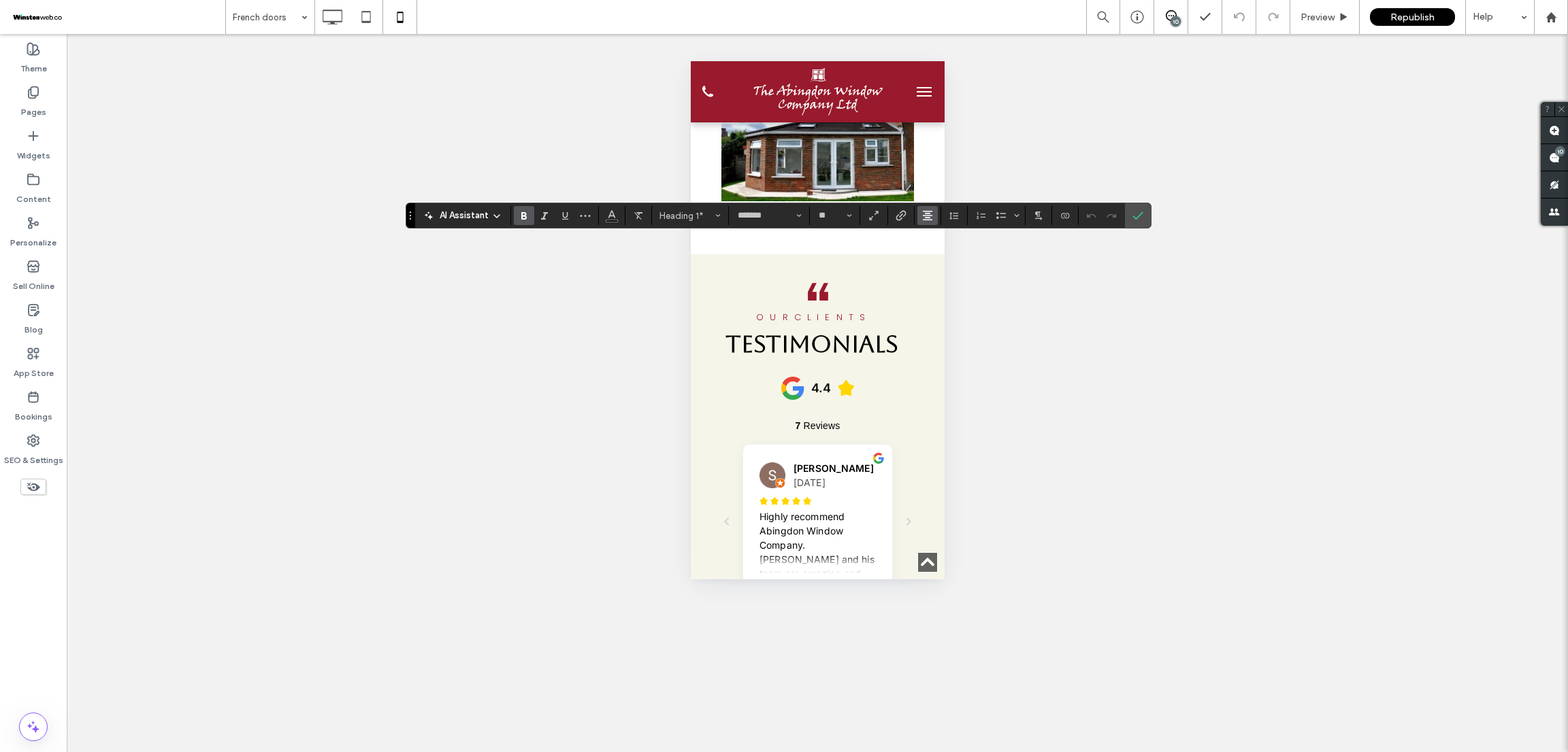
click at [926, 214] on use "Alignment" at bounding box center [927, 216] width 10 height 10
click at [936, 253] on use "ui.textEditor.alignment.center" at bounding box center [937, 258] width 10 height 10
click at [1136, 223] on span "Confirm" at bounding box center [1135, 216] width 6 height 24
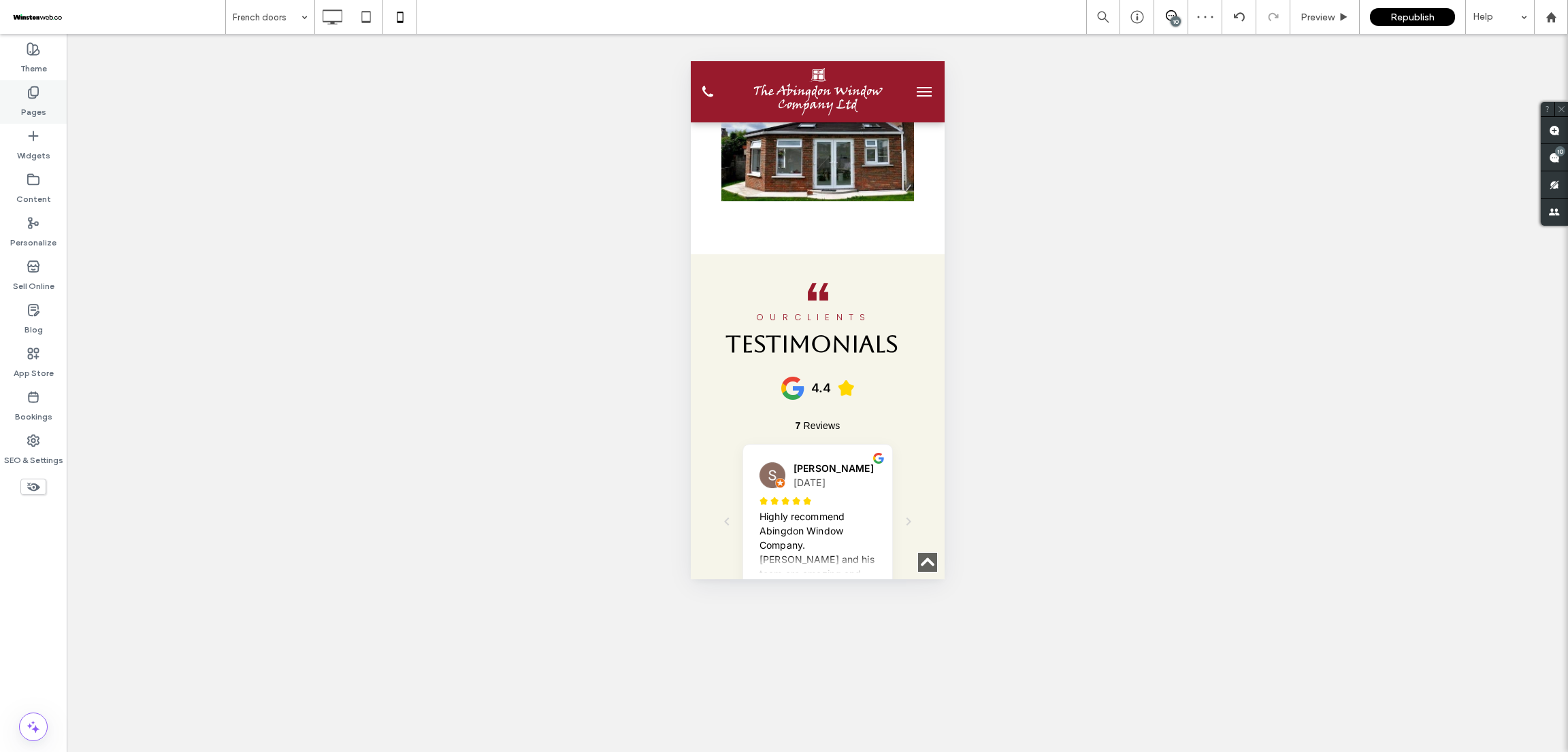
click at [30, 106] on label "Pages" at bounding box center [33, 108] width 25 height 19
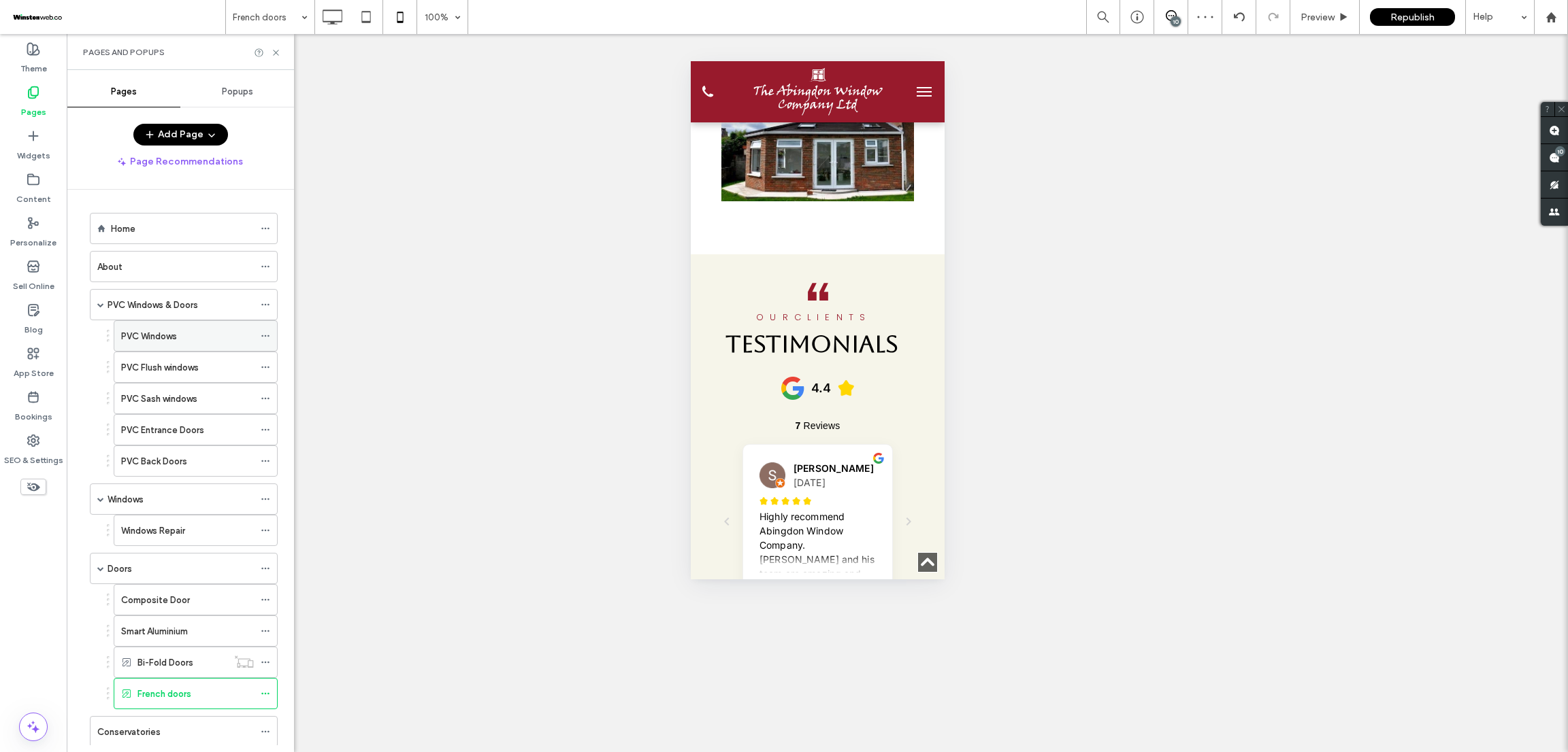
scroll to position [270, 0]
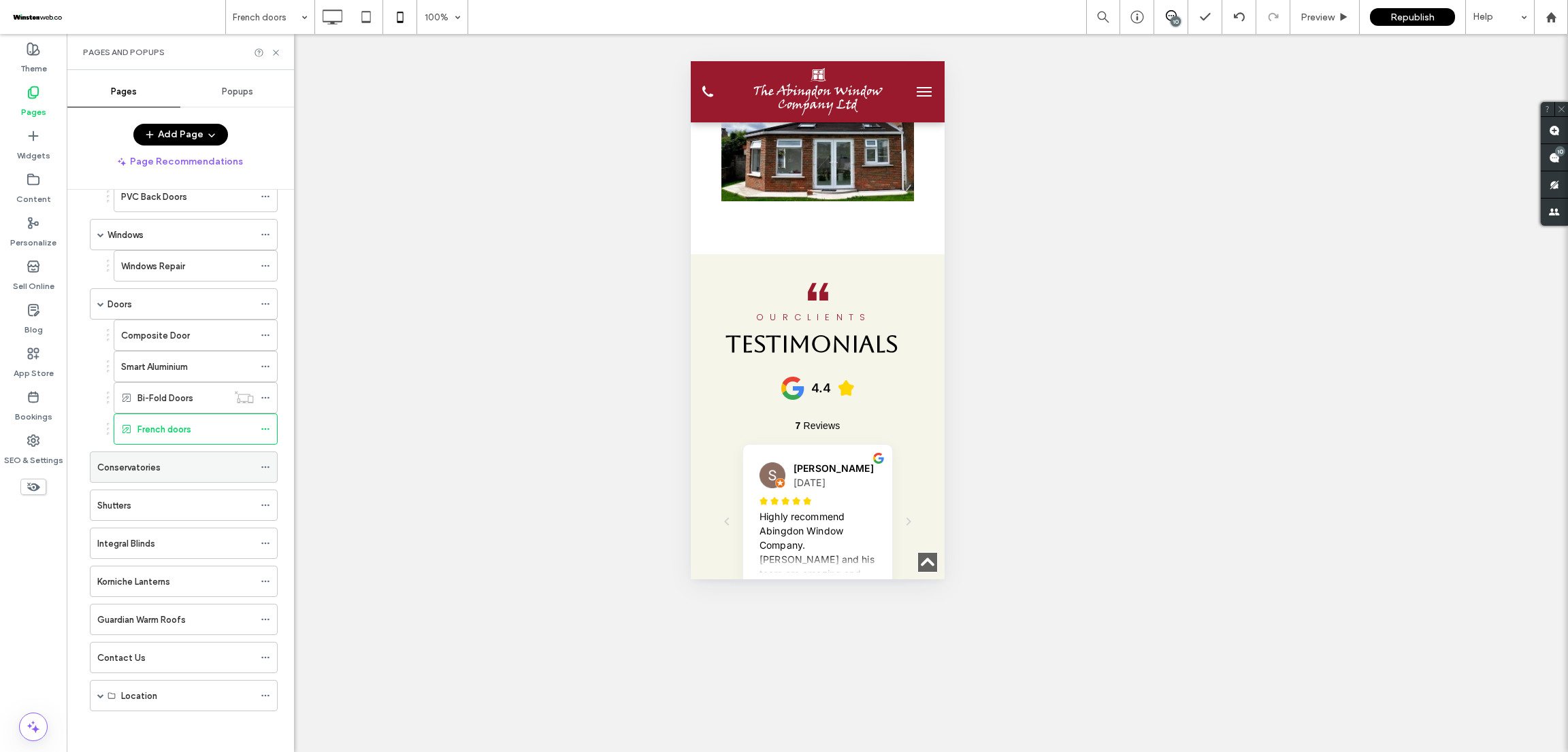
click at [203, 467] on div "Conservatories" at bounding box center [175, 468] width 156 height 14
click at [169, 505] on div "Shutters" at bounding box center [175, 506] width 156 height 14
click at [187, 528] on div "Integral Blinds" at bounding box center [175, 543] width 156 height 30
click at [184, 599] on ol "Home About PVC Windows & Doors PVC Windows PVC Flush windows PVC Sash windows P…" at bounding box center [175, 330] width 205 height 763
click at [182, 580] on div "Korniche Lanterns" at bounding box center [175, 582] width 156 height 14
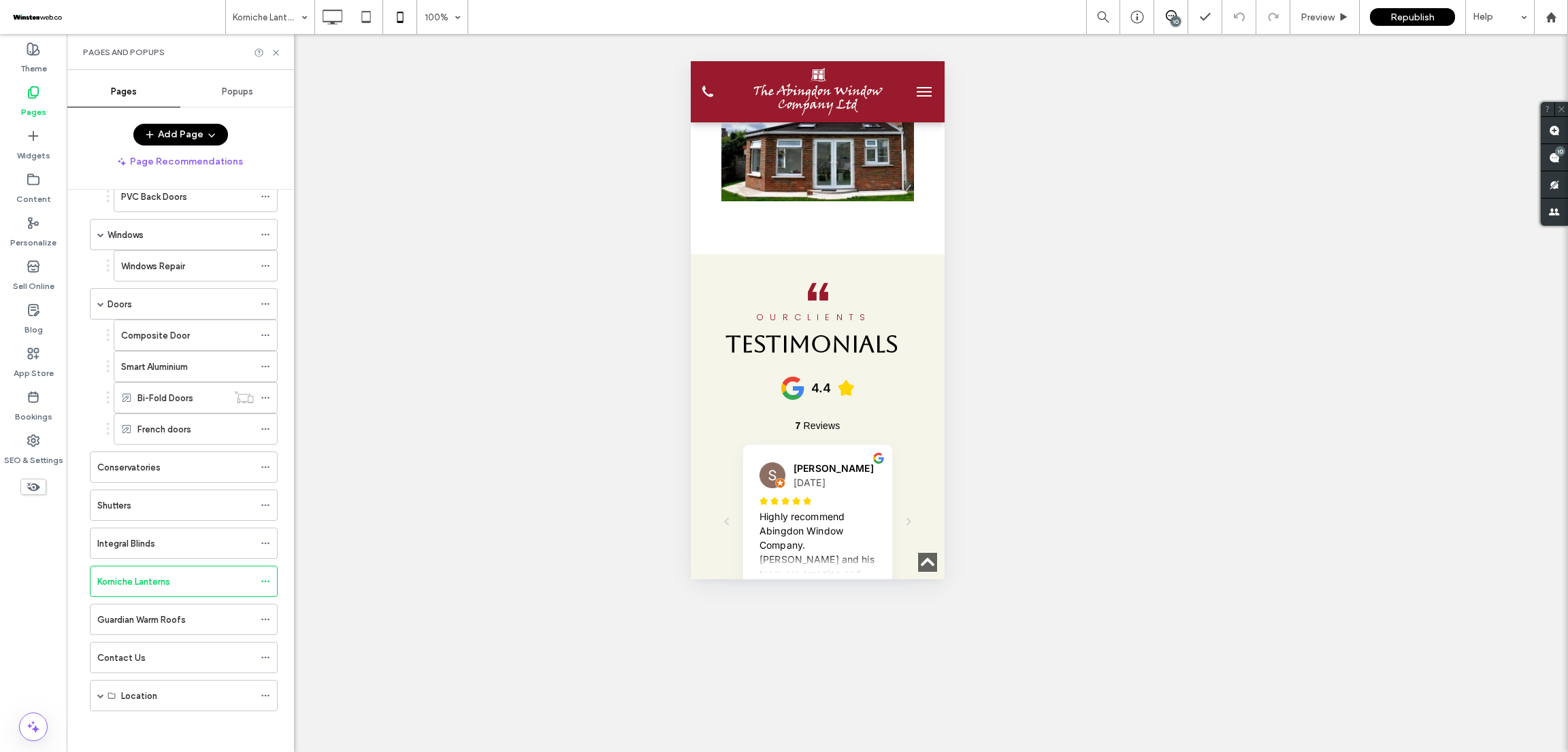
click at [142, 635] on div "Guardian Warm Roofs" at bounding box center [184, 619] width 188 height 32
click at [158, 624] on label "Guardian Warm Roofs" at bounding box center [142, 619] width 88 height 23
click at [169, 655] on div "Contact Us" at bounding box center [175, 658] width 156 height 14
click at [210, 685] on div "Location" at bounding box center [187, 695] width 133 height 30
click at [165, 707] on div "Location" at bounding box center [187, 695] width 133 height 30
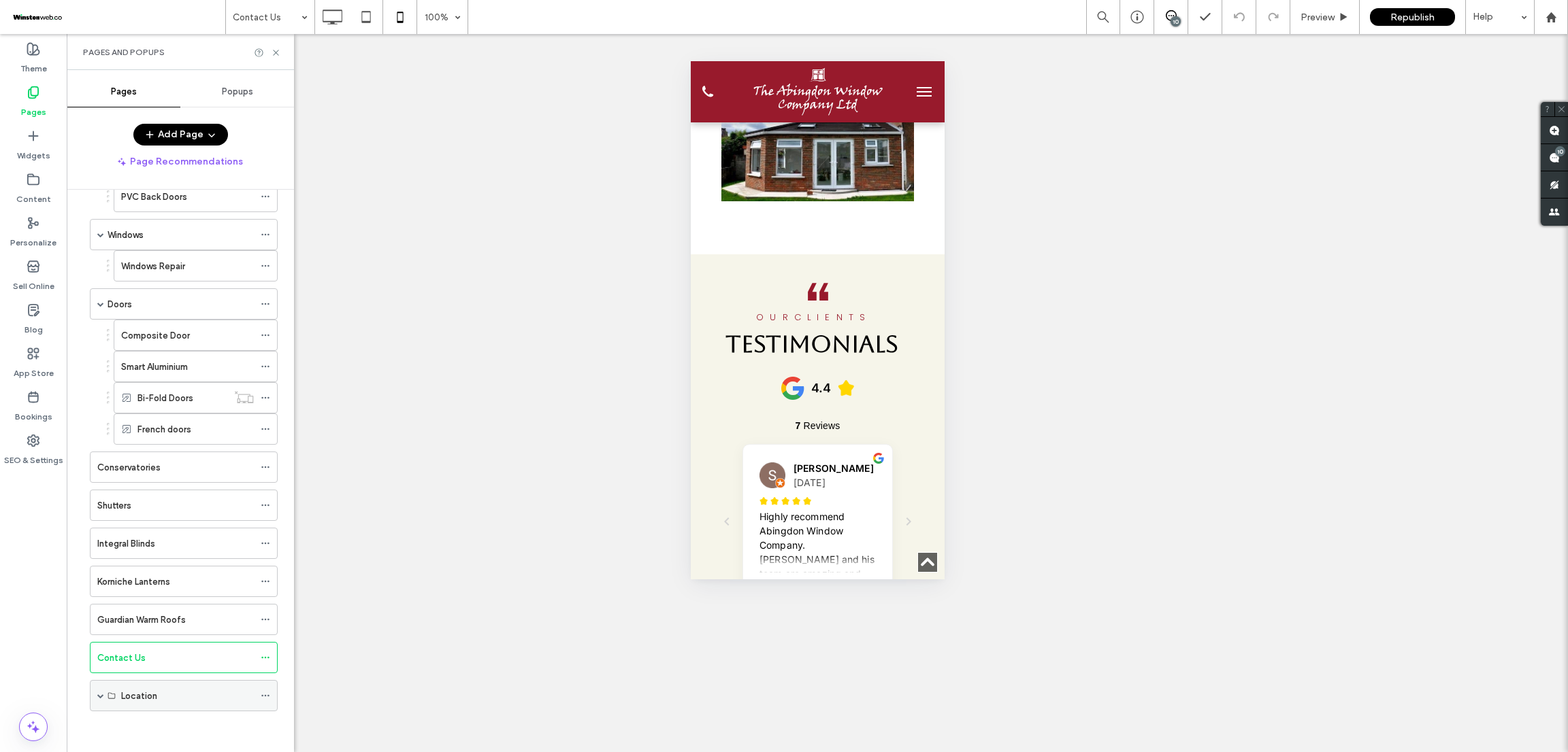
click at [148, 706] on div "Location" at bounding box center [187, 695] width 133 height 30
click at [101, 693] on span at bounding box center [101, 696] width 7 height 7
click at [172, 723] on div "Location" at bounding box center [165, 722] width 88 height 14
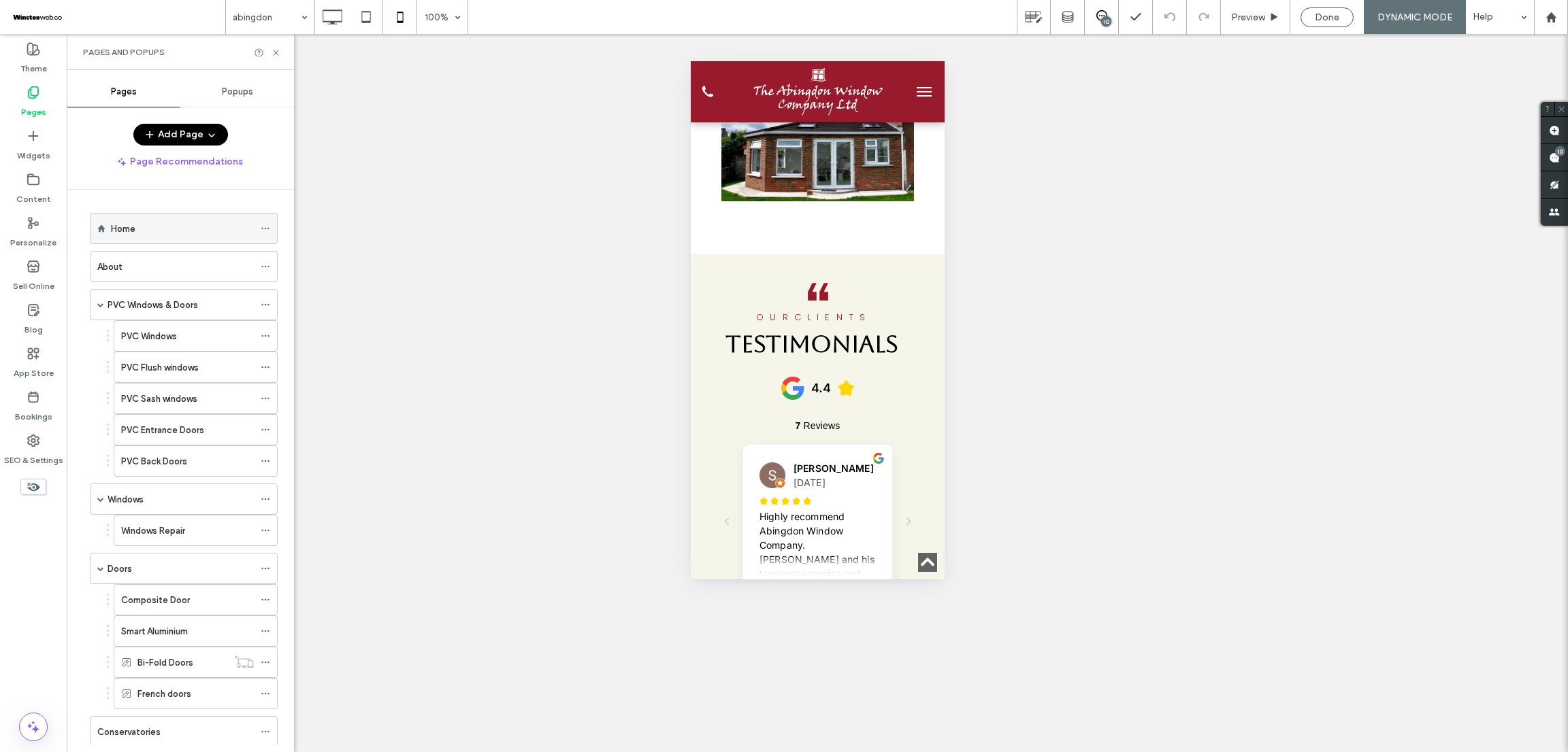
click at [205, 240] on div "Home" at bounding box center [182, 228] width 143 height 30
click at [165, 273] on div "About" at bounding box center [175, 267] width 156 height 14
click at [218, 311] on div "PVC Windows & Doors" at bounding box center [180, 305] width 146 height 14
click at [189, 344] on div "PVC Windows" at bounding box center [187, 336] width 133 height 14
click at [182, 365] on label "PVC Flush windows" at bounding box center [160, 367] width 78 height 23
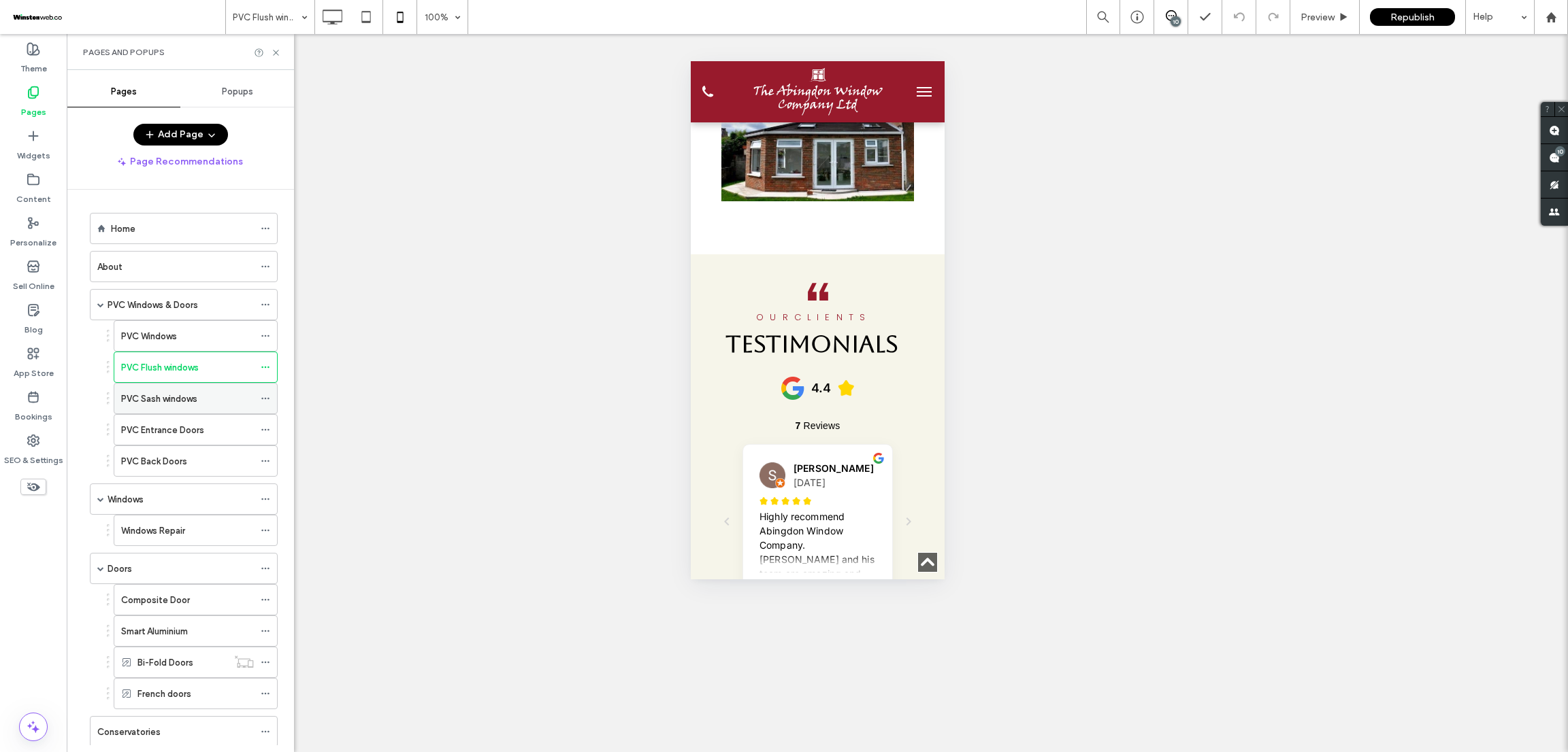
click at [219, 408] on div "PVC Sash windows" at bounding box center [187, 398] width 133 height 30
click at [192, 436] on label "PVC Entrance Doors" at bounding box center [162, 430] width 83 height 23
click at [199, 462] on div "PVC Back Doors" at bounding box center [187, 462] width 133 height 14
click at [141, 485] on div "Windows" at bounding box center [184, 499] width 188 height 32
click at [159, 491] on div "Windows" at bounding box center [180, 499] width 146 height 30
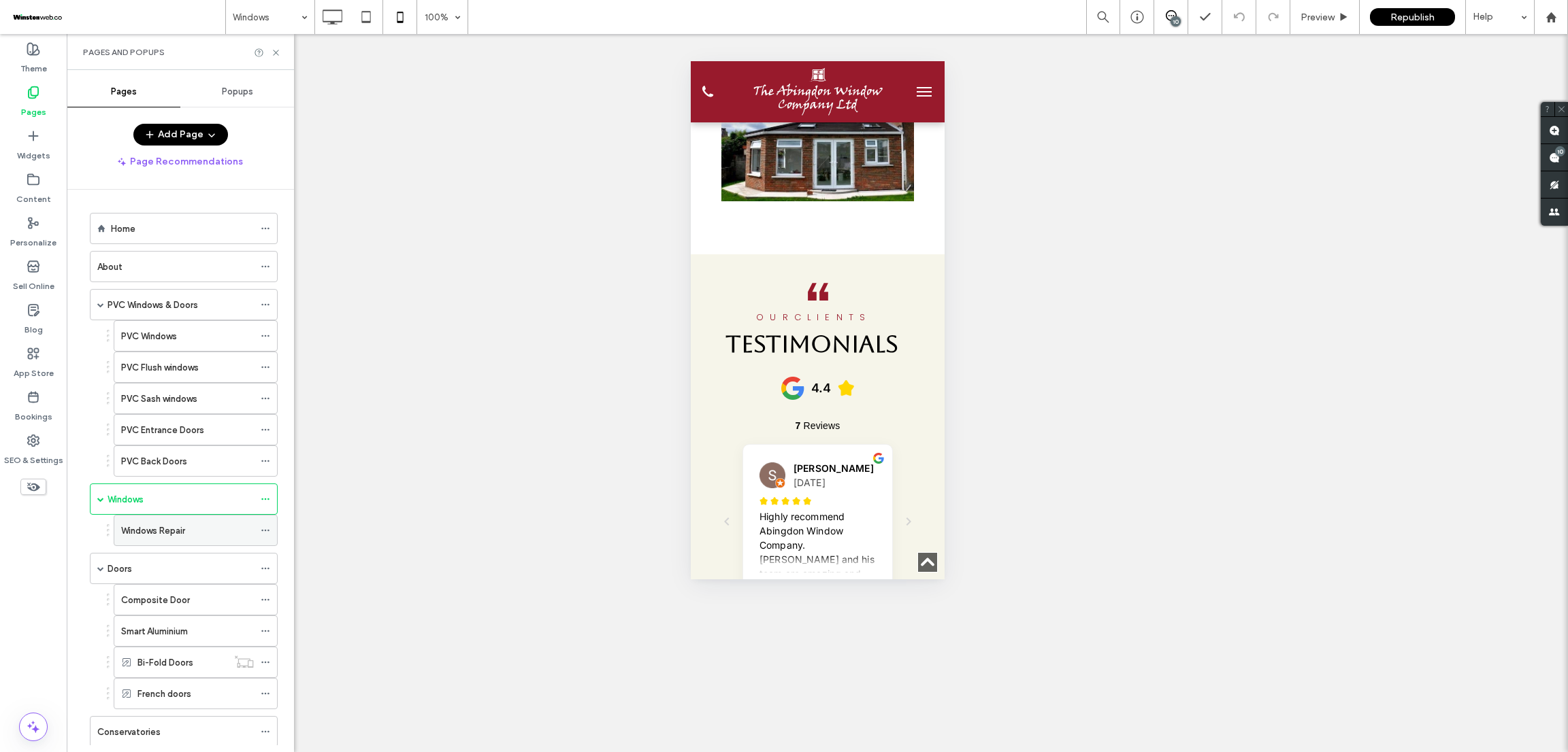
click at [190, 534] on div "Windows Repair" at bounding box center [187, 531] width 133 height 14
click at [176, 556] on div "Doors" at bounding box center [180, 568] width 146 height 30
click at [161, 619] on div "Smart Aluminium" at bounding box center [196, 631] width 164 height 32
click at [173, 601] on label "Composite Door" at bounding box center [155, 600] width 69 height 23
click at [189, 619] on div "Smart Aluminium" at bounding box center [196, 631] width 164 height 32
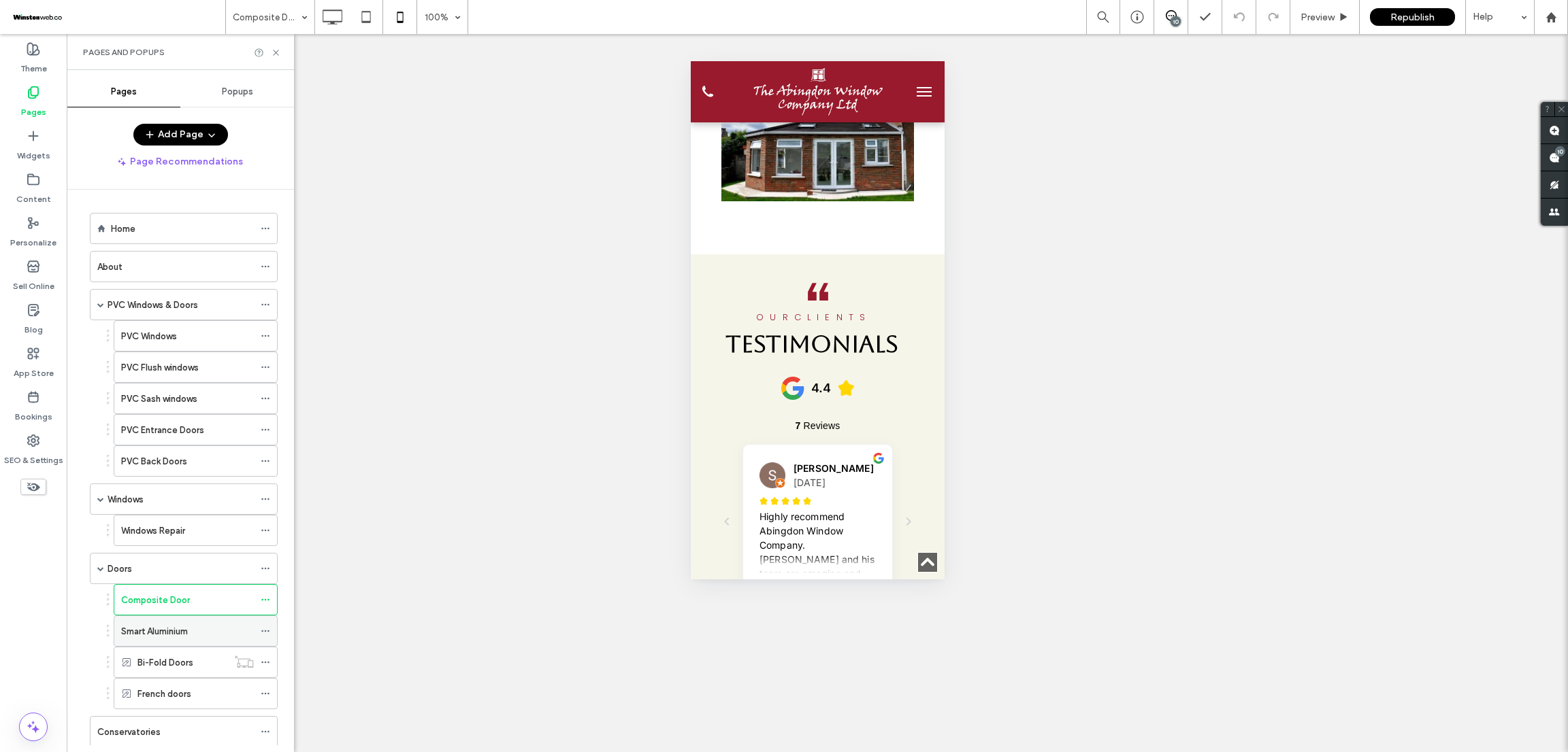
click at [189, 621] on div "Smart Aluminium" at bounding box center [187, 630] width 133 height 30
click at [182, 646] on div "Smart Aluminium" at bounding box center [187, 630] width 133 height 30
click at [179, 658] on div at bounding box center [784, 376] width 1568 height 752
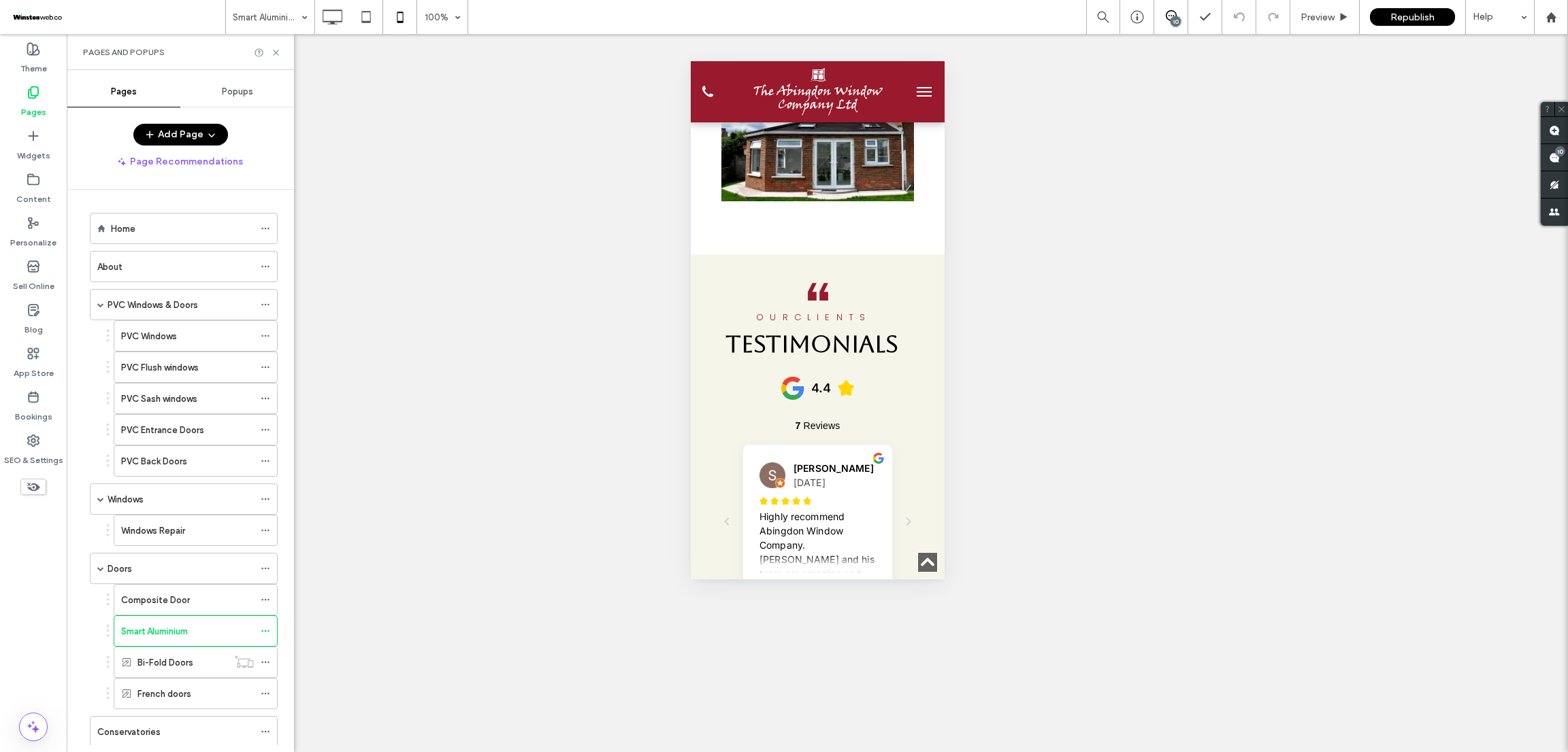
click at [179, 658] on label "Bi-Fold Doors" at bounding box center [165, 663] width 56 height 23
click at [179, 658] on div at bounding box center [784, 376] width 1568 height 752
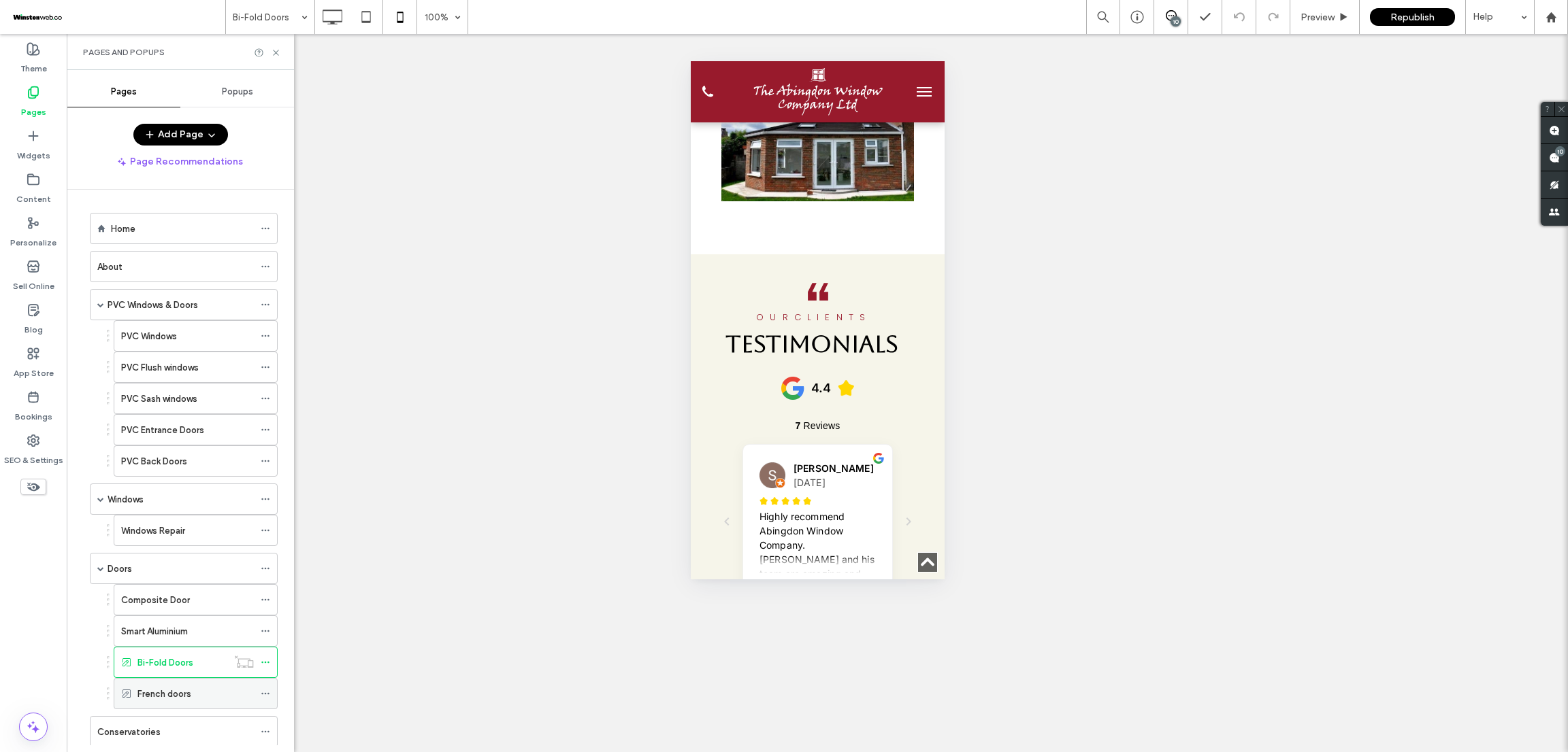
click at [165, 689] on div "French doors" at bounding box center [195, 693] width 116 height 30
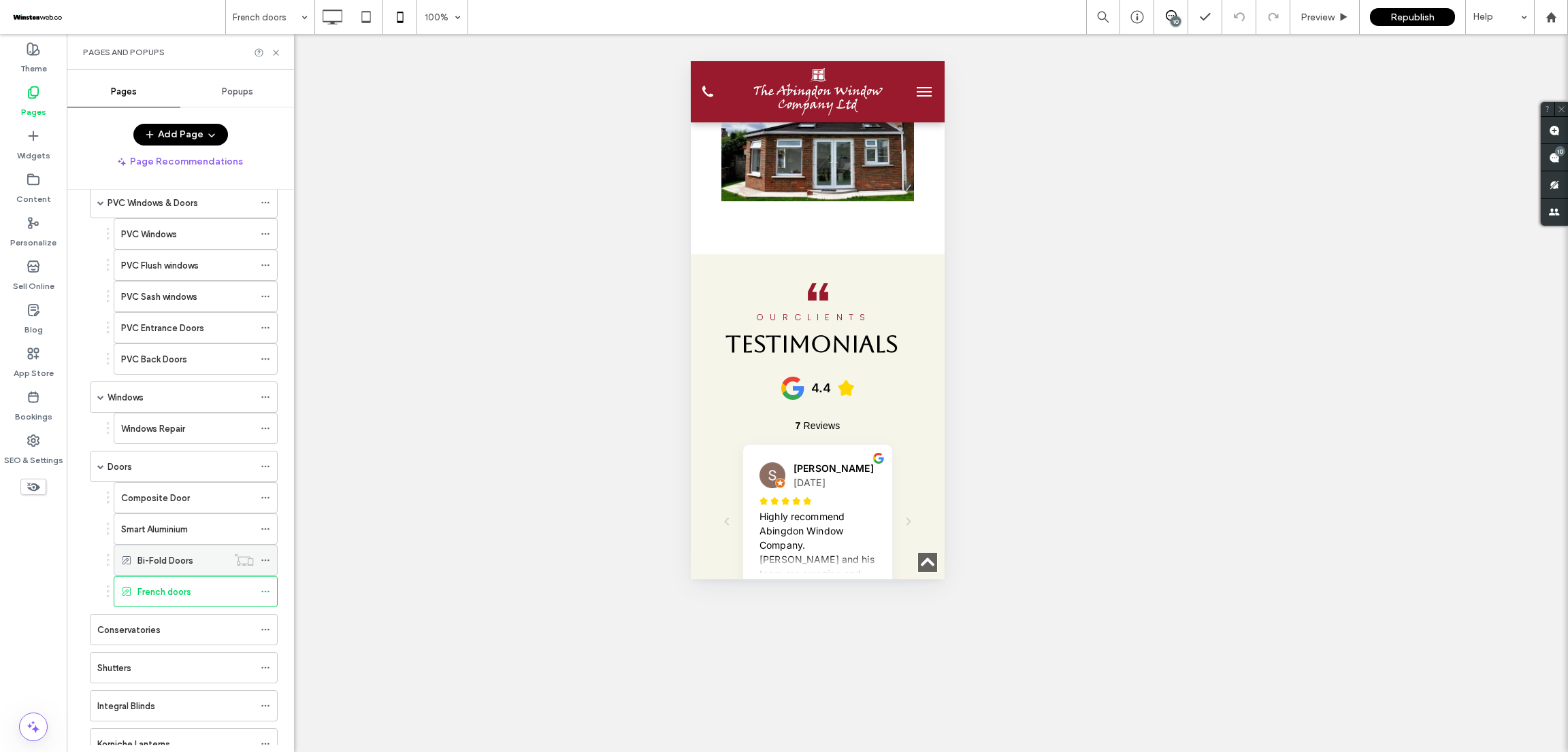
scroll to position [204, 0]
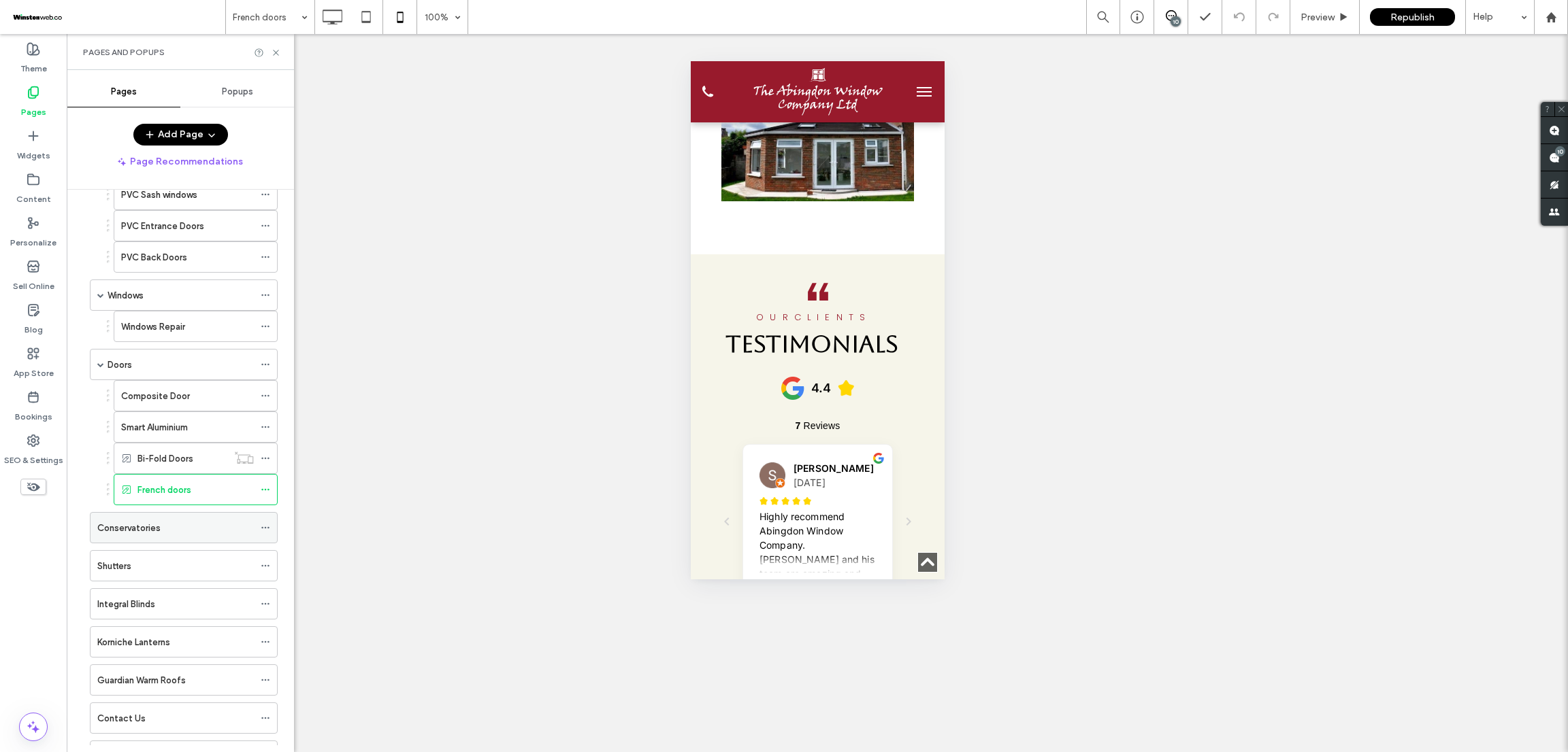
click at [209, 536] on div "Conservatories" at bounding box center [175, 528] width 156 height 14
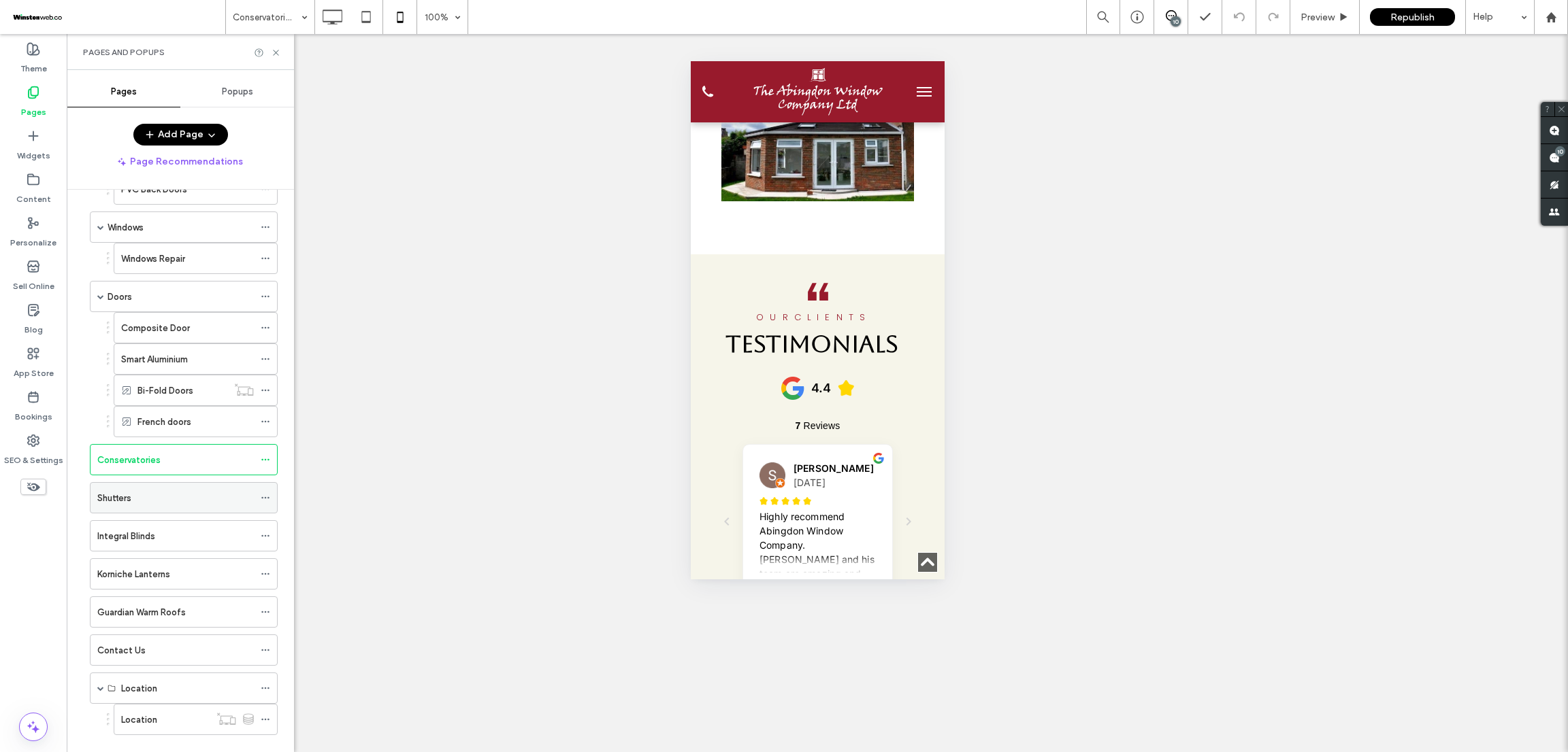
scroll to position [301, 0]
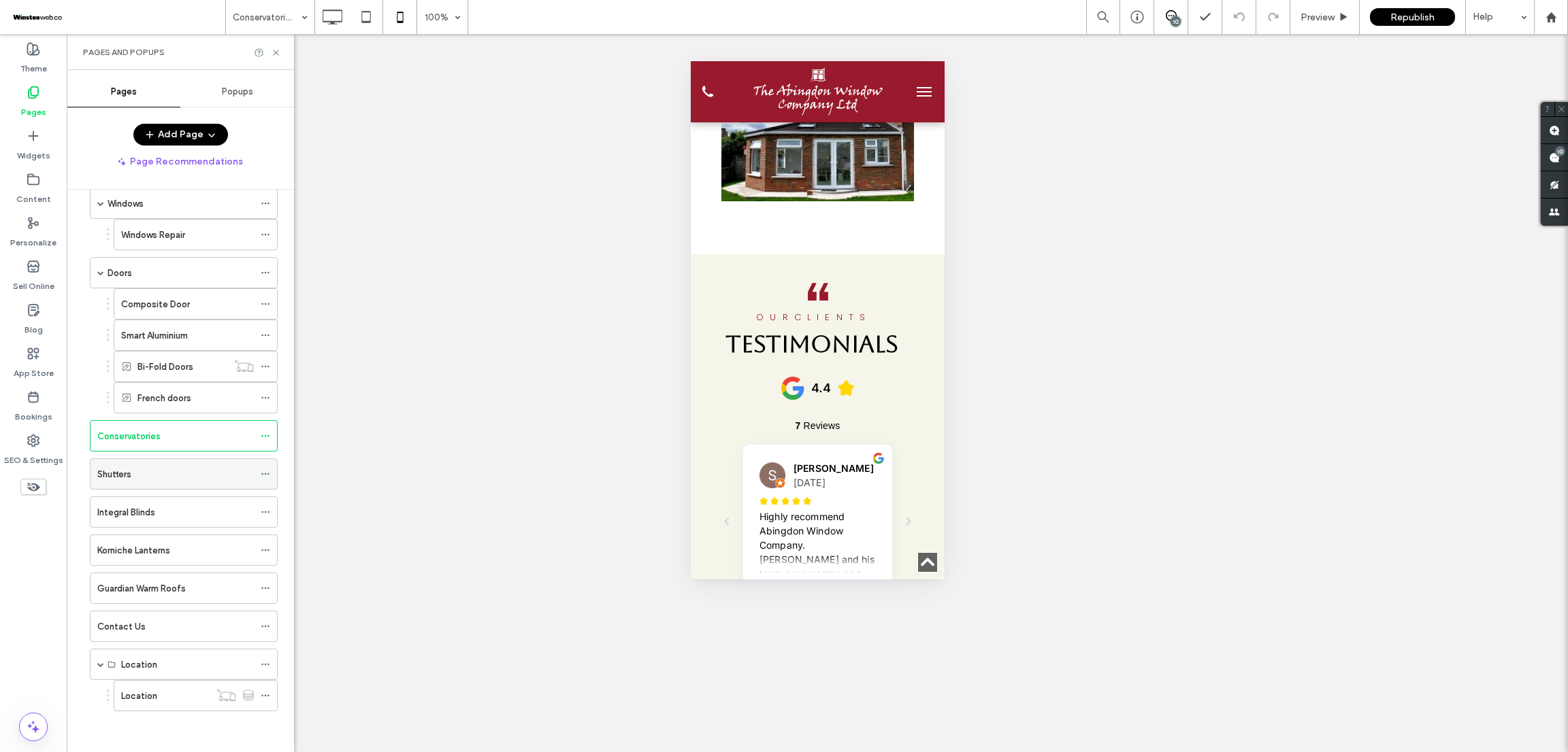
click at [216, 477] on div "Shutters" at bounding box center [175, 474] width 156 height 14
click at [181, 511] on div "Integral Blinds" at bounding box center [175, 512] width 156 height 14
click at [199, 555] on div "Korniche Lanterns" at bounding box center [175, 551] width 156 height 14
click at [207, 582] on div "Guardian Warm Roofs" at bounding box center [175, 589] width 156 height 14
click at [138, 632] on label "Contact Us" at bounding box center [122, 627] width 49 height 23
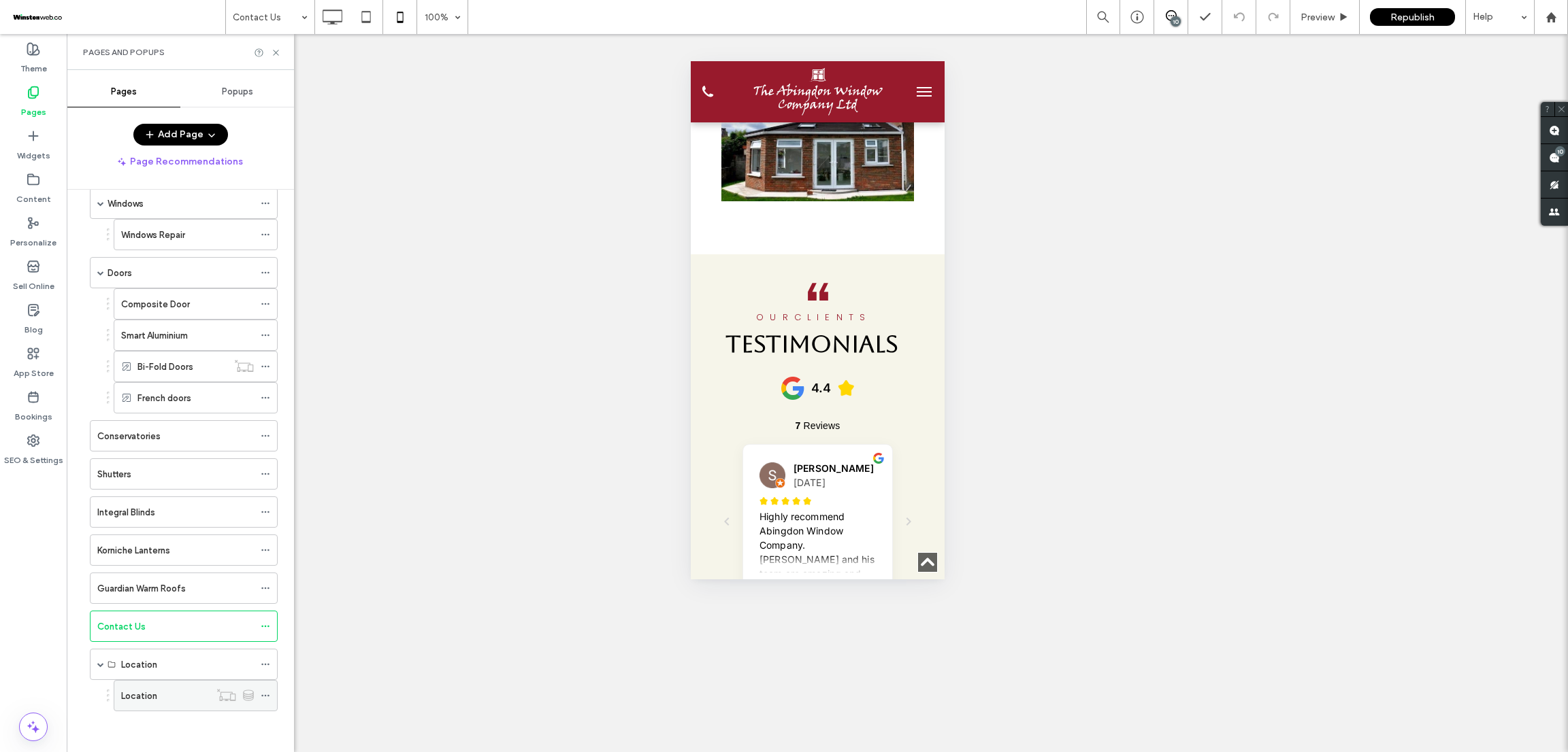
click at [158, 702] on div "Location" at bounding box center [165, 696] width 88 height 14
